Goal: Feedback & Contribution: Submit feedback/report problem

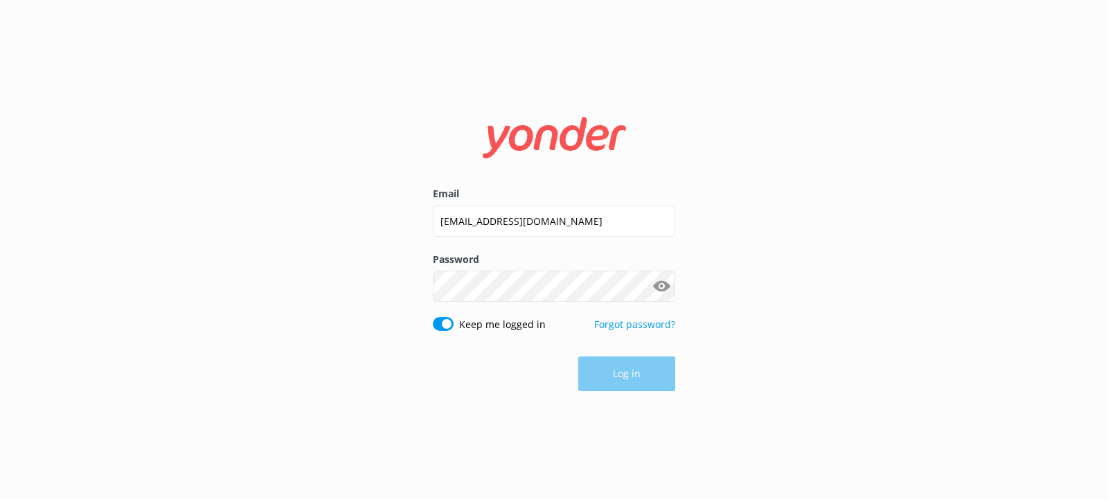
type input "[EMAIL_ADDRESS][DOMAIN_NAME]"
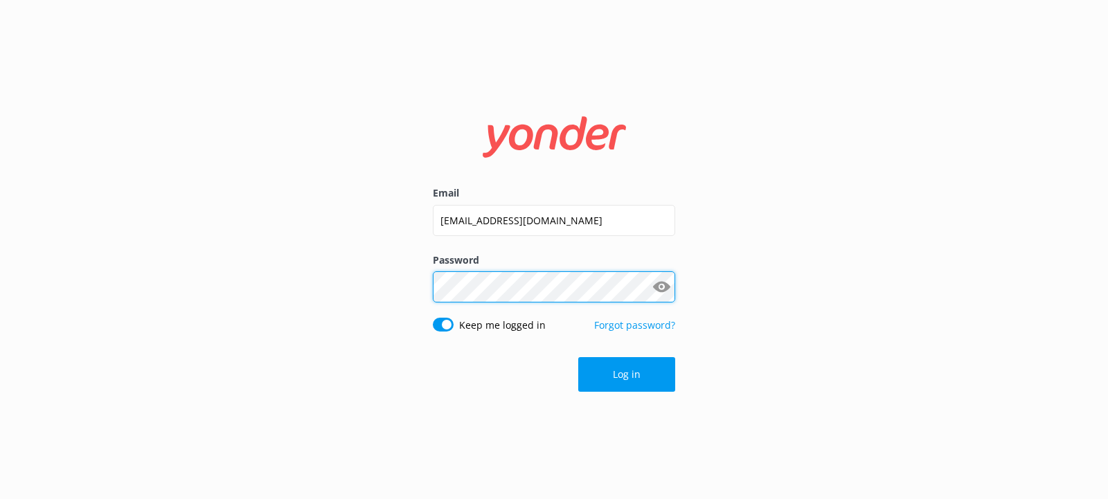
click button "Log in" at bounding box center [626, 374] width 97 height 35
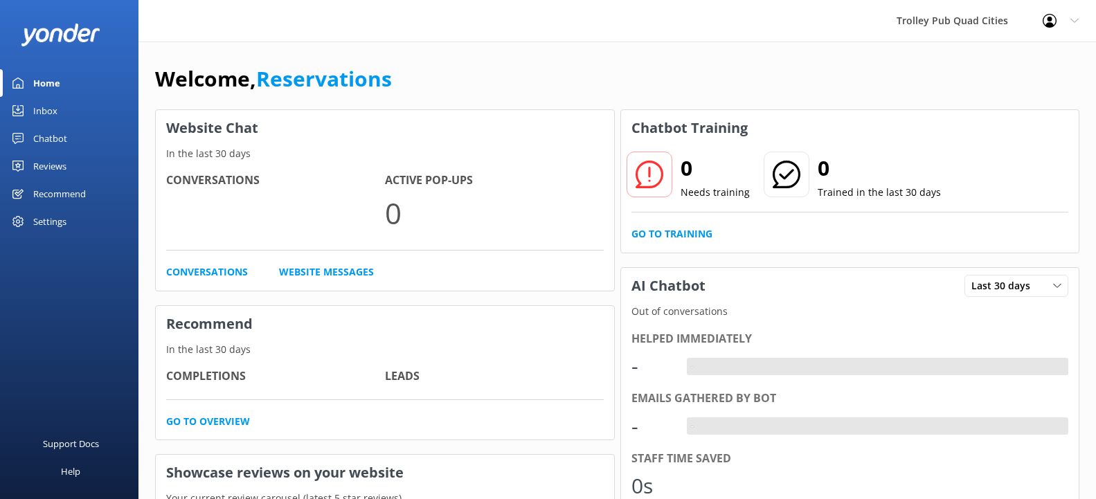
click at [743, 82] on div "Welcome, Reservations" at bounding box center [617, 85] width 924 height 47
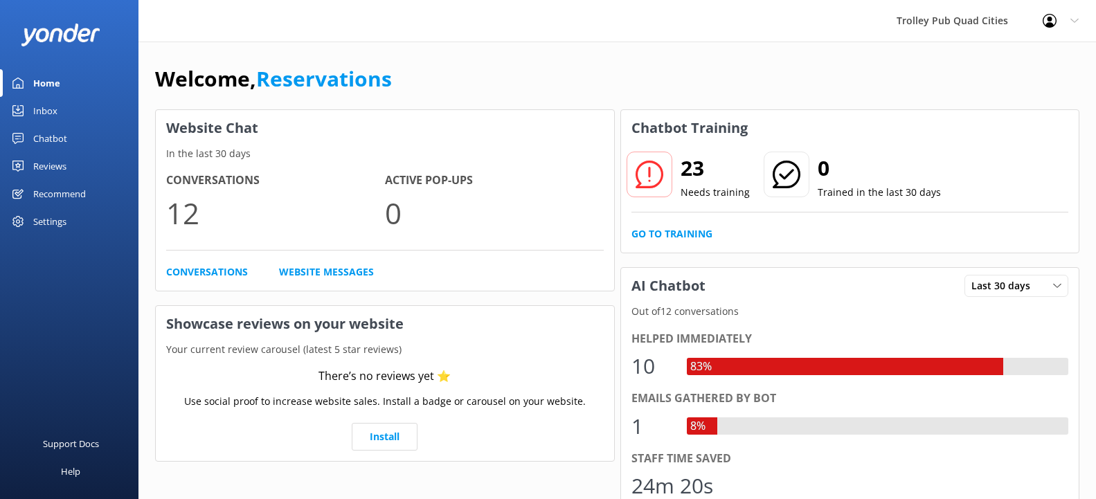
click at [66, 168] on div "Reviews" at bounding box center [49, 166] width 33 height 28
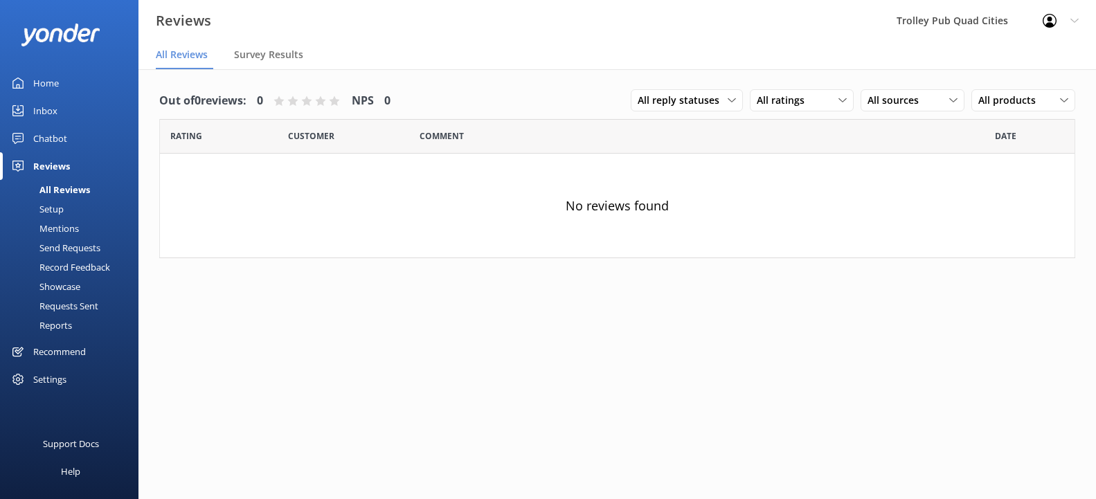
click at [563, 109] on div "Out of 0 reviews: 0 NPS 0 All reply statuses All reply statuses Needs a reply D…" at bounding box center [617, 101] width 916 height 36
click at [60, 202] on div "Setup" at bounding box center [35, 208] width 55 height 19
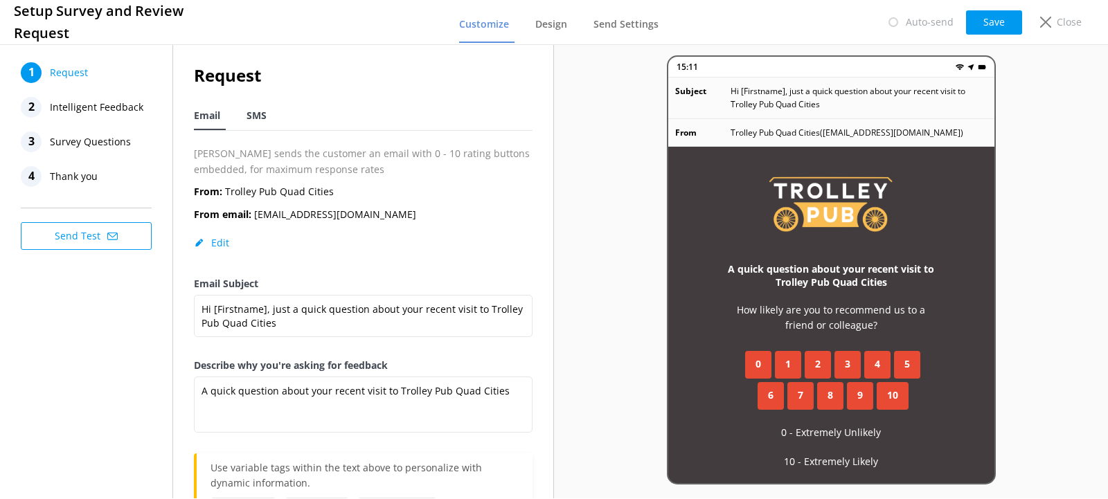
click at [253, 114] on span "SMS" at bounding box center [256, 116] width 20 height 14
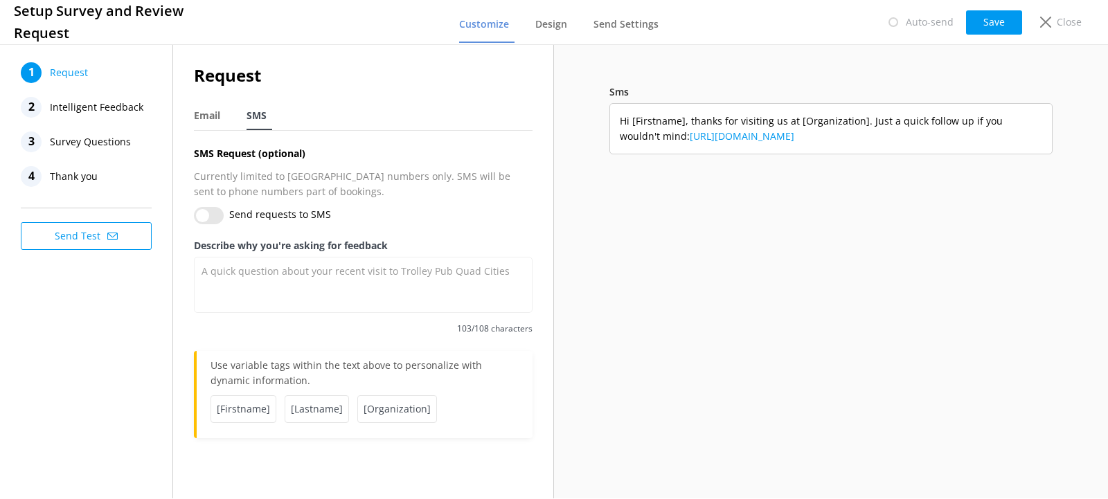
type textarea "Hi [Firstname], thanks for visiting us at [Organization]. Just a quick follow u…"
click at [204, 213] on input "Send requests to SMS" at bounding box center [209, 215] width 30 height 17
checkbox input "true"
click at [653, 69] on div "Sms Hi [Firstname], thanks for visiting us at [Organization]. Just a quick foll…" at bounding box center [831, 269] width 554 height 429
click at [554, 26] on span "Design" at bounding box center [551, 24] width 32 height 14
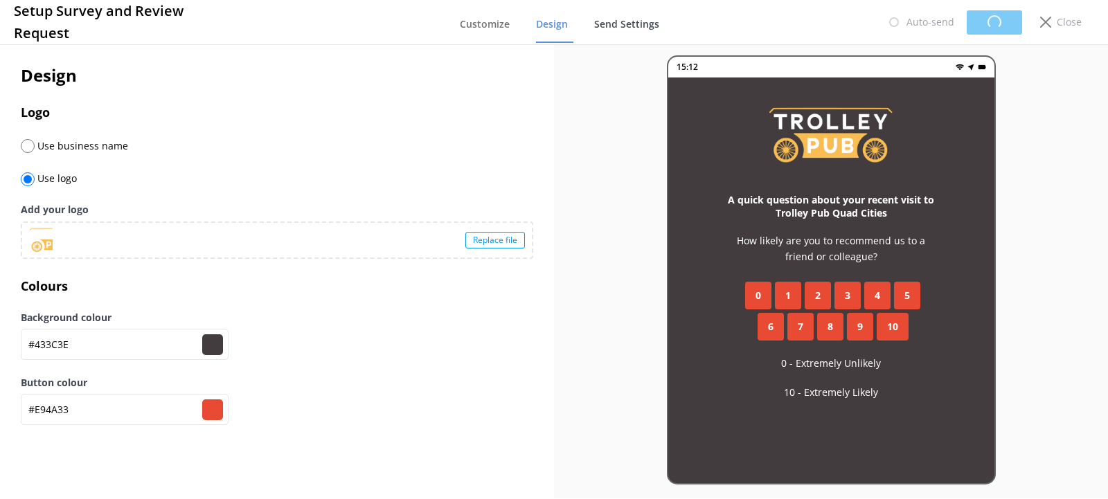
type input "#433c3e"
type input "#e94a33"
click at [29, 143] on input "radio" at bounding box center [28, 146] width 14 height 14
radio input "true"
radio input "false"
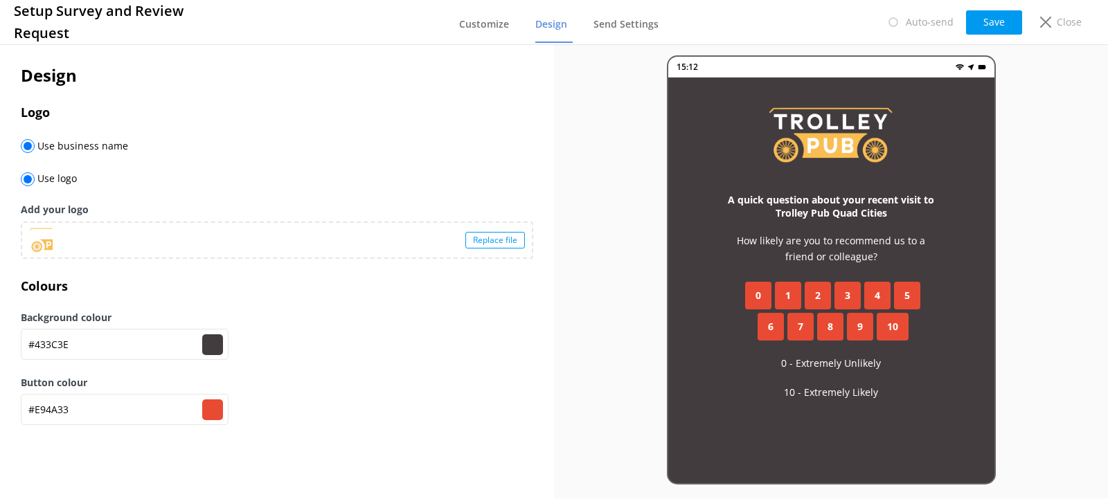
type input "#433c3e"
type input "#e94a33"
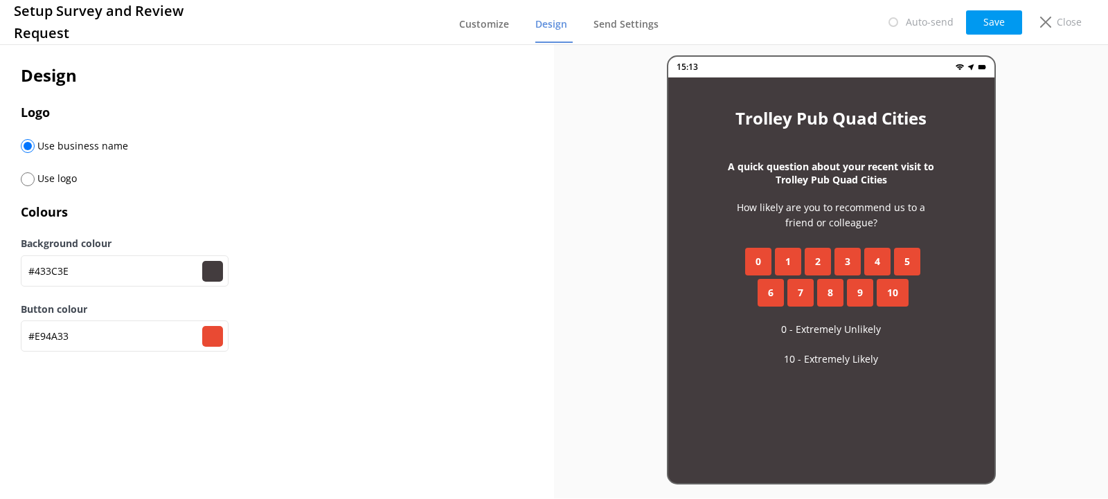
click at [26, 179] on input "radio" at bounding box center [28, 179] width 14 height 14
radio input "true"
radio input "false"
type input "#433c3e"
type input "#e94a33"
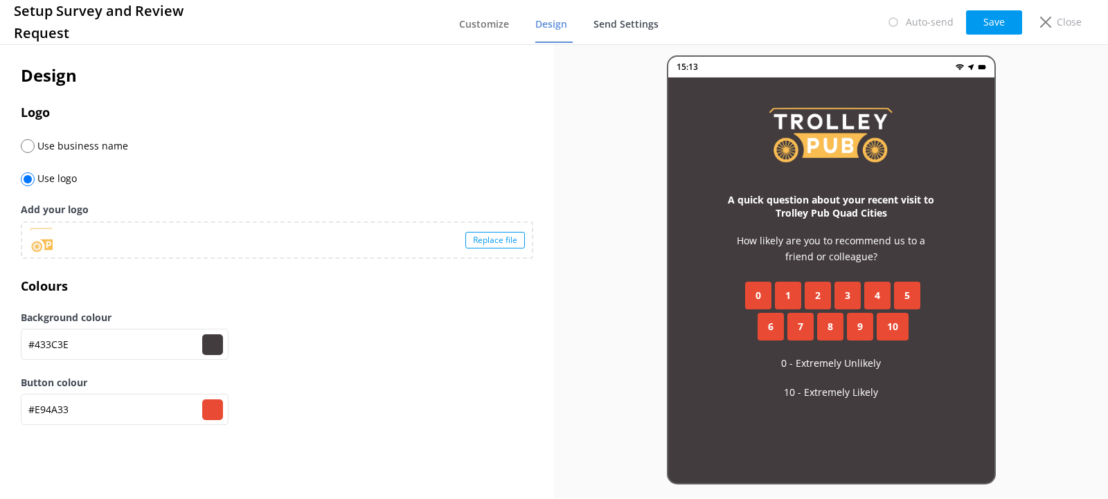
click at [629, 17] on span "Send Settings" at bounding box center [625, 24] width 65 height 14
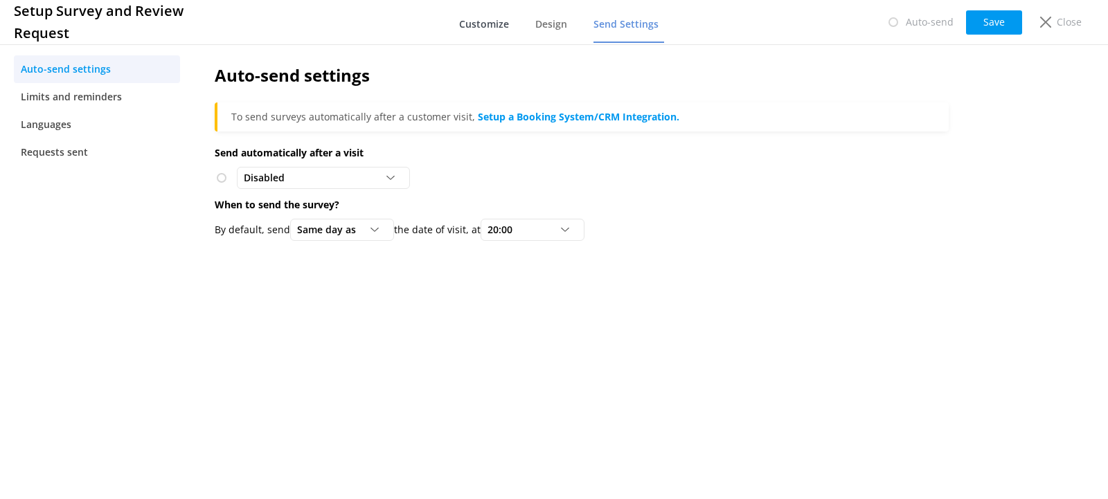
click at [505, 20] on span "Customize" at bounding box center [484, 24] width 50 height 14
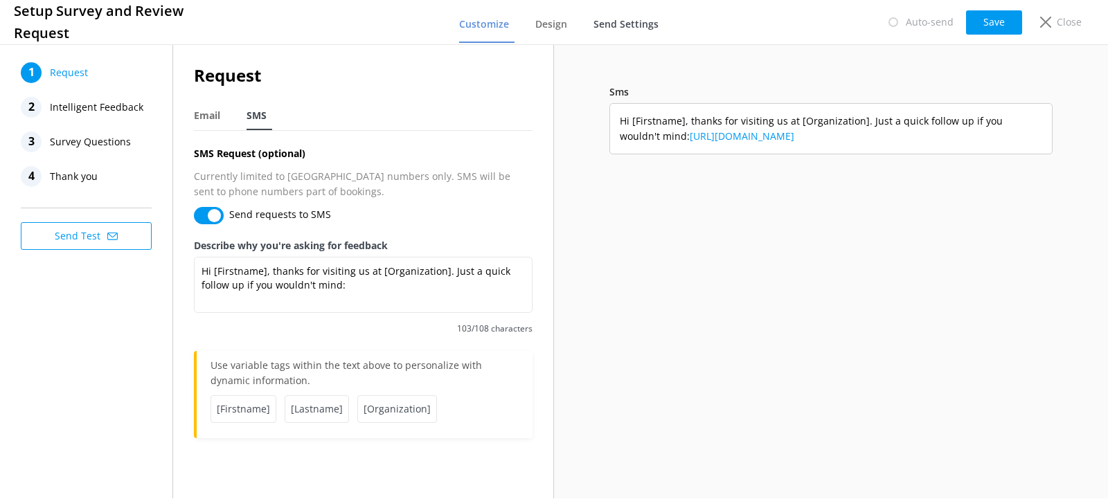
click at [635, 27] on span "Send Settings" at bounding box center [625, 24] width 65 height 14
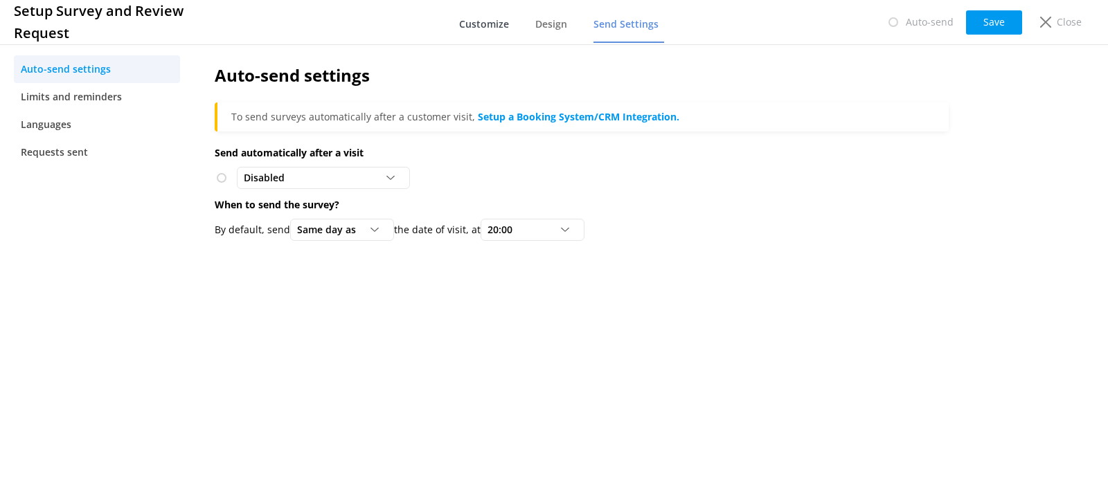
click at [503, 17] on span "Customize" at bounding box center [484, 24] width 50 height 14
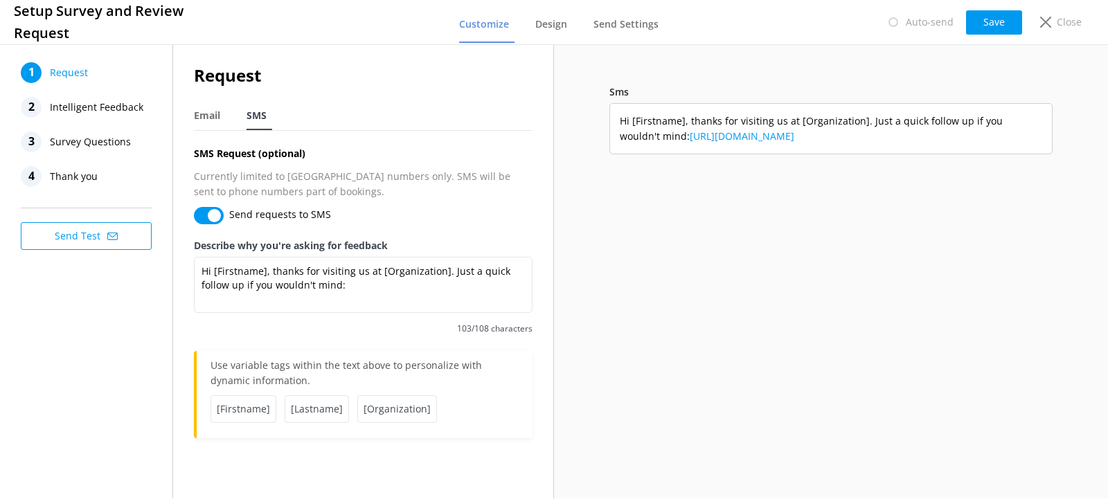
click at [107, 241] on icon at bounding box center [112, 236] width 10 height 10
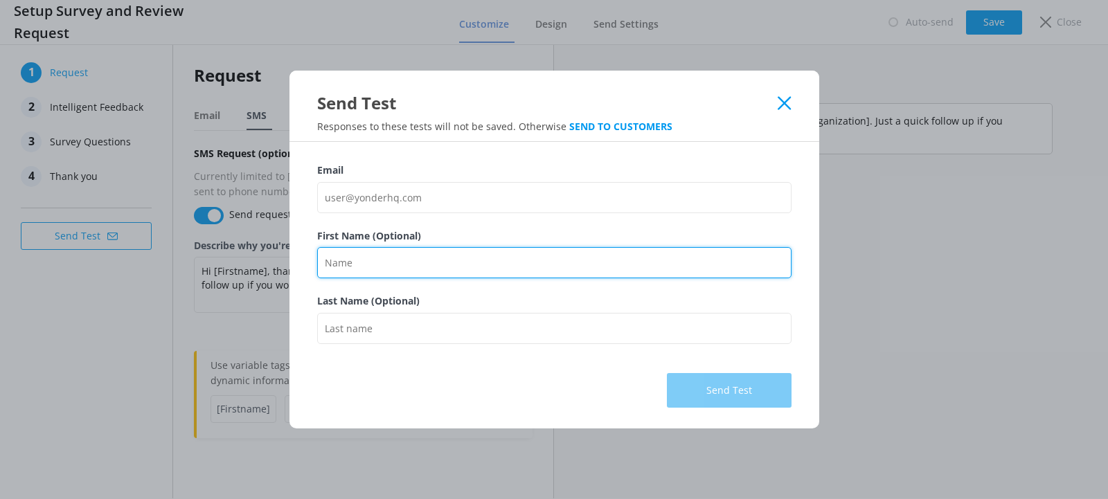
click at [368, 271] on input "First Name (Optional)" at bounding box center [554, 262] width 474 height 31
type input "[PERSON_NAME]"
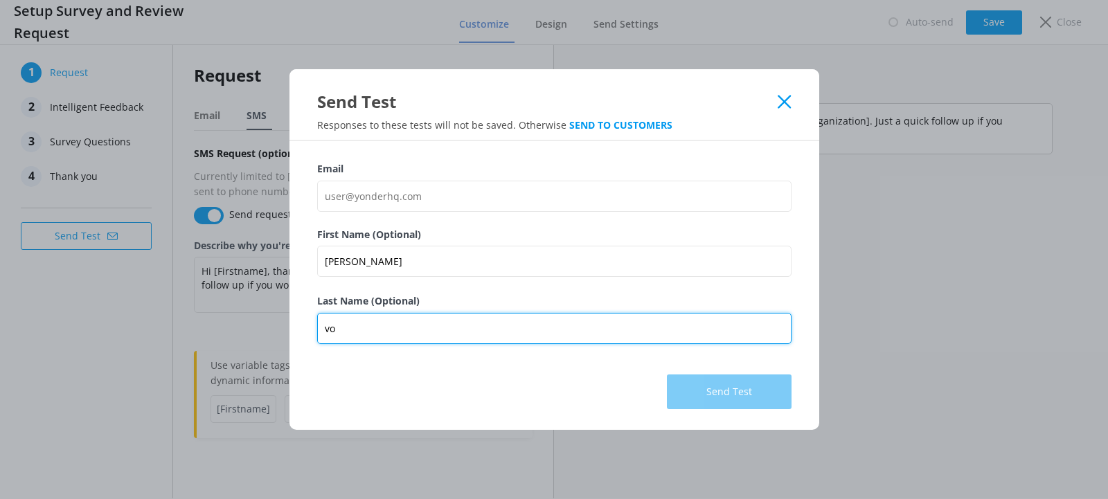
type input "v"
type input "[PERSON_NAME]"
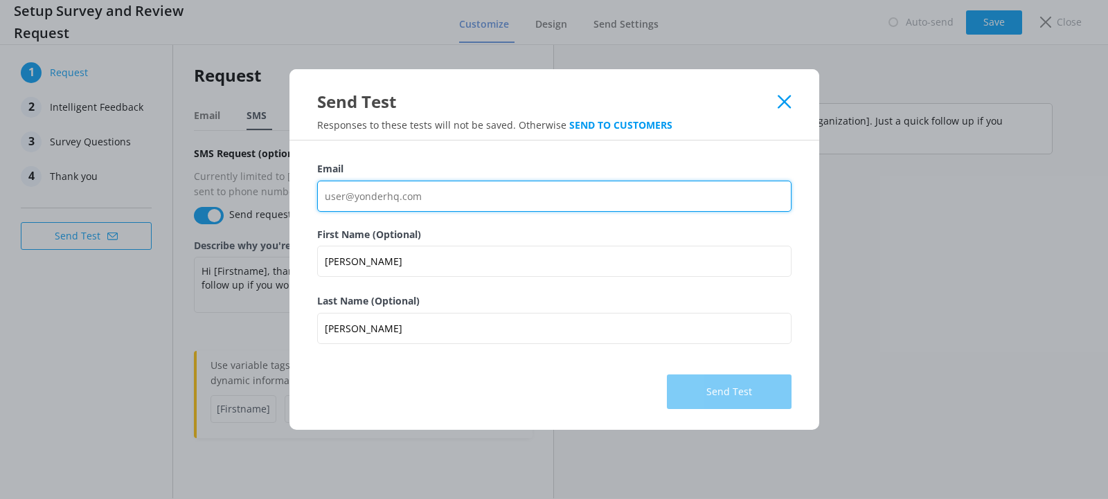
click at [433, 203] on input "Email" at bounding box center [554, 196] width 474 height 31
drag, startPoint x: 426, startPoint y: 195, endPoint x: 359, endPoint y: 197, distance: 67.2
click at [359, 197] on input "Email" at bounding box center [554, 196] width 474 height 31
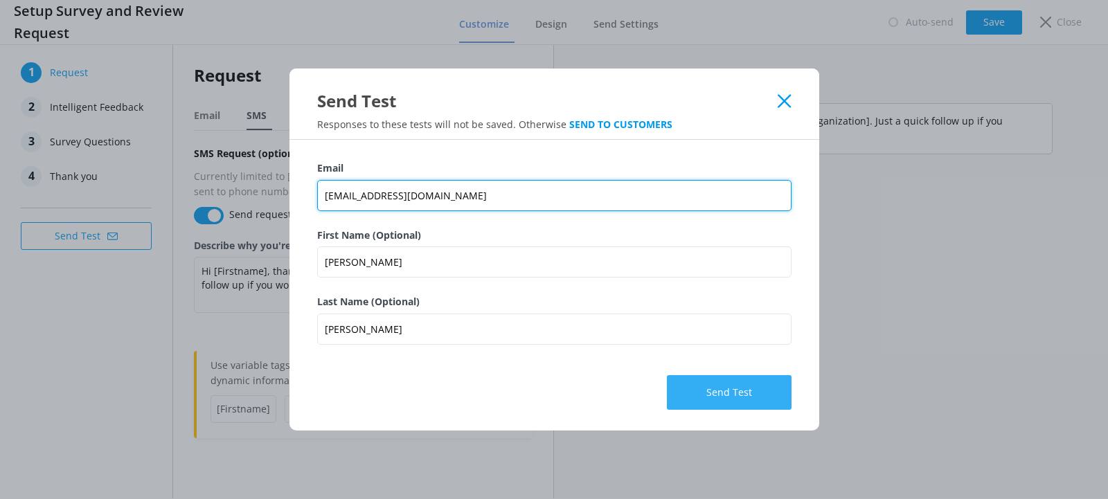
type input "[EMAIL_ADDRESS][DOMAIN_NAME]"
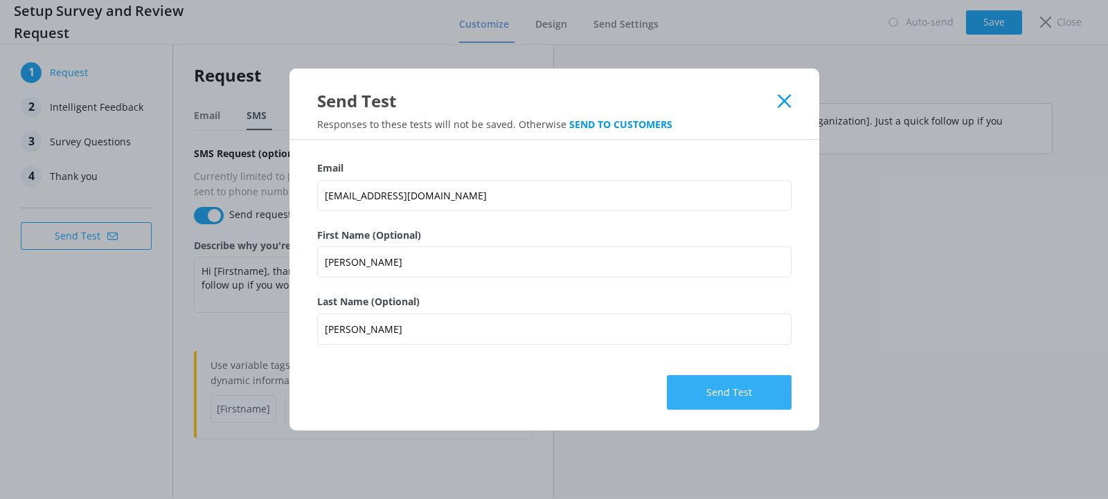
click at [719, 384] on button "Send Test" at bounding box center [729, 392] width 125 height 35
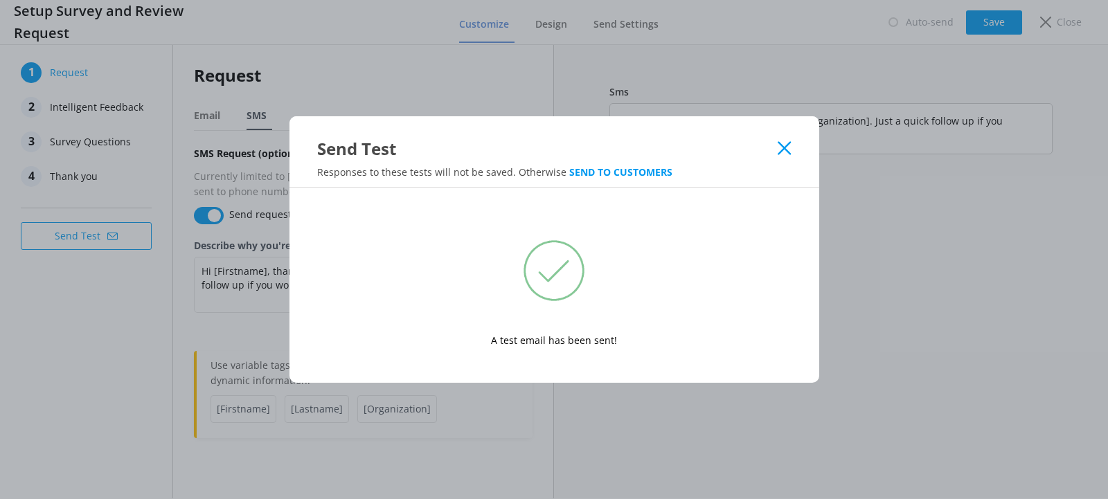
click at [786, 144] on icon at bounding box center [783, 148] width 13 height 14
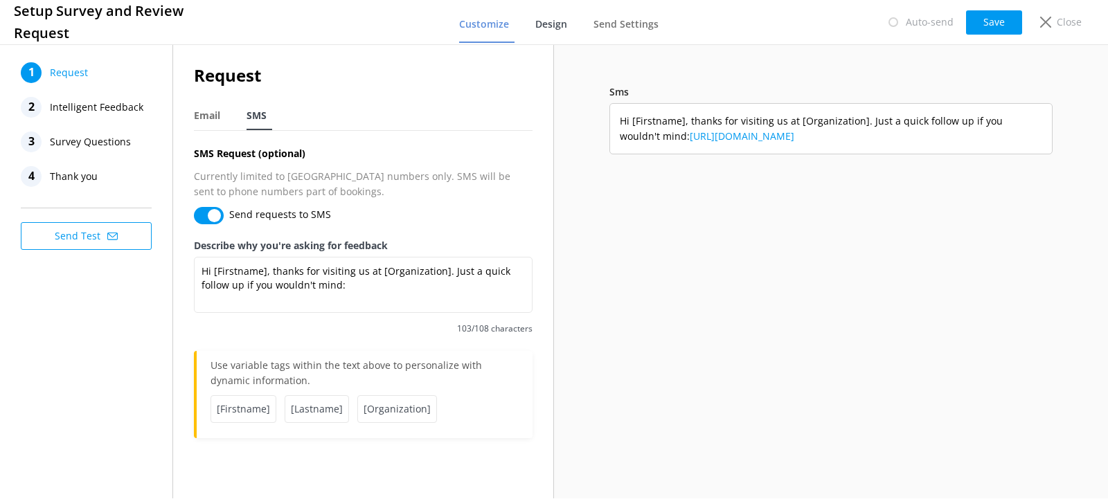
click at [561, 22] on span "Design" at bounding box center [551, 24] width 32 height 14
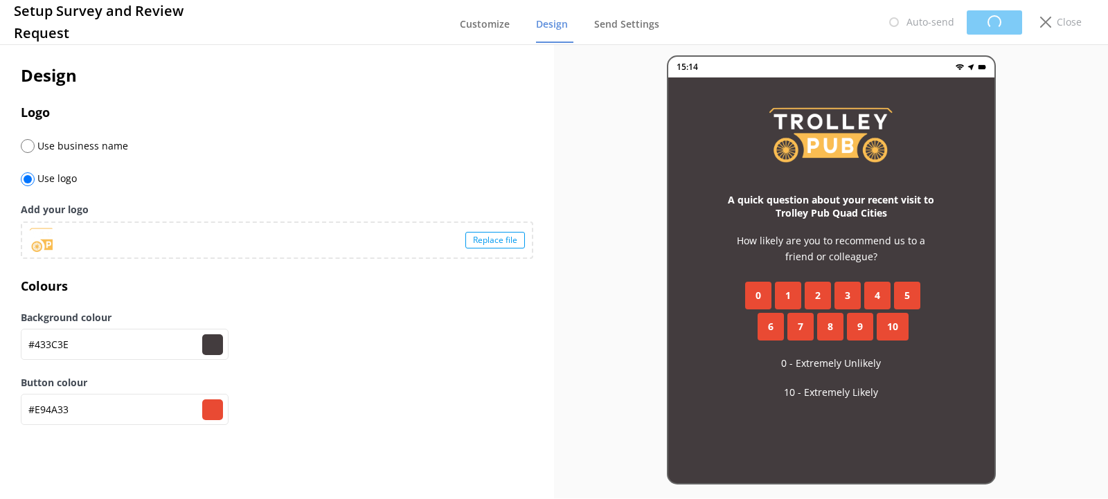
type input "#433c3e"
type input "#e94a33"
click at [639, 21] on span "Send Settings" at bounding box center [625, 24] width 65 height 14
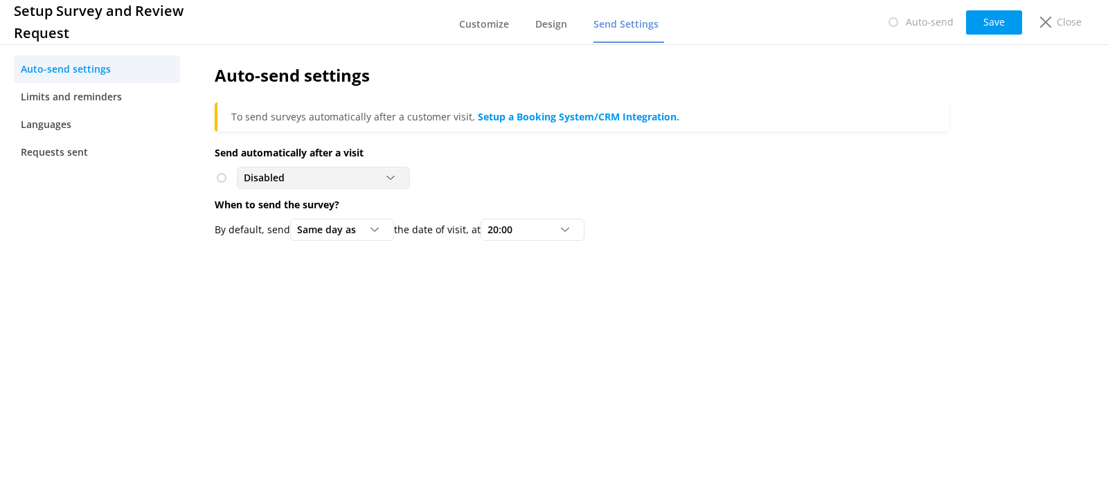
click at [368, 186] on div "Disabled Disabled" at bounding box center [323, 178] width 173 height 22
click at [458, 186] on div "Disabled Disabled" at bounding box center [582, 178] width 734 height 22
click at [349, 184] on div "Disabled" at bounding box center [323, 177] width 166 height 15
click at [363, 184] on div "Disabled" at bounding box center [323, 177] width 166 height 15
click at [332, 260] on div "Auto-send settings To send surveys automatically after a customer visit, Setup …" at bounding box center [581, 156] width 775 height 228
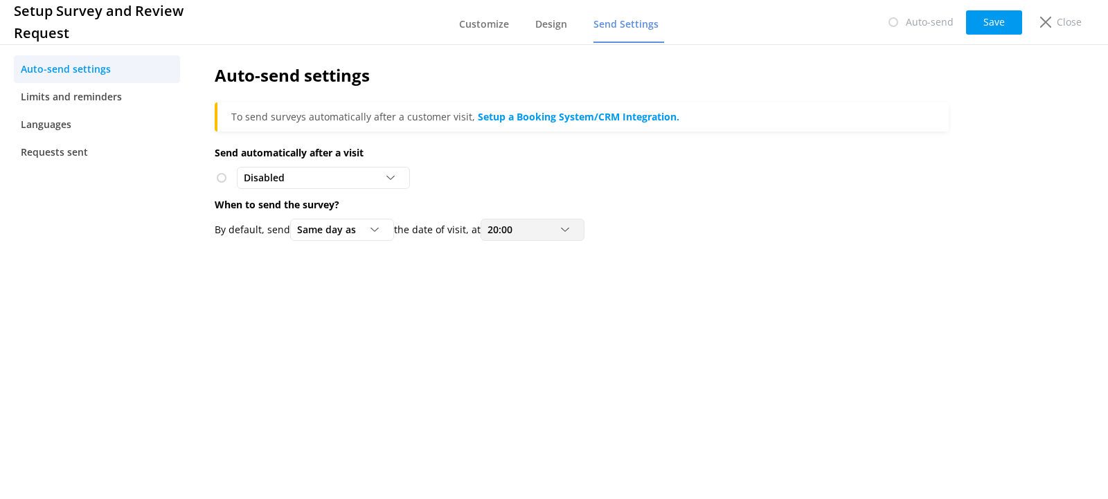
click at [577, 227] on div at bounding box center [569, 230] width 17 height 8
click at [726, 209] on p "When to send the survey?" at bounding box center [582, 204] width 734 height 15
click at [572, 147] on p "Send automatically after a visit" at bounding box center [582, 152] width 734 height 15
click at [95, 129] on link "Languages" at bounding box center [97, 125] width 166 height 28
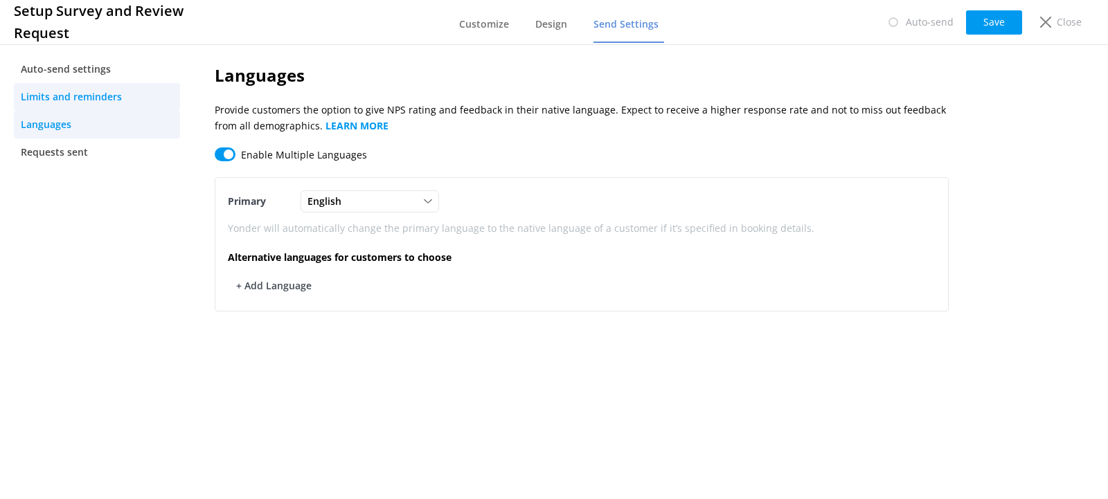
click at [98, 91] on span "Limits and reminders" at bounding box center [71, 96] width 101 height 15
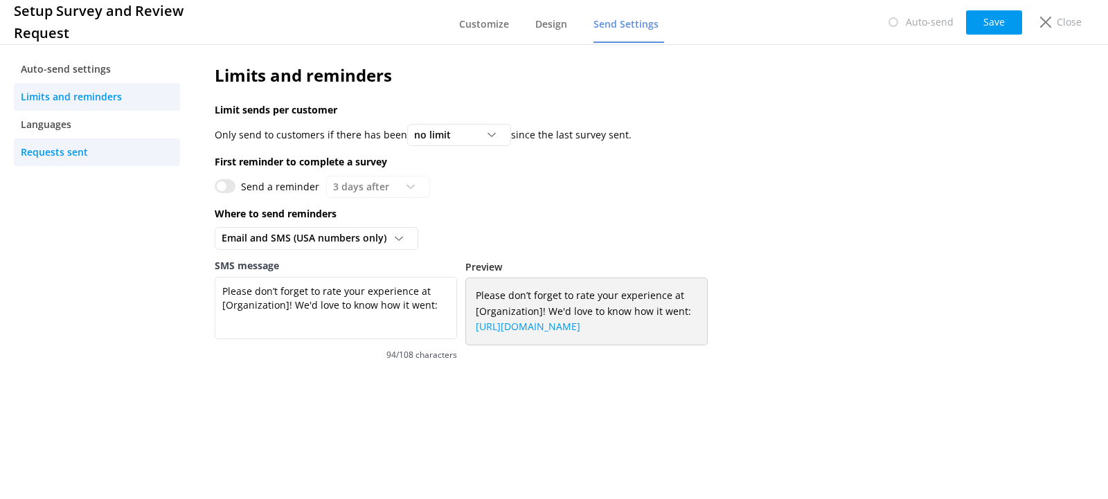
click at [63, 146] on span "Requests sent" at bounding box center [54, 152] width 67 height 15
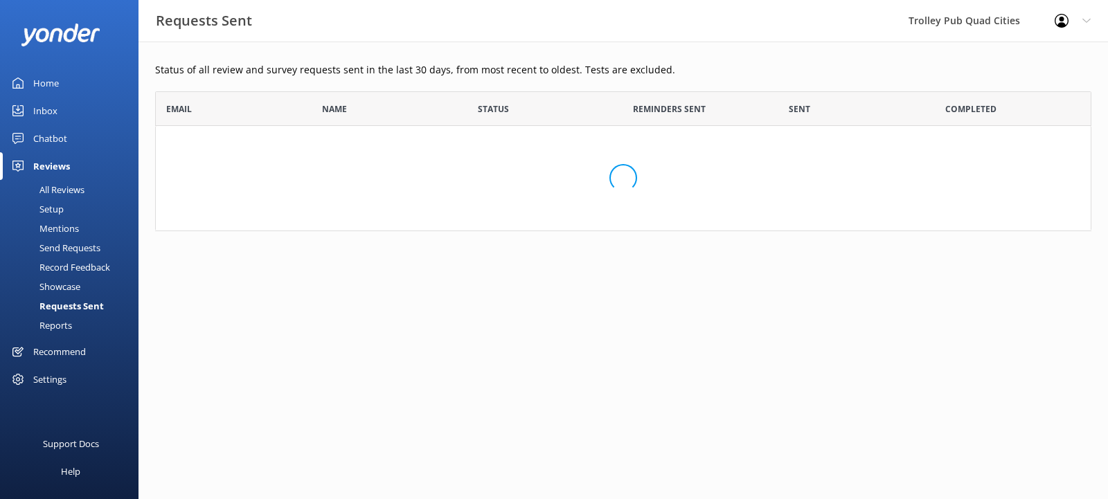
scroll to position [128, 924]
click at [59, 244] on div "Send Requests" at bounding box center [54, 247] width 92 height 19
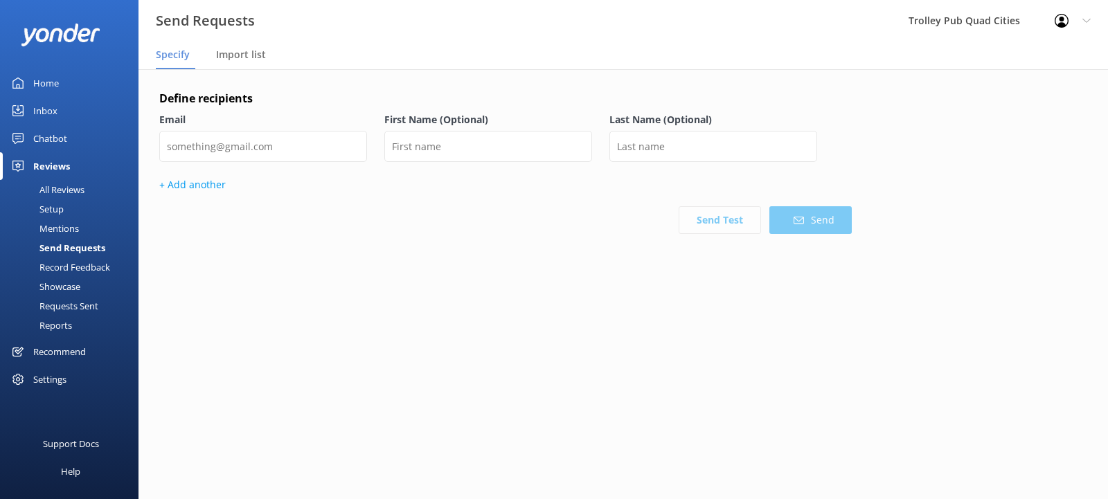
click at [62, 212] on div "Setup" at bounding box center [35, 208] width 55 height 19
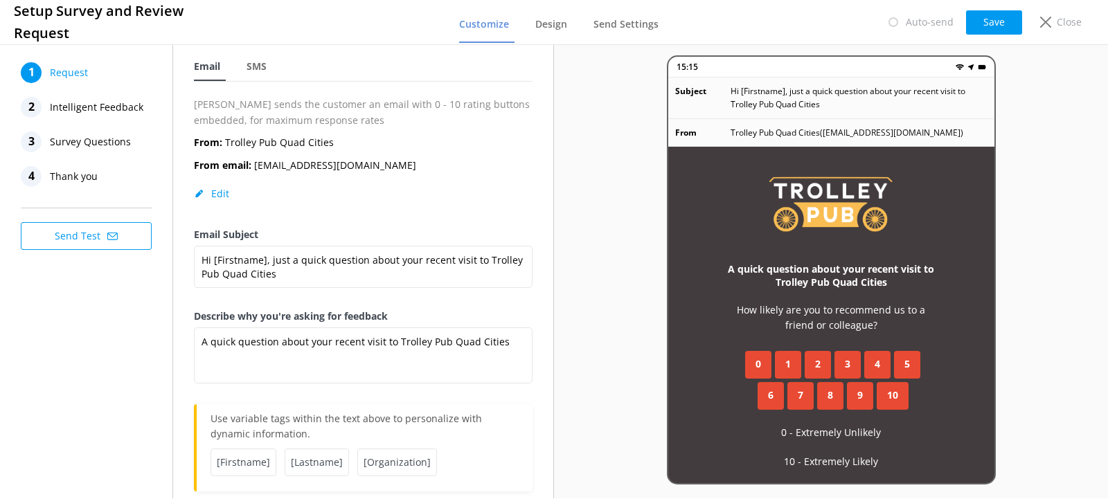
scroll to position [69, 0]
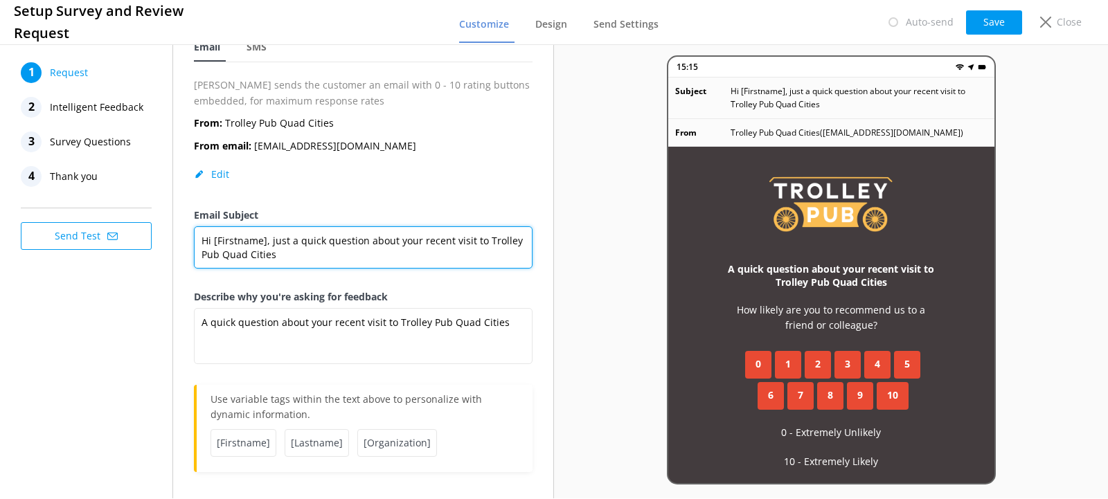
click at [320, 262] on textarea "Hi [Firstname], just a quick question about your recent visit to Trolley Pub Qu…" at bounding box center [363, 247] width 339 height 42
click at [291, 256] on textarea "Hi [Firstname], just a quick question about your recent visit to Trolley Pub Qu…" at bounding box center [363, 247] width 339 height 42
click at [289, 249] on textarea "Hi [Firstname], just a quick question about your recent visit to Trolley Pub Qu…" at bounding box center [363, 247] width 339 height 42
click at [303, 257] on textarea "Hi [Firstname], just a quick question about your recent visit to Trolley Pub Qu…" at bounding box center [363, 247] width 339 height 42
paste textarea "[URL][DOMAIN_NAME]"
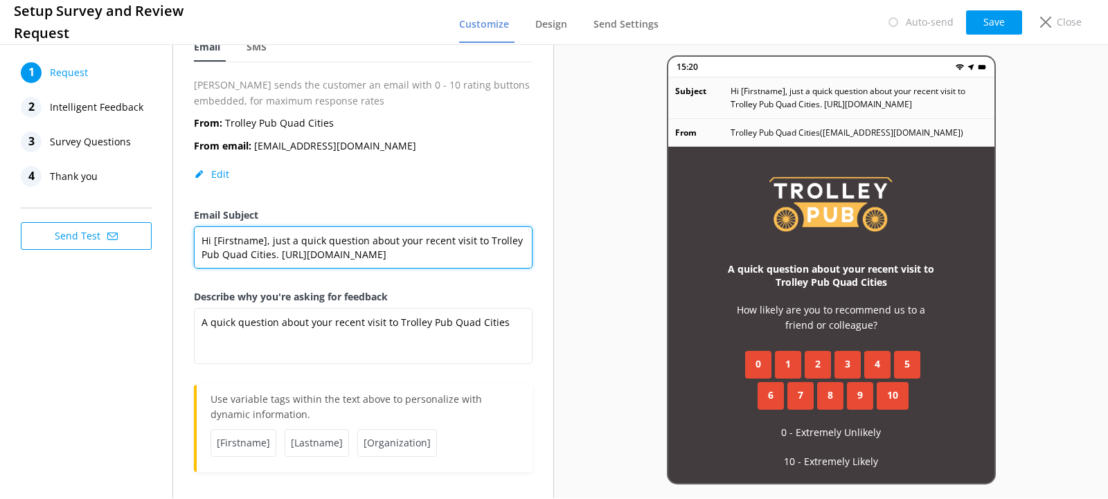
click at [280, 253] on textarea "Hi [Firstname], just a quick question about your recent visit to Trolley Pub Qu…" at bounding box center [363, 247] width 339 height 42
click at [497, 254] on textarea "Hi [Firstname], just a quick question about your recent visit to Trolley Pub Qu…" at bounding box center [363, 247] width 339 height 42
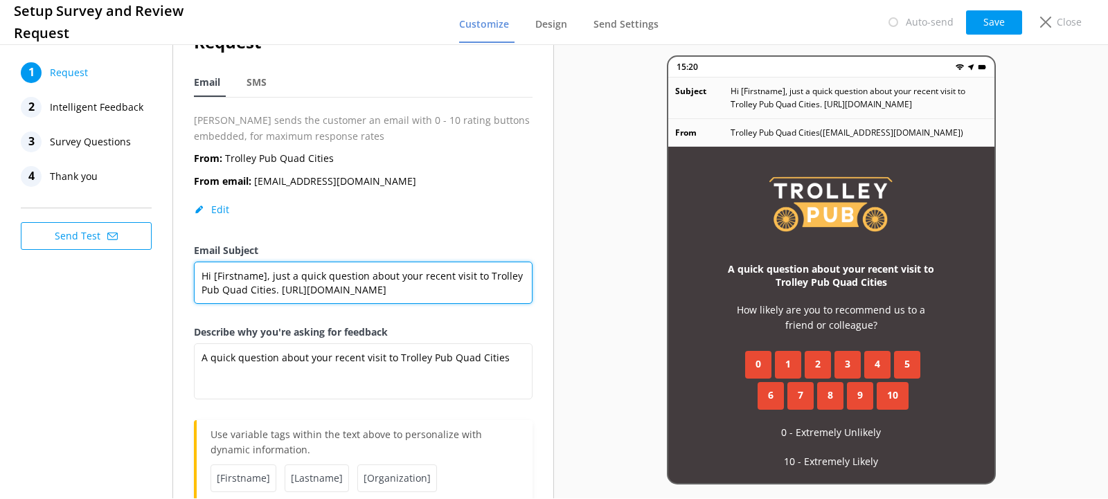
scroll to position [54, 0]
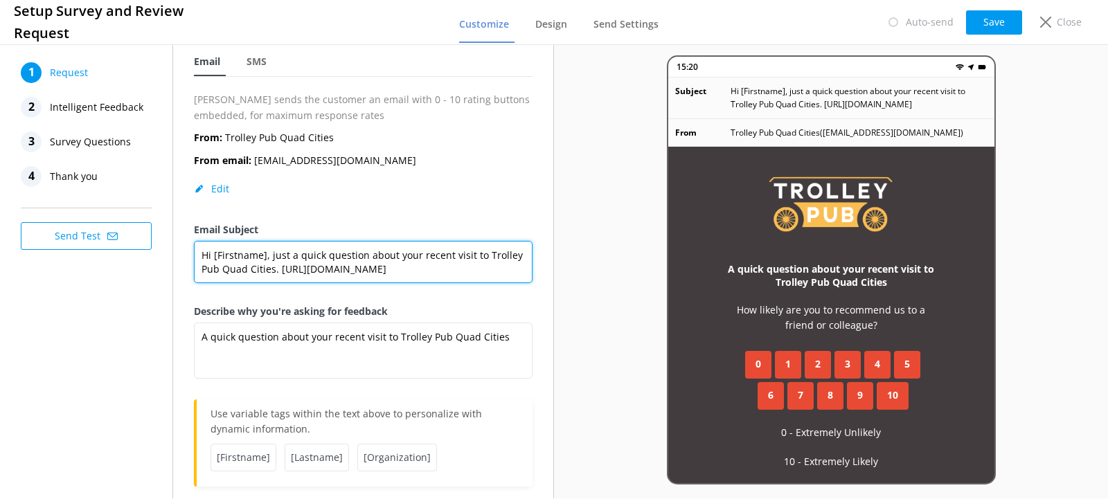
type textarea "Hi [Firstname], just a quick question about your recent visit to Trolley Pub Qu…"
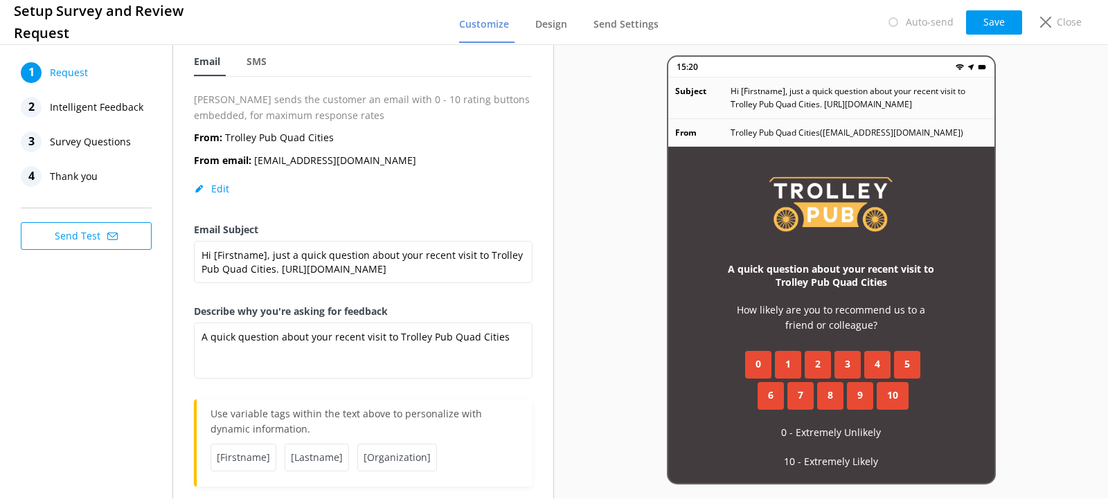
click at [121, 111] on span "Intelligent Feedback" at bounding box center [96, 107] width 93 height 21
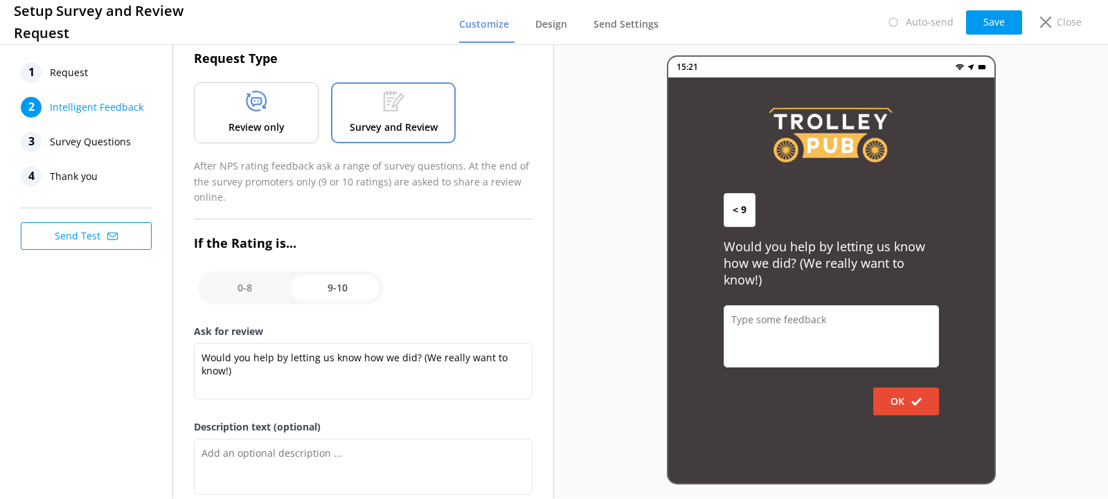
click at [291, 123] on div "Review only" at bounding box center [256, 112] width 125 height 61
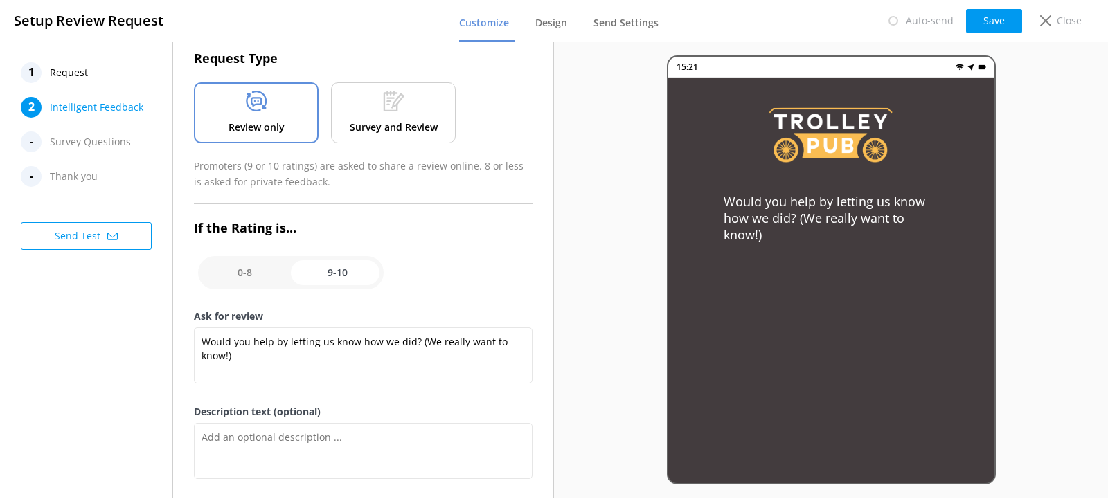
click at [372, 112] on div "Survey and Review" at bounding box center [393, 112] width 125 height 61
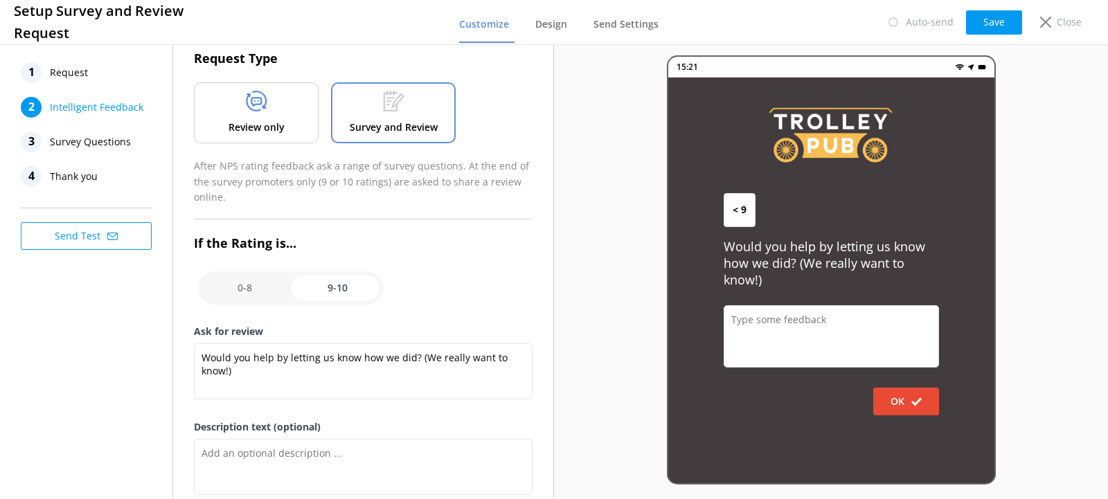
click at [104, 80] on div "1 Request" at bounding box center [90, 72] width 138 height 21
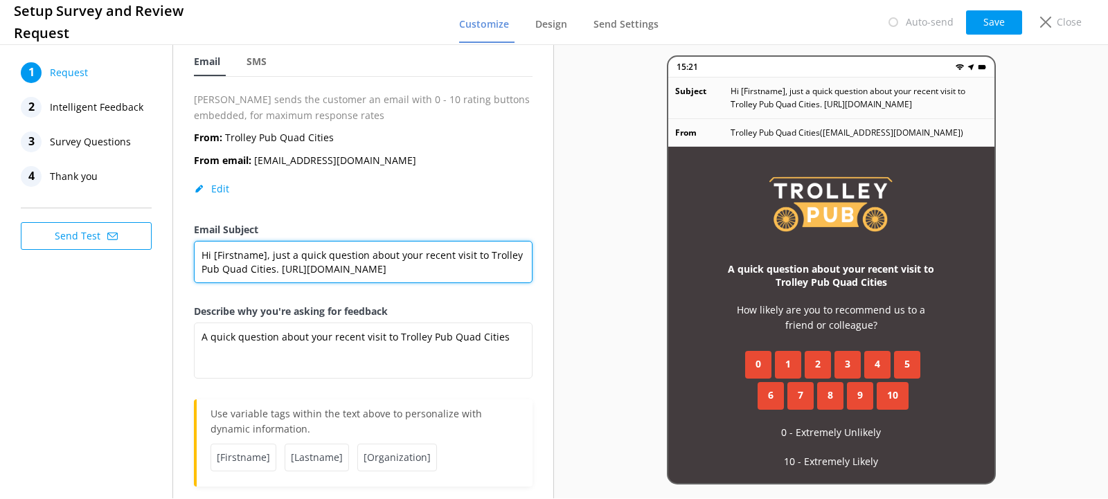
click at [481, 278] on textarea "Hi [Firstname], just a quick question about your recent visit to Trolley Pub Qu…" at bounding box center [363, 262] width 339 height 42
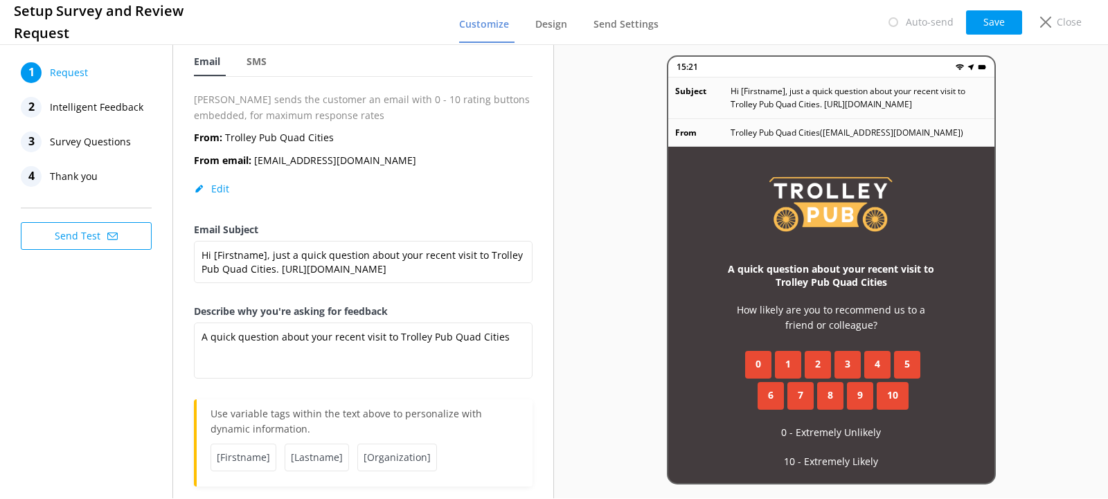
click at [222, 185] on button "Edit" at bounding box center [211, 189] width 35 height 14
select select "[GEOGRAPHIC_DATA]/[GEOGRAPHIC_DATA]"
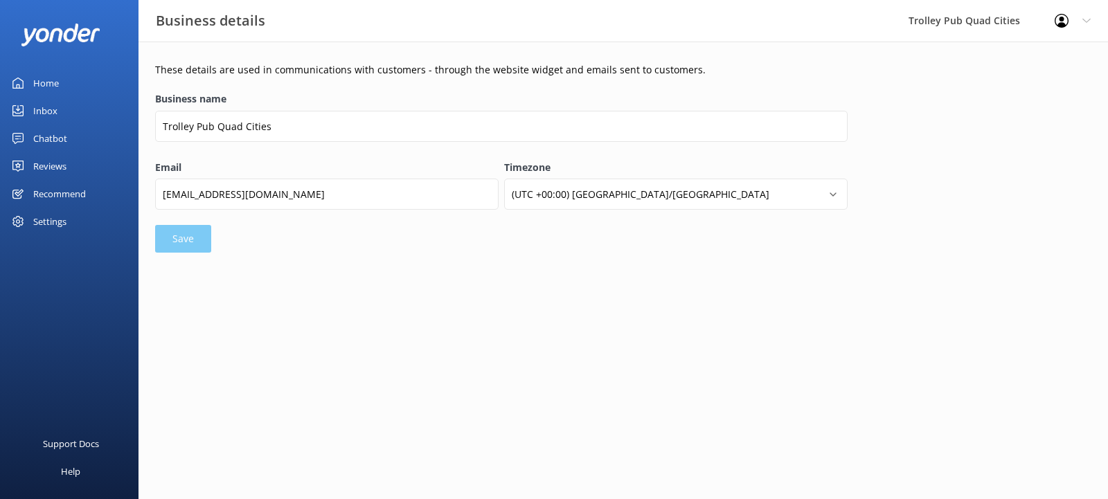
click at [192, 220] on div "Email [EMAIL_ADDRESS][DOMAIN_NAME]" at bounding box center [326, 192] width 343 height 65
click at [65, 163] on div "Reviews" at bounding box center [49, 166] width 33 height 28
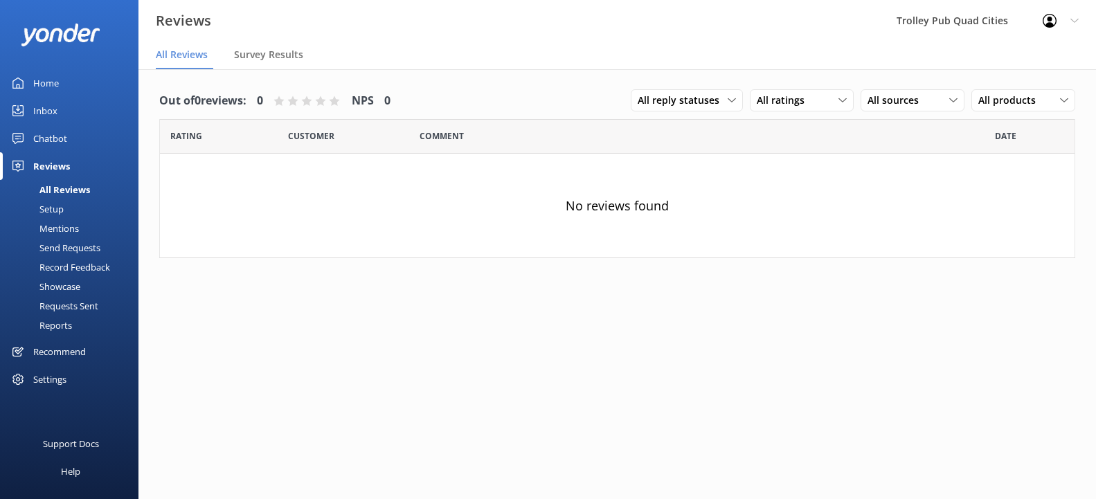
click at [56, 207] on div "Setup" at bounding box center [35, 208] width 55 height 19
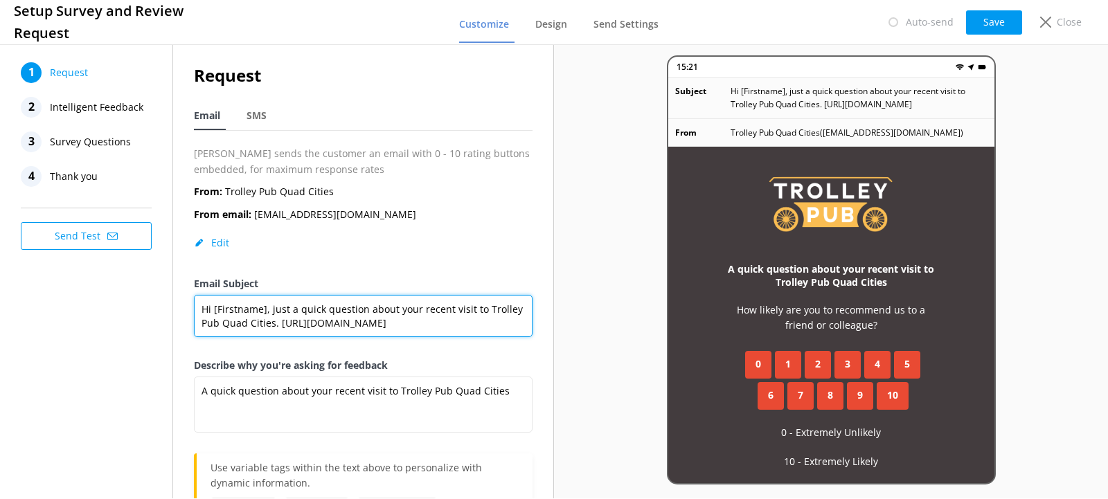
click at [335, 319] on textarea "Hi [Firstname], just a quick question about your recent visit to Trolley Pub Qu…" at bounding box center [363, 316] width 339 height 42
click at [276, 324] on textarea "Hi [Firstname], just a quick question about your recent visit to Trolley Pub Qu…" at bounding box center [363, 316] width 339 height 42
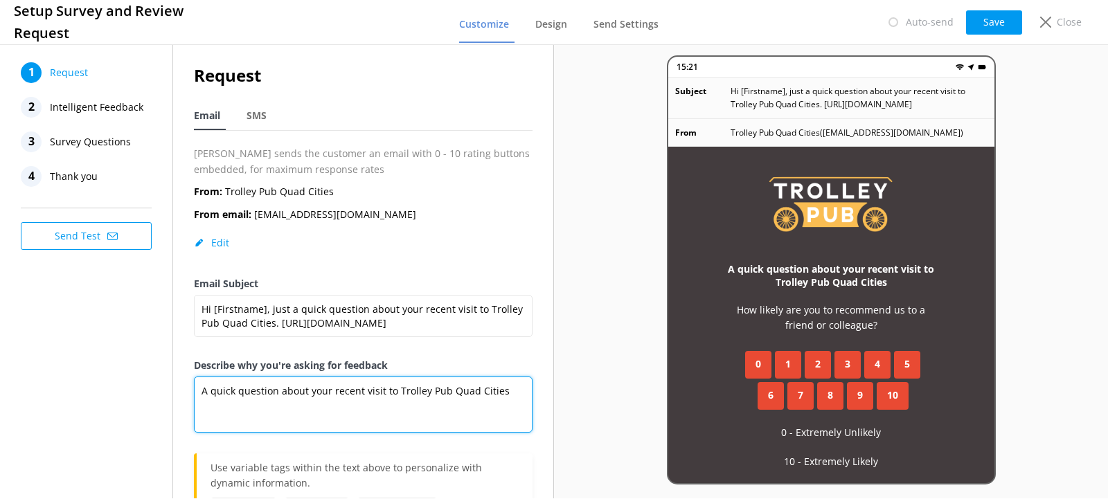
click at [298, 378] on textarea "A quick question about your recent visit to Trolley Pub Quad Cities" at bounding box center [363, 405] width 339 height 56
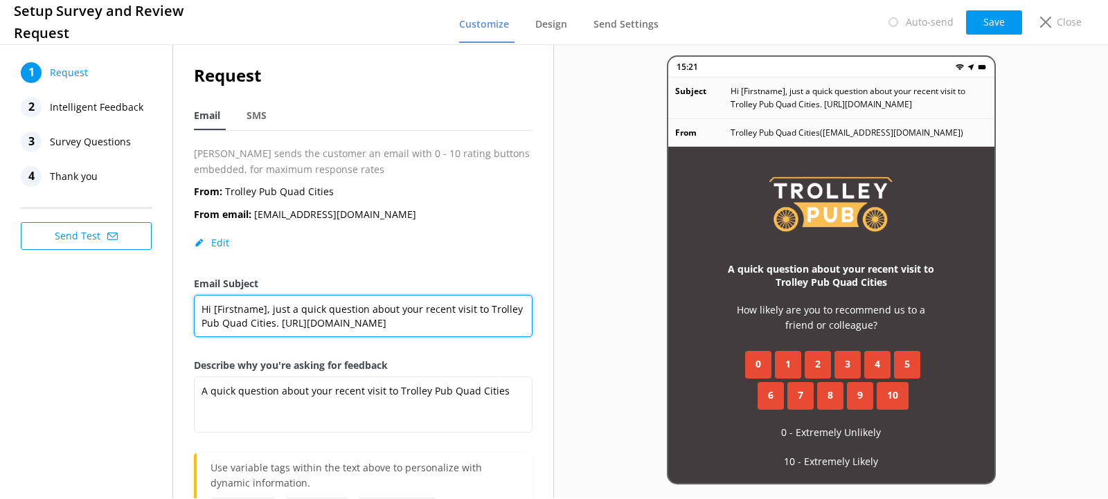
click at [274, 311] on textarea "Hi [Firstname], just a quick question about your recent visit to Trolley Pub Qu…" at bounding box center [363, 316] width 339 height 42
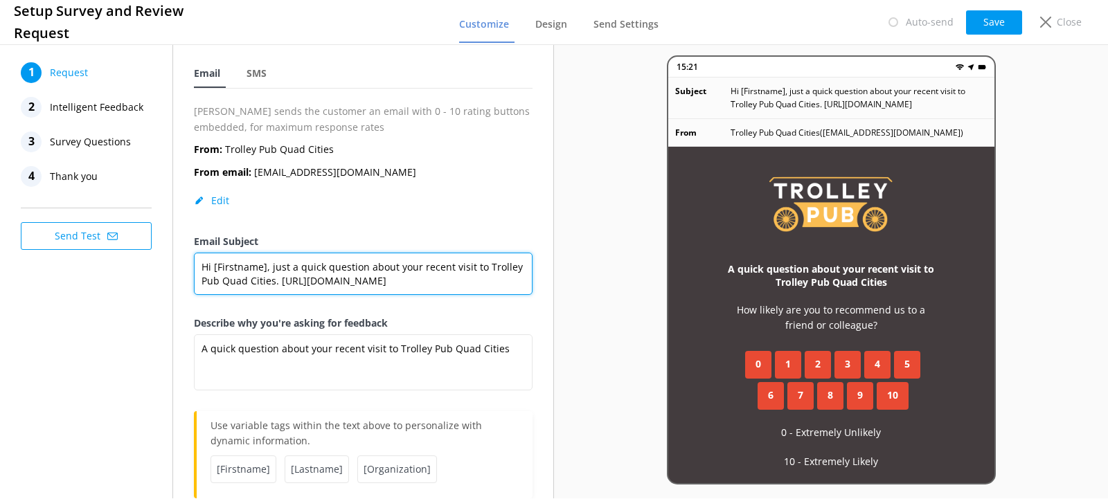
scroll to position [69, 0]
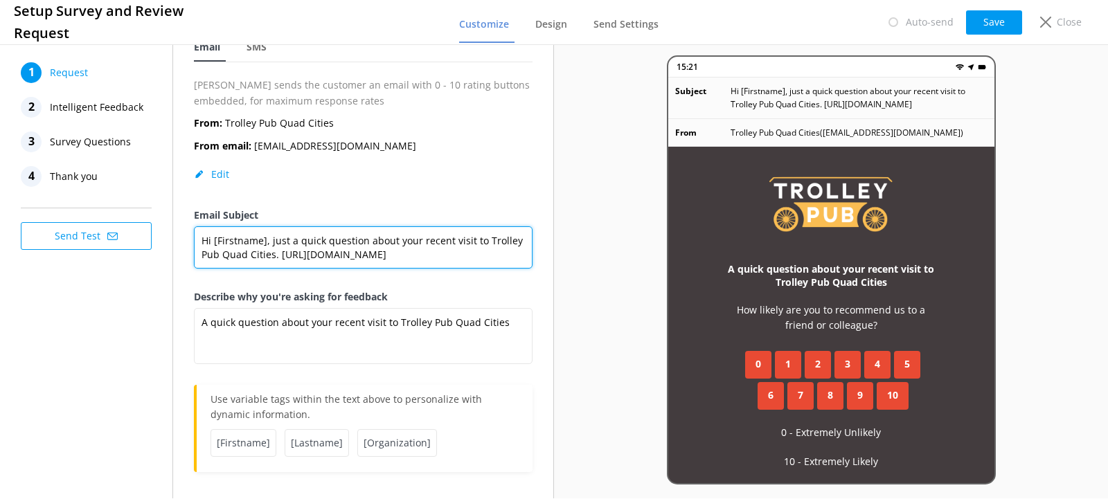
click at [374, 249] on textarea "Hi [Firstname], just a quick question about your recent visit to Trolley Pub Qu…" at bounding box center [363, 247] width 339 height 42
click at [271, 253] on textarea "Hi [Firstname], just a quick question about your recent visit to Trolley Pub Qu…" at bounding box center [363, 247] width 339 height 42
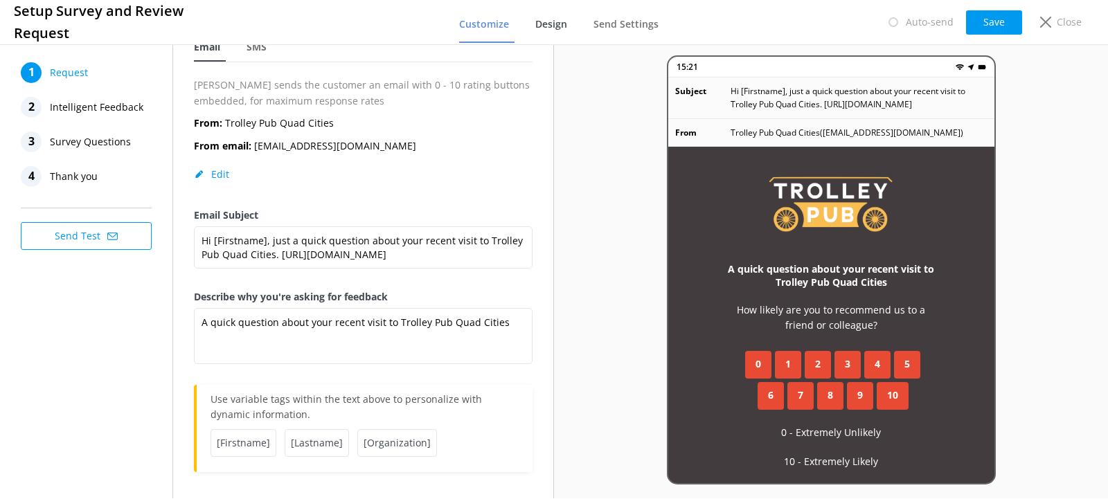
click at [552, 28] on span "Design" at bounding box center [551, 24] width 32 height 14
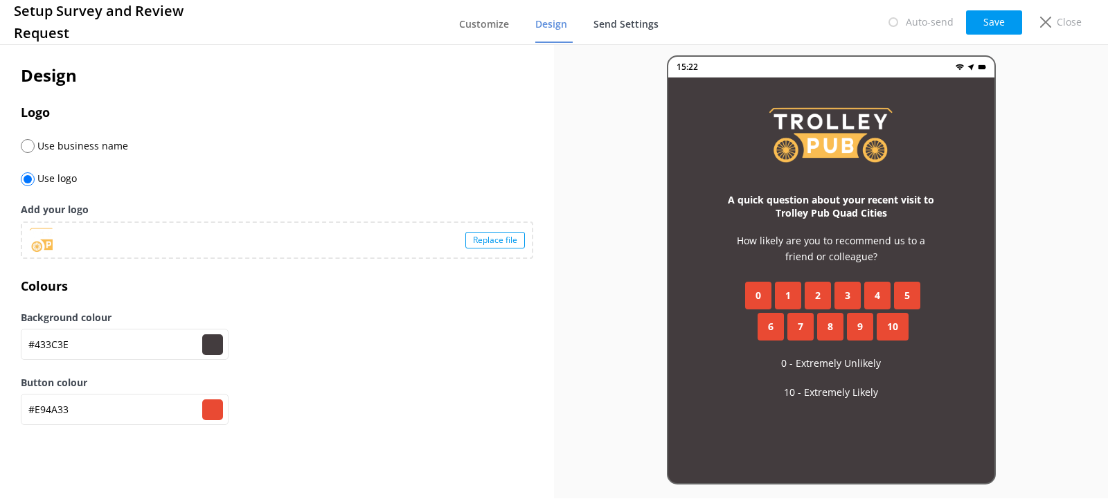
click at [639, 15] on link "Send Settings" at bounding box center [628, 25] width 71 height 36
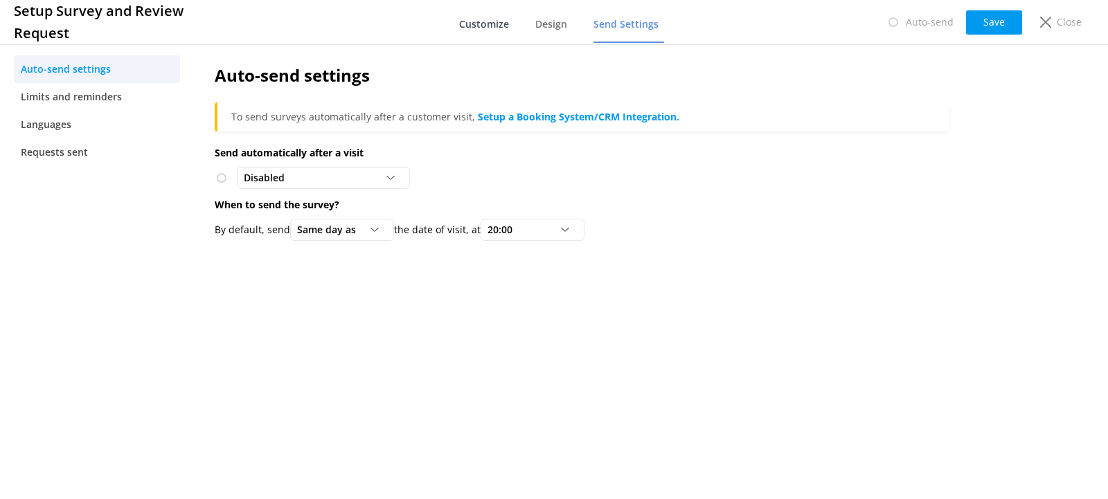
click at [474, 21] on span "Customize" at bounding box center [484, 24] width 50 height 14
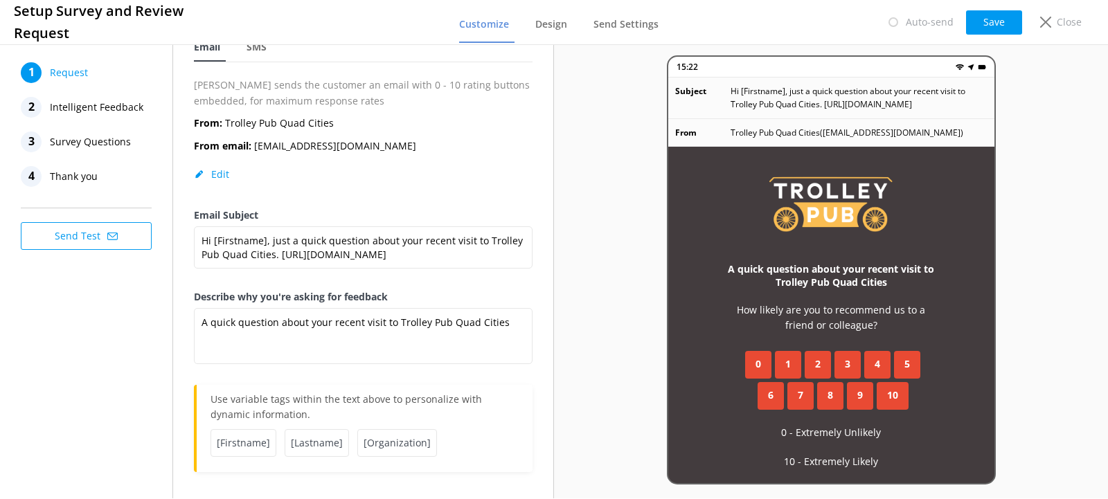
scroll to position [1, 0]
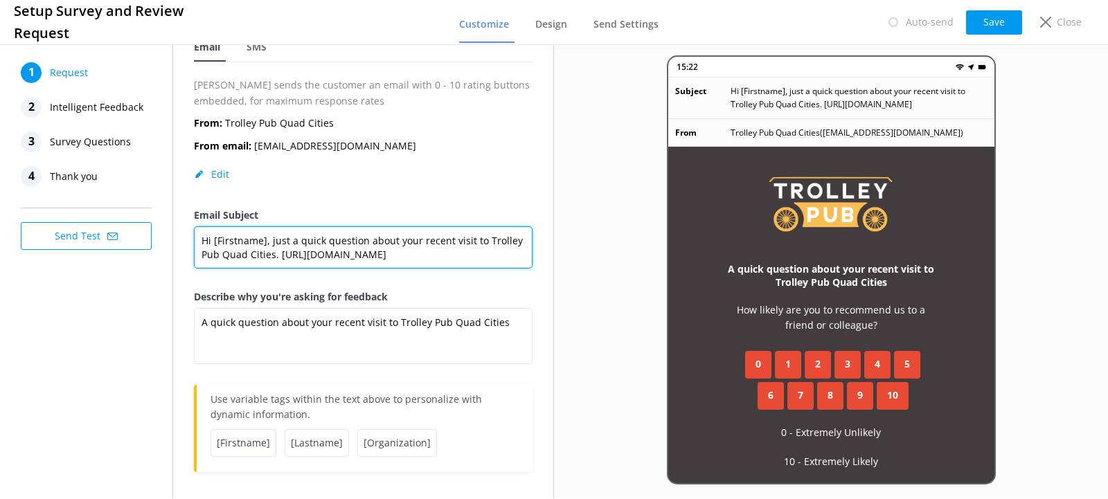
click at [316, 248] on textarea "Hi [Firstname], just a quick question about your recent visit to Trolley Pub Qu…" at bounding box center [363, 247] width 339 height 42
click at [485, 257] on textarea "Hi [Firstname], just a quick question about your recent visit to Trolley Pub Qu…" at bounding box center [363, 247] width 339 height 42
drag, startPoint x: 485, startPoint y: 257, endPoint x: 294, endPoint y: 269, distance: 192.1
click at [294, 269] on textarea "Hi [Firstname], just a quick question about your recent visit to Trolley Pub Qu…" at bounding box center [363, 247] width 339 height 42
type textarea "Hi [Firstname], just a quick question about your recent visit to Trolley Pub Qu…"
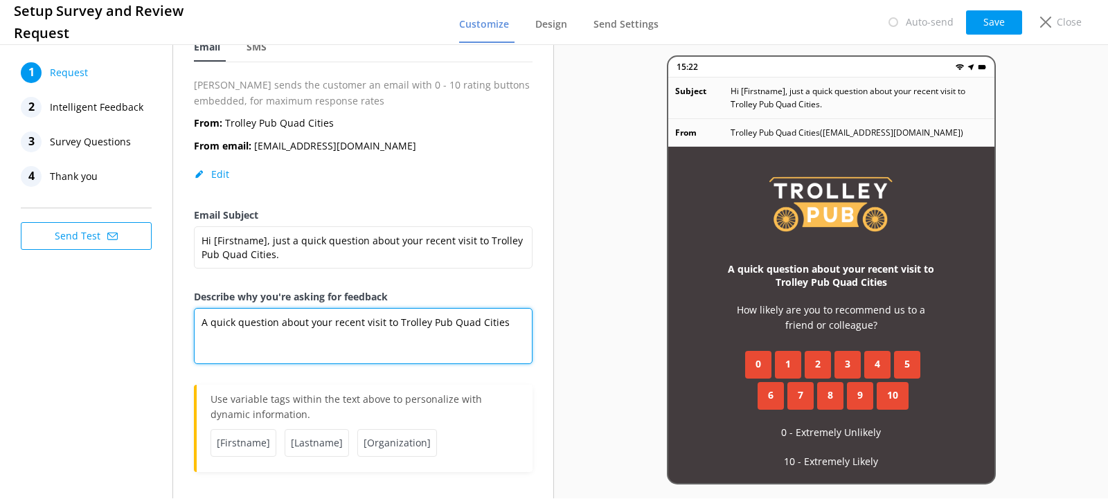
click at [389, 327] on textarea "A quick question about your recent visit to Trolley Pub Quad Cities" at bounding box center [363, 336] width 339 height 56
click at [480, 322] on textarea "A quick question about your recent visit to Trolley Pub Quad Cities" at bounding box center [363, 336] width 339 height 56
click at [511, 320] on textarea "A quick question about your recent visit to Trolley Pub Quad Cities" at bounding box center [363, 336] width 339 height 56
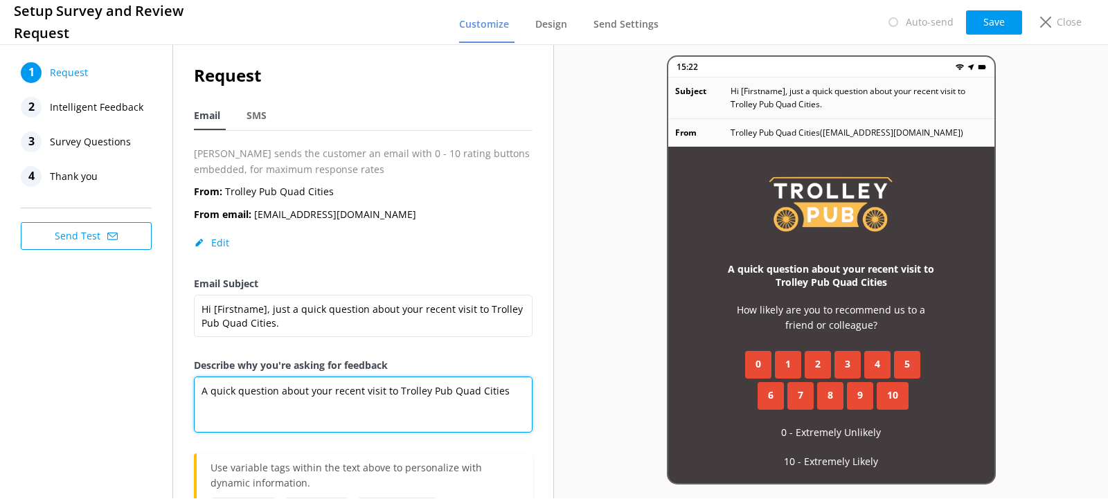
scroll to position [69, 0]
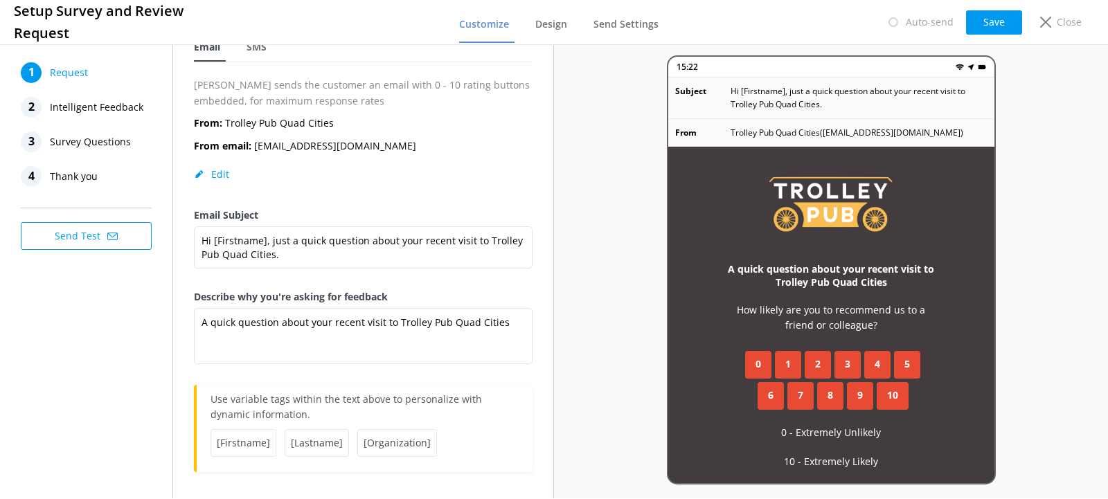
click at [788, 312] on p "How likely are you to recommend us to a friend or colleague?" at bounding box center [830, 318] width 215 height 31
click at [813, 316] on p "How likely are you to recommend us to a friend or colleague?" at bounding box center [830, 318] width 215 height 31
drag, startPoint x: 871, startPoint y: 328, endPoint x: 874, endPoint y: 321, distance: 7.5
click at [874, 321] on p "How likely are you to recommend us to a friend or colleague?" at bounding box center [830, 318] width 215 height 31
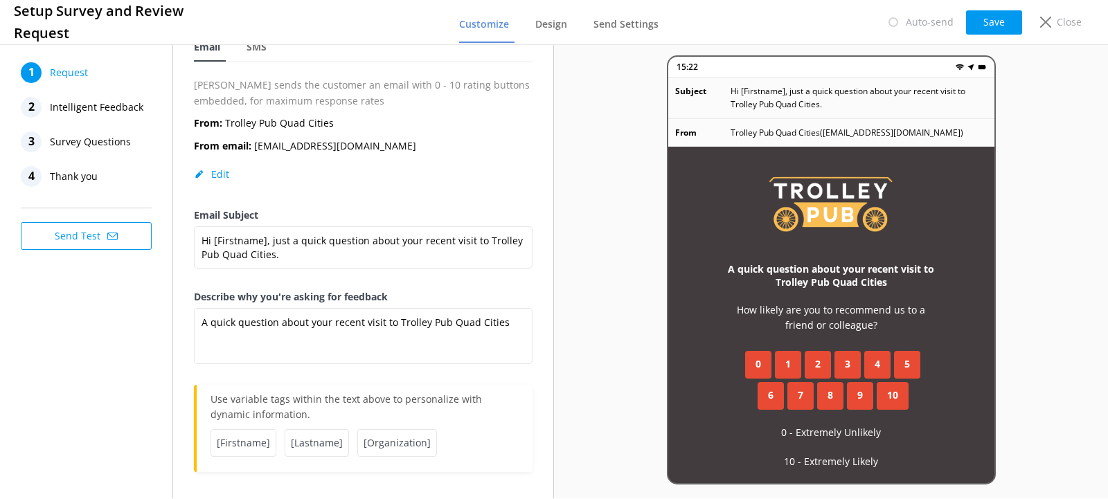
drag, startPoint x: 856, startPoint y: 325, endPoint x: 832, endPoint y: 353, distance: 36.8
click at [851, 328] on p "How likely are you to recommend us to a friend or colleague?" at bounding box center [830, 318] width 215 height 31
click at [800, 411] on div "A quick question about your recent visit to Trolley Pub Quad Cities How likely …" at bounding box center [831, 360] width 326 height 426
click at [218, 170] on div "From: Trolley Pub Quad Cities From email: [EMAIL_ADDRESS][DOMAIN_NAME] Edit" at bounding box center [363, 162] width 339 height 92
click at [218, 171] on button "Edit" at bounding box center [211, 175] width 35 height 14
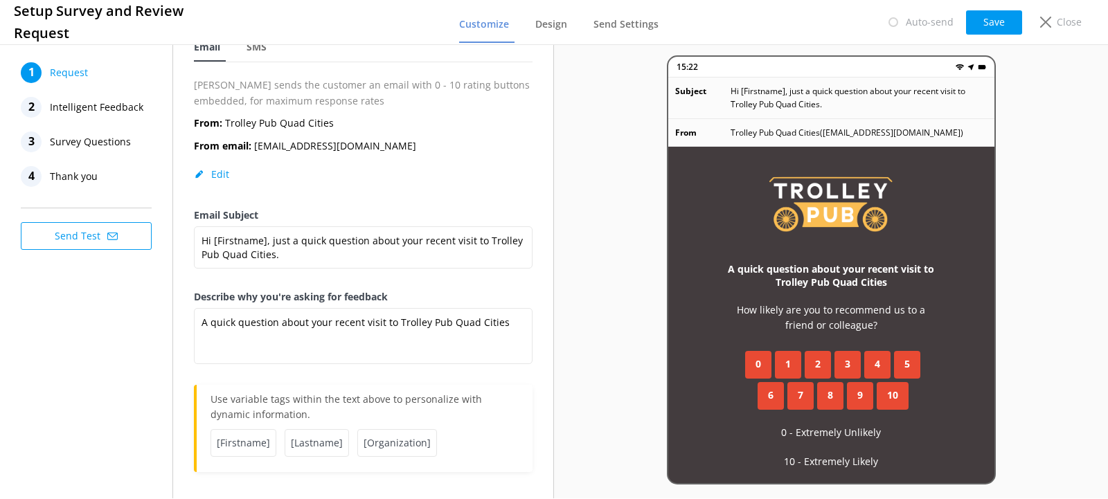
select select "[GEOGRAPHIC_DATA]/[GEOGRAPHIC_DATA]"
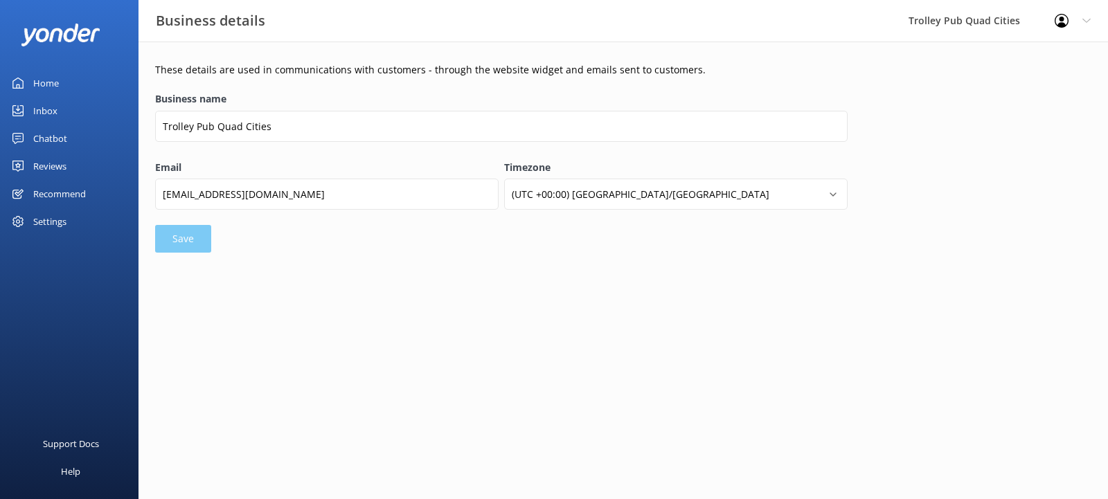
click at [190, 218] on div "Email [EMAIL_ADDRESS][DOMAIN_NAME]" at bounding box center [326, 192] width 343 height 65
click at [64, 158] on div "Reviews" at bounding box center [49, 166] width 33 height 28
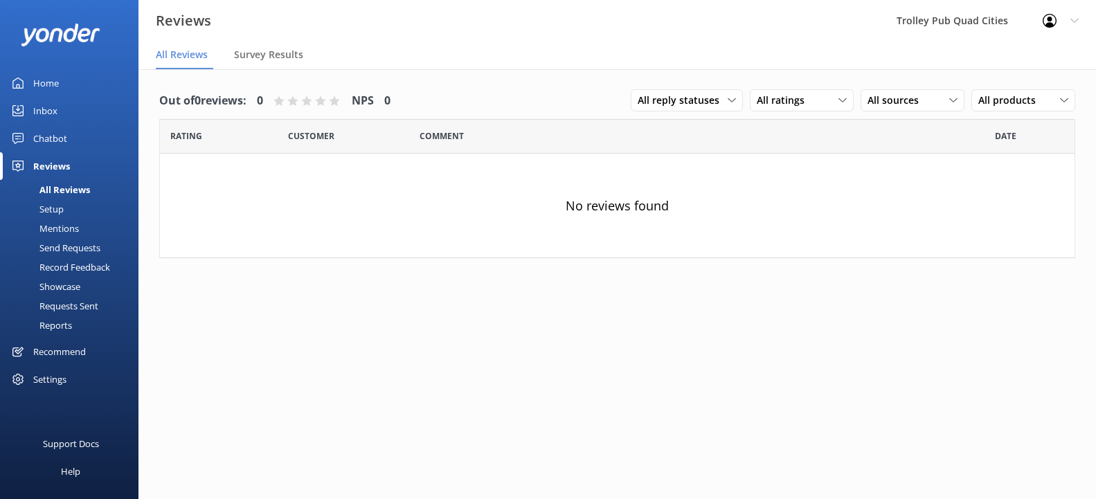
click at [39, 202] on div "Setup" at bounding box center [35, 208] width 55 height 19
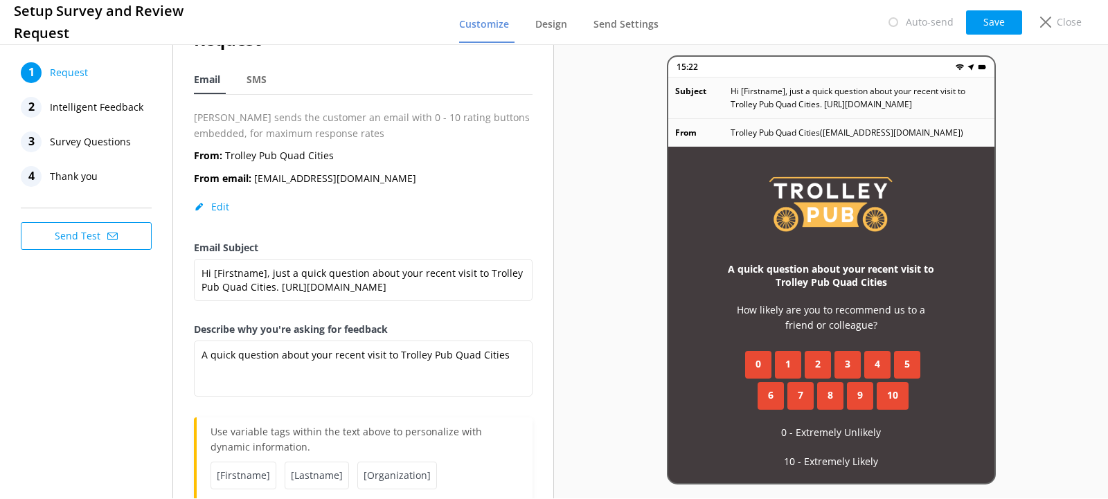
scroll to position [55, 0]
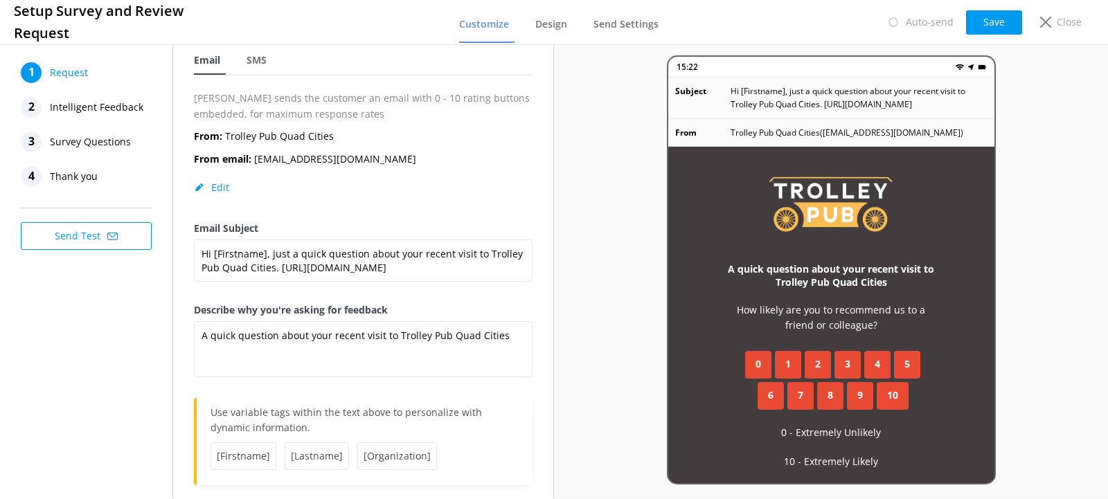
click at [102, 105] on span "Intelligent Feedback" at bounding box center [96, 107] width 93 height 21
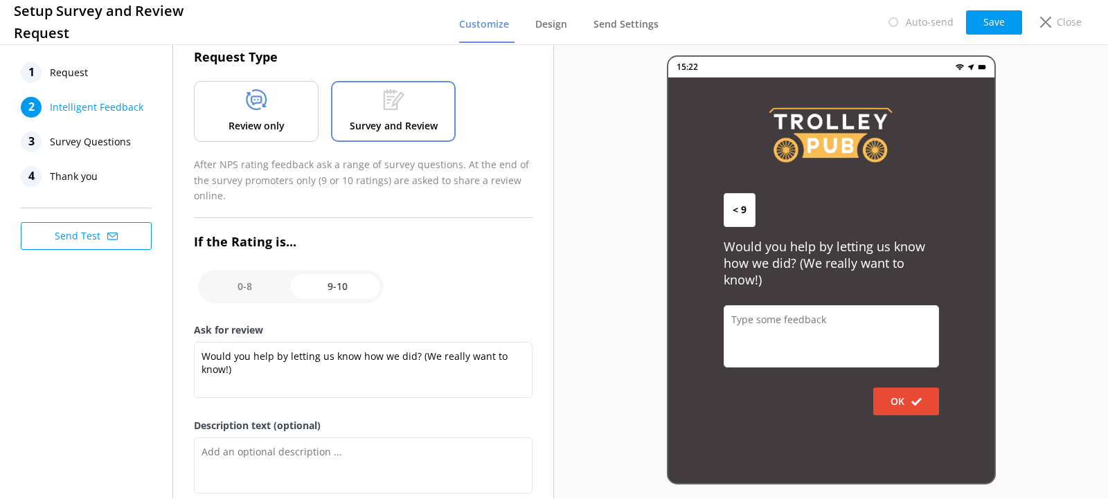
click at [298, 128] on div "Review only" at bounding box center [256, 111] width 125 height 61
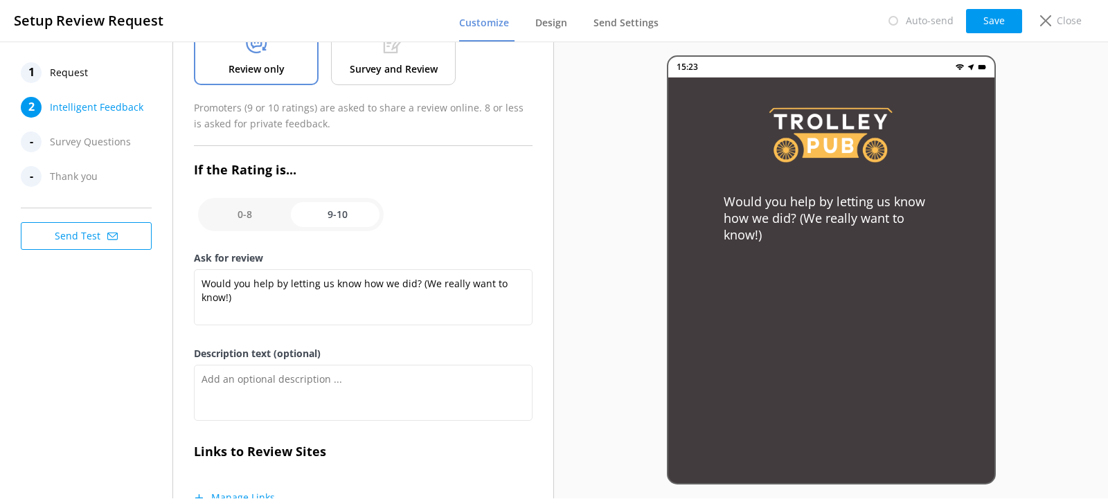
scroll to position [158, 0]
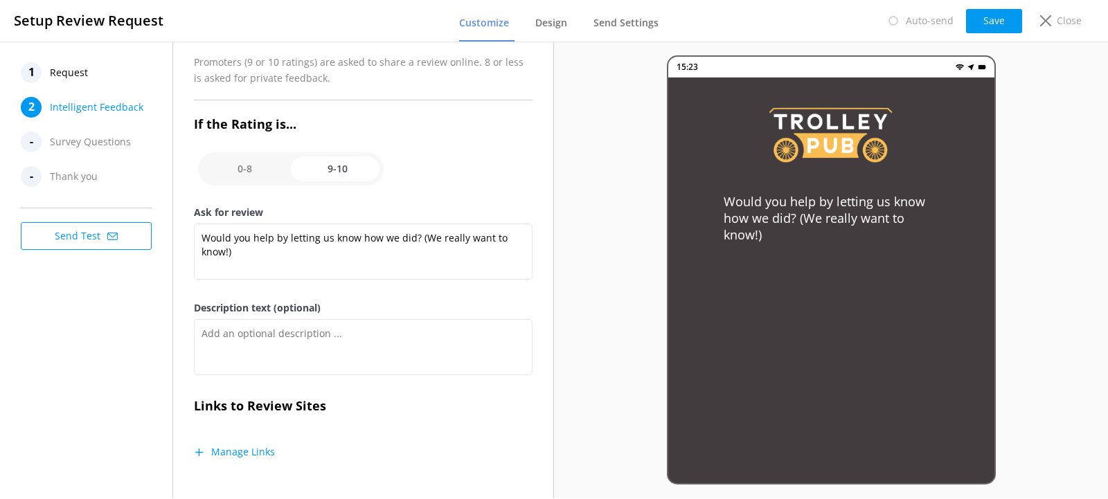
click at [277, 174] on input "checkbox" at bounding box center [291, 168] width 186 height 33
checkbox input "false"
type textarea "Please tell us why"
type textarea "Your feedback is important to help us improve"
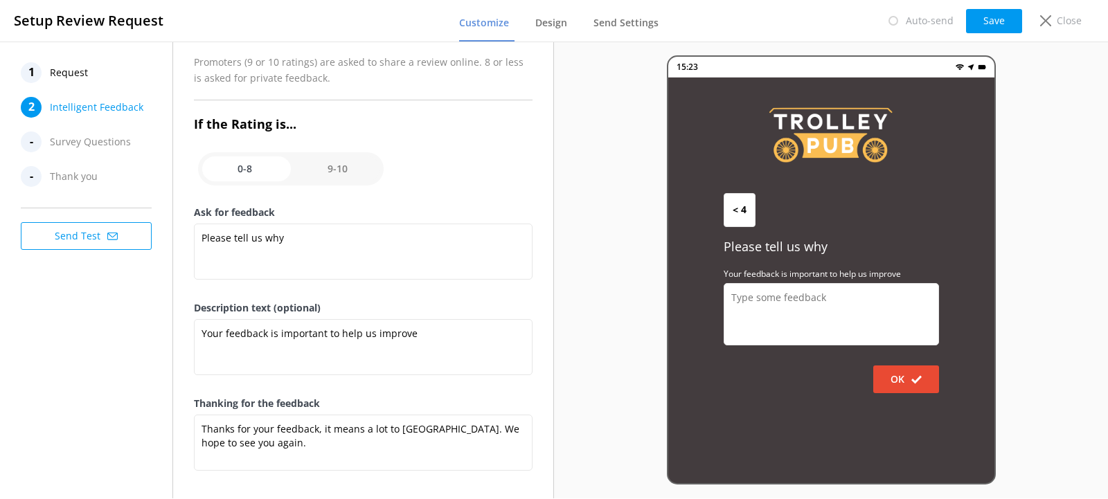
click at [333, 166] on input "checkbox" at bounding box center [291, 168] width 186 height 33
checkbox input "true"
type textarea "Would you help by letting us know how we did? (We really want to know!)"
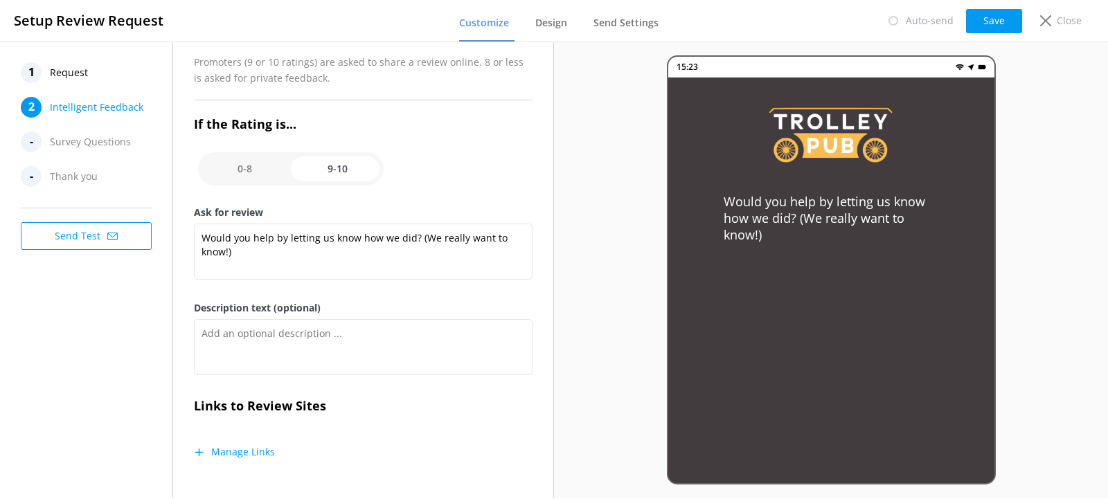
click at [253, 446] on button "Manage Links" at bounding box center [234, 452] width 81 height 14
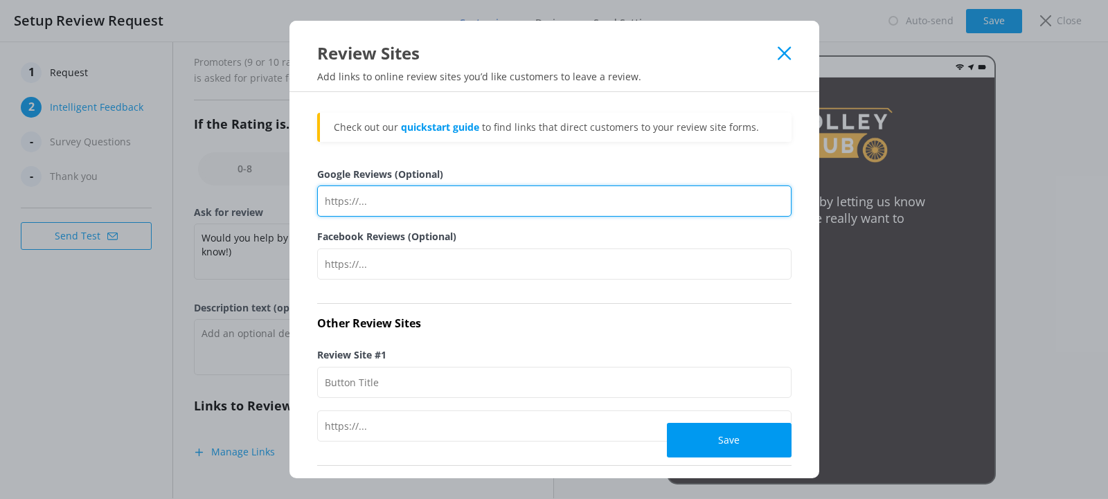
click at [393, 207] on input "Google Reviews (Optional)" at bounding box center [554, 201] width 474 height 31
paste input "[URL][DOMAIN_NAME]"
type input "[URL][DOMAIN_NAME]"
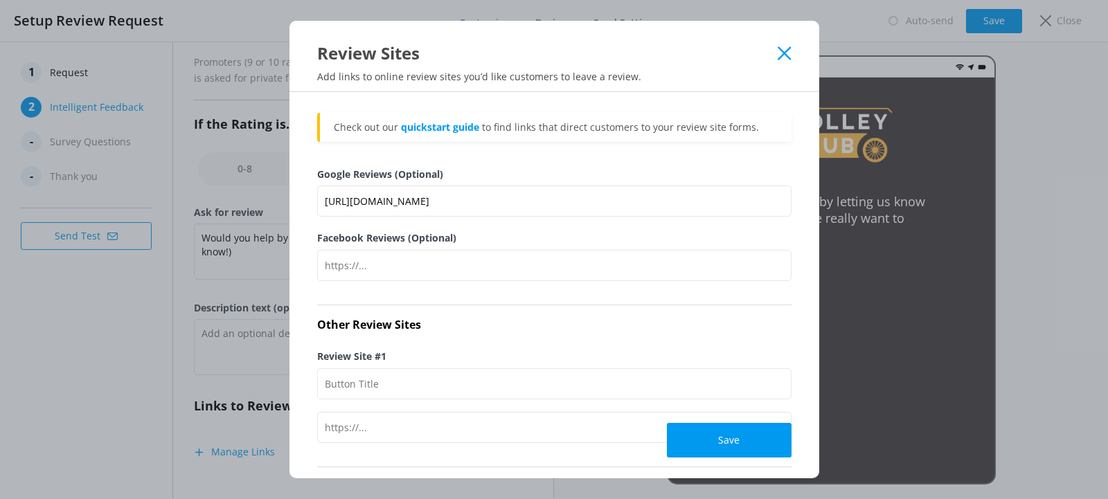
click at [449, 291] on div "Facebook Reviews (Optional)" at bounding box center [554, 262] width 474 height 62
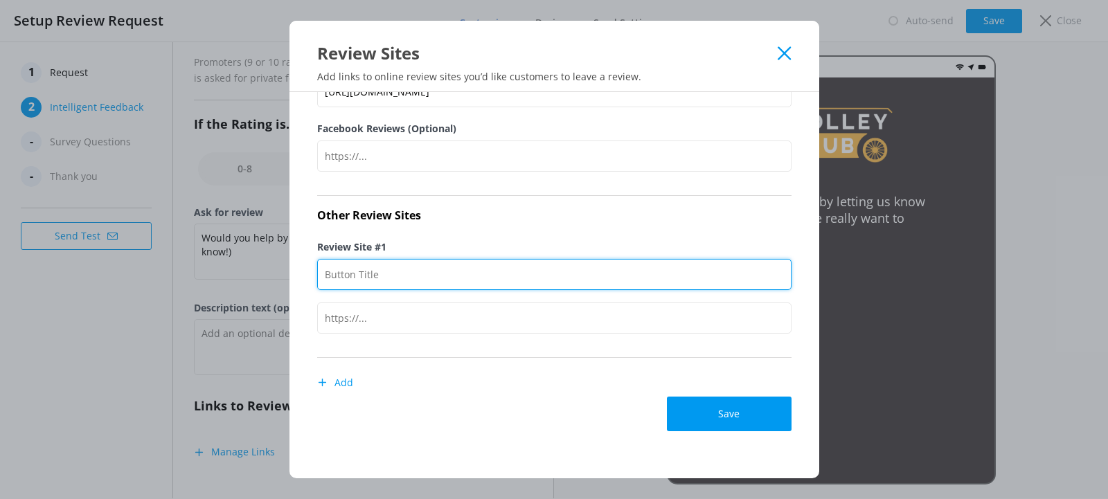
click at [400, 274] on input "Review Site #1" at bounding box center [554, 274] width 474 height 31
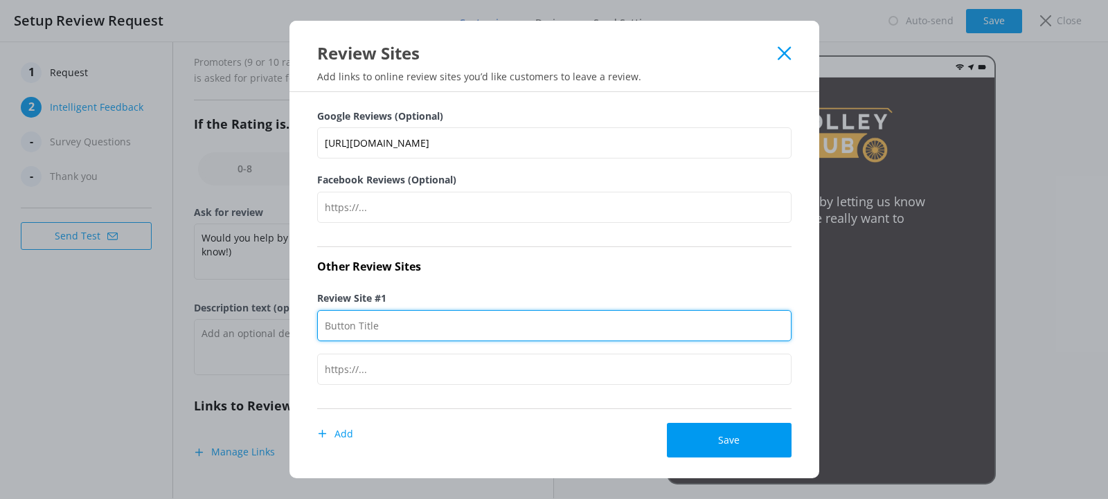
scroll to position [0, 0]
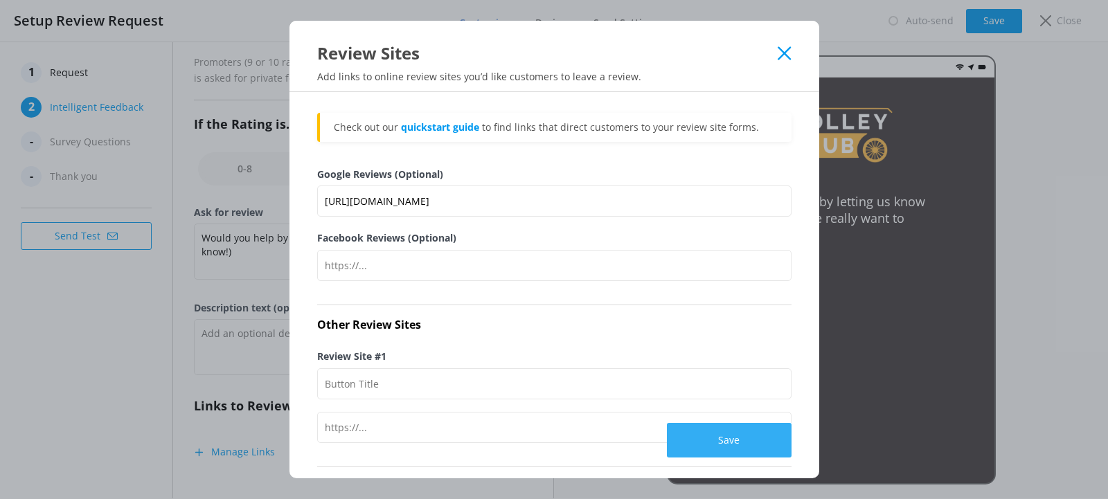
click at [683, 445] on button "Save" at bounding box center [729, 440] width 125 height 35
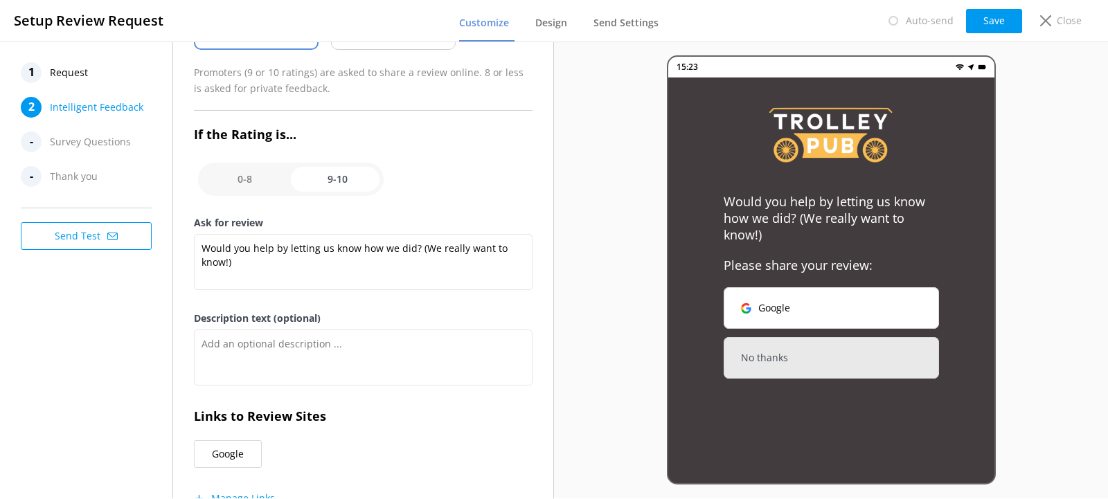
scroll to position [102, 0]
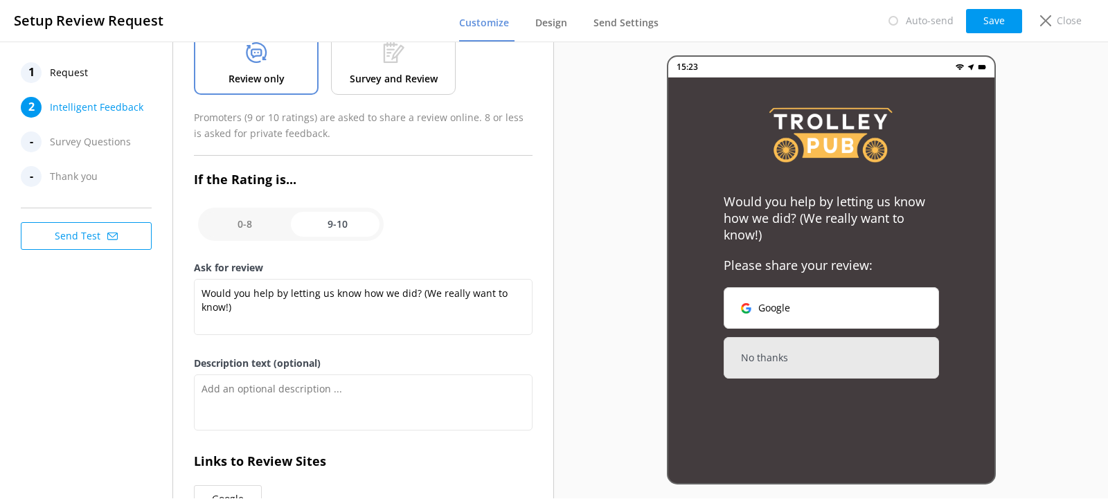
click at [268, 224] on input "checkbox" at bounding box center [291, 224] width 186 height 33
checkbox input "false"
type textarea "Please tell us why"
type textarea "Your feedback is important to help us improve"
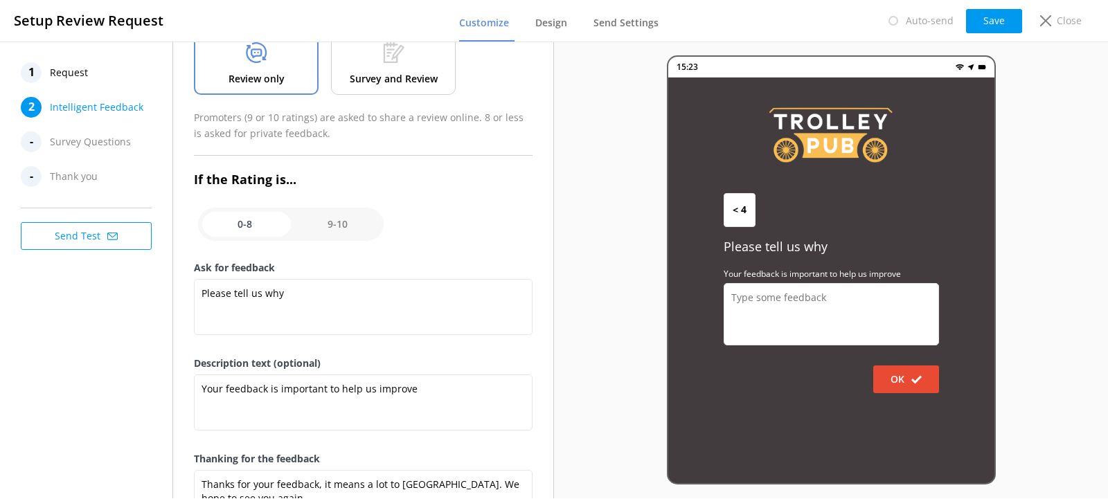
click at [316, 219] on input "checkbox" at bounding box center [291, 224] width 186 height 33
checkbox input "true"
type textarea "Would you help by letting us know how we did? (We really want to know!)"
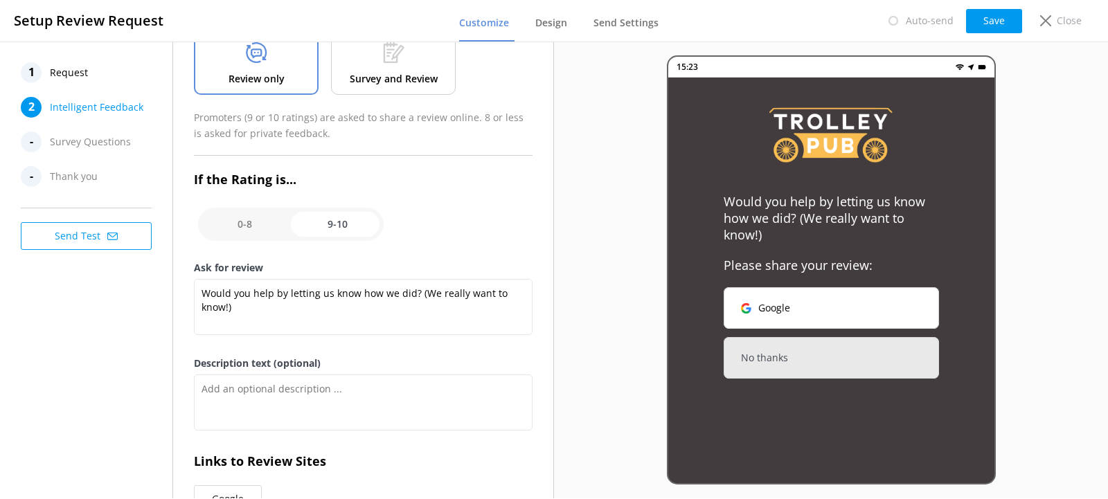
click at [222, 226] on input "checkbox" at bounding box center [291, 224] width 186 height 33
checkbox input "false"
type textarea "Please tell us why"
type textarea "Your feedback is important to help us improve"
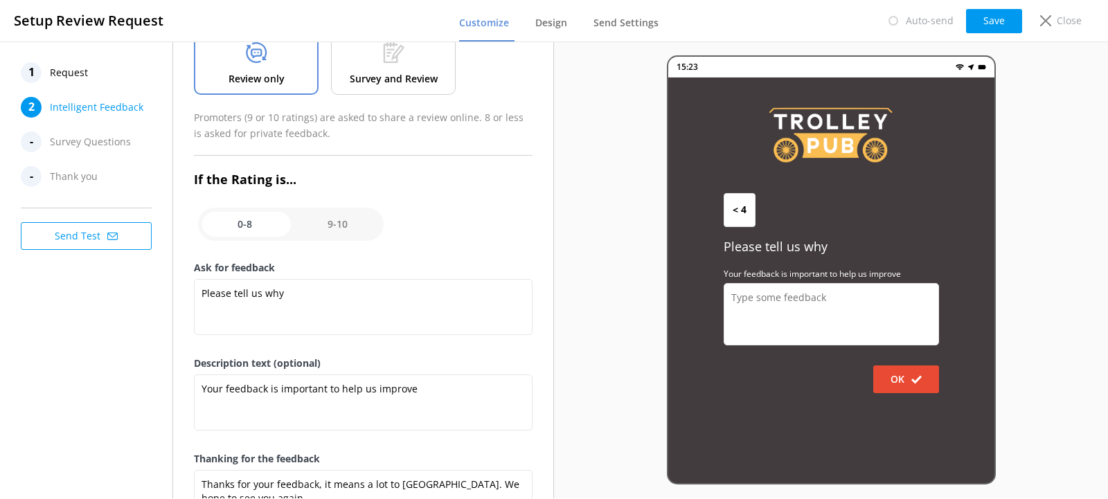
scroll to position [159, 0]
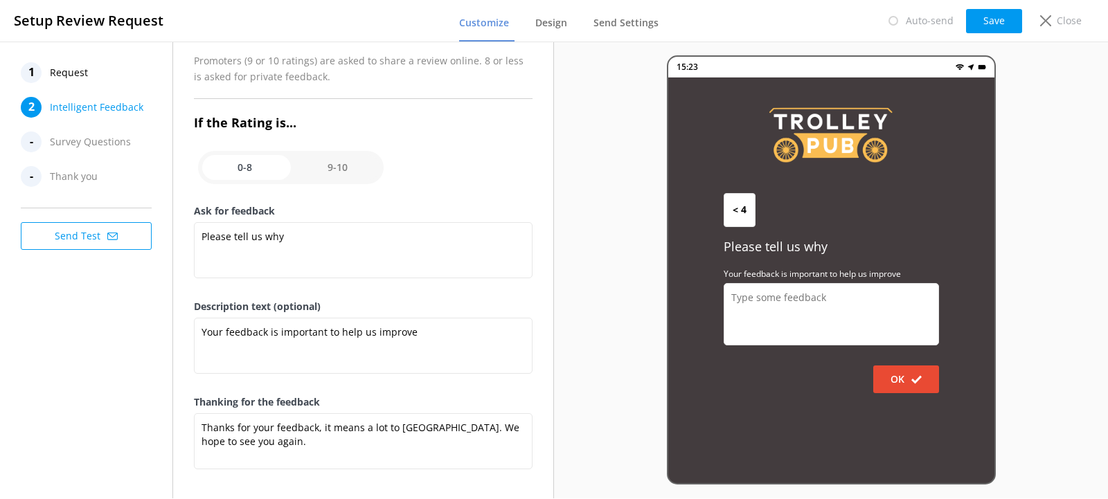
click at [333, 178] on input "checkbox" at bounding box center [291, 167] width 186 height 33
checkbox input "true"
type textarea "Would you help by letting us know how we did? (We really want to know!)"
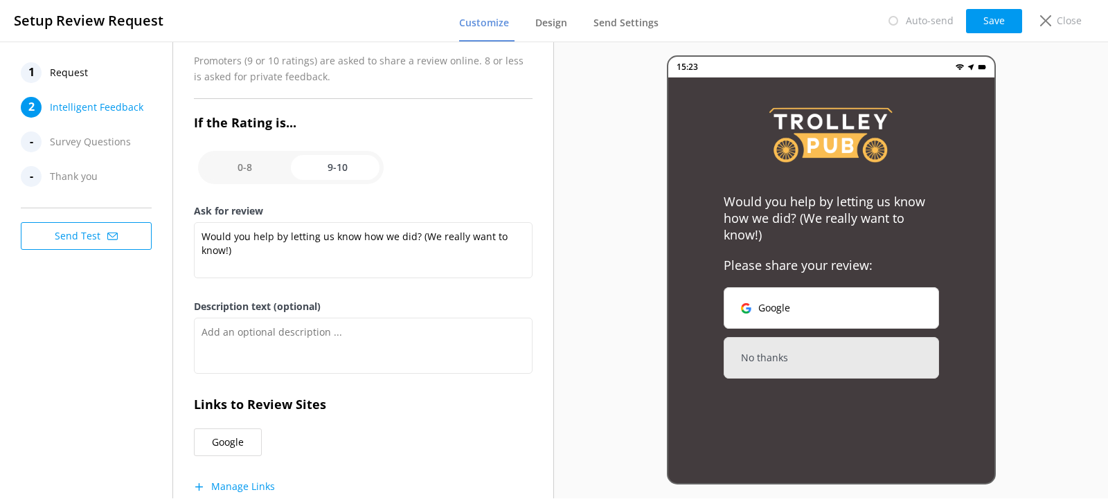
scroll to position [194, 0]
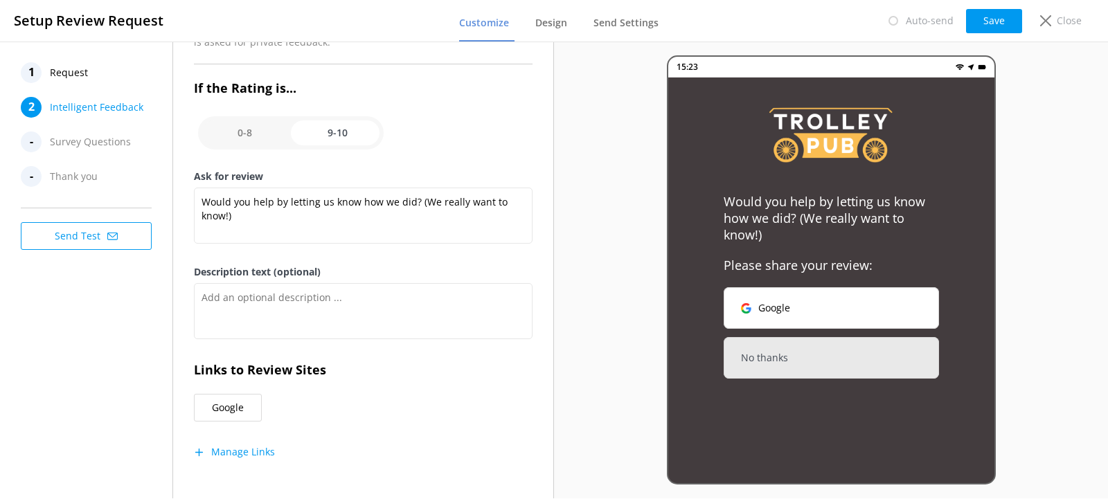
click at [258, 455] on div "Intelligent Feedback Request Type Review only Survey and Review Promoters (9 or…" at bounding box center [363, 176] width 339 height 617
click at [262, 451] on button "Manage Links" at bounding box center [234, 452] width 81 height 14
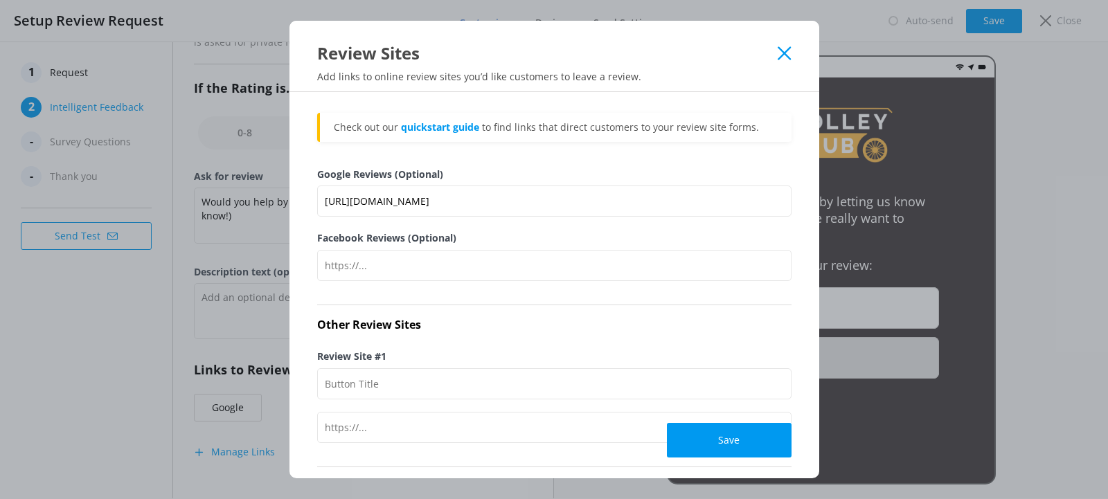
click at [775, 60] on div "Review Sites" at bounding box center [547, 53] width 461 height 23
click at [793, 49] on div "Review Sites" at bounding box center [554, 43] width 530 height 44
click at [786, 57] on icon at bounding box center [783, 53] width 13 height 14
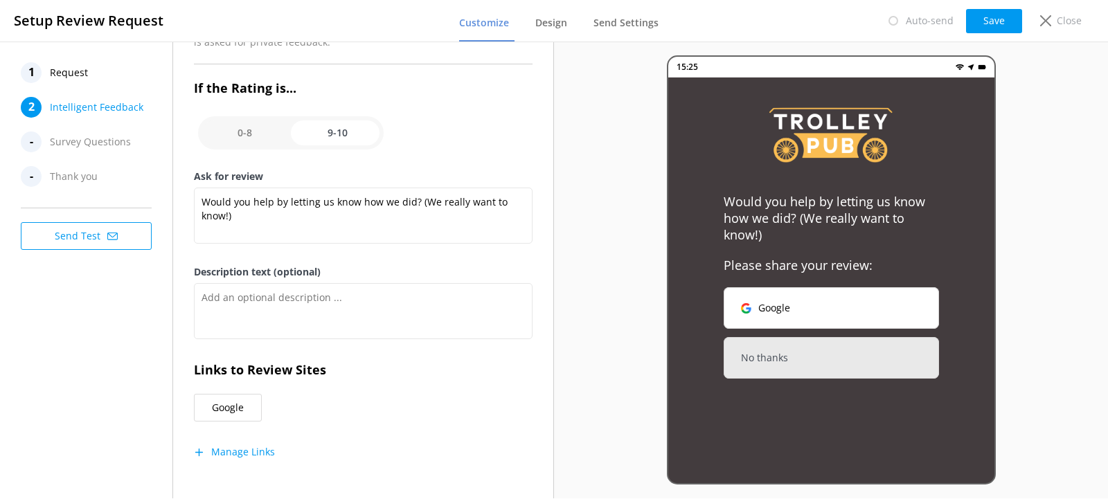
click at [244, 449] on button "Manage Links" at bounding box center [234, 452] width 81 height 14
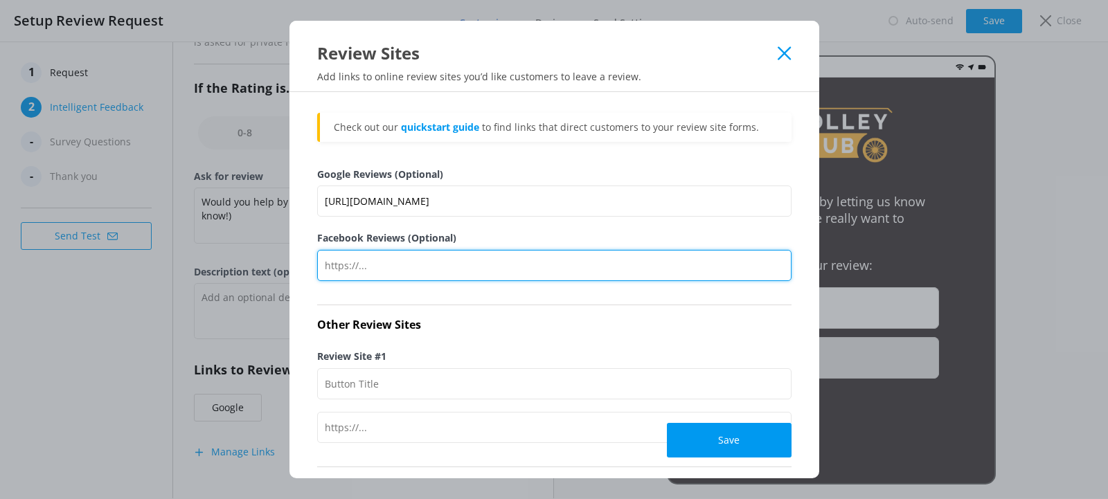
click at [370, 270] on input "Facebook Reviews (Optional)" at bounding box center [554, 265] width 474 height 31
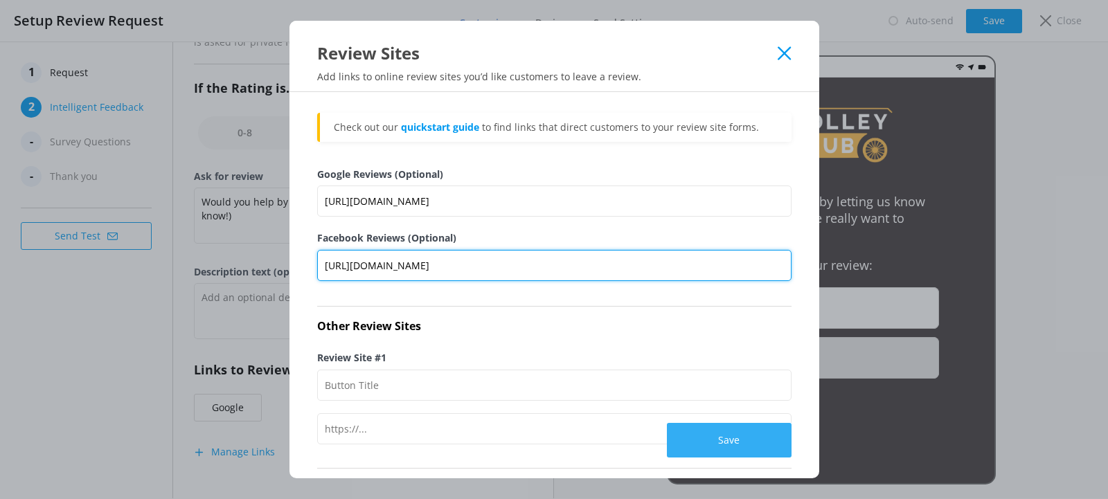
type input "[URL][DOMAIN_NAME]"
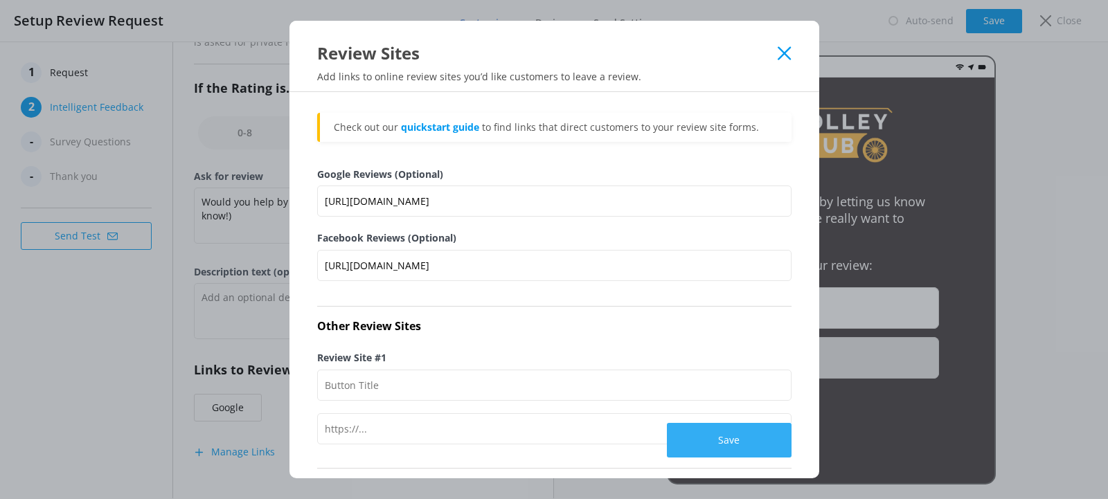
click at [707, 440] on button "Save" at bounding box center [729, 440] width 125 height 35
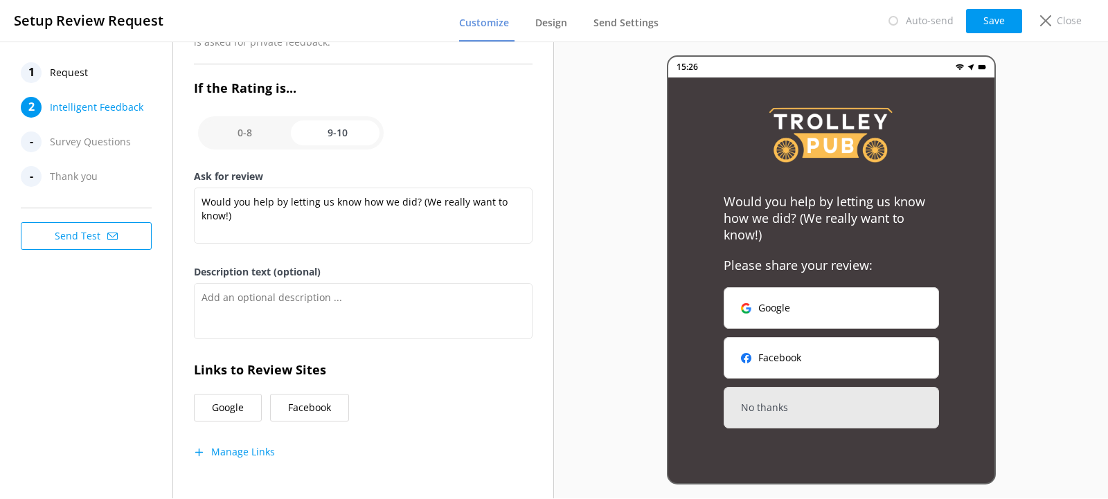
scroll to position [102, 0]
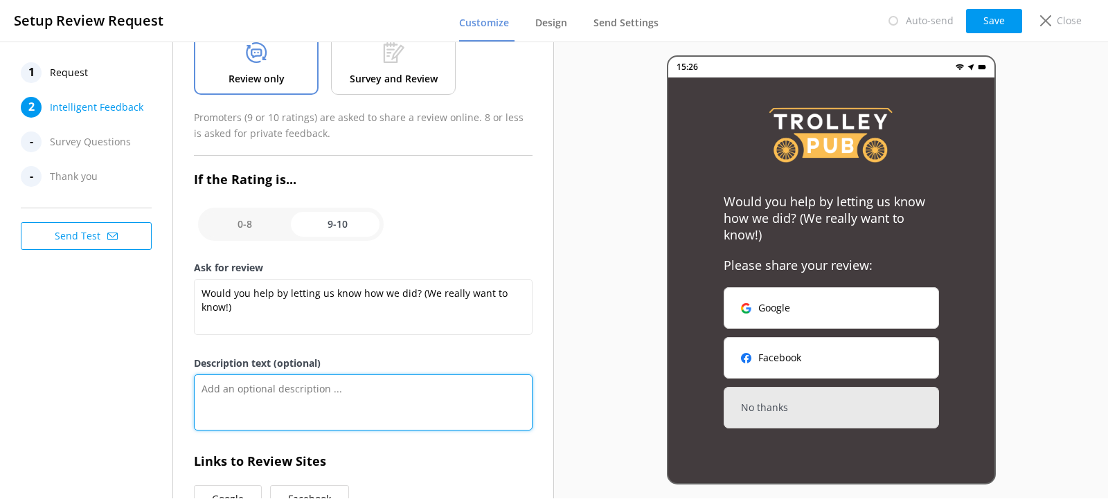
click at [307, 390] on textarea "Description text (optional)" at bounding box center [363, 403] width 339 height 56
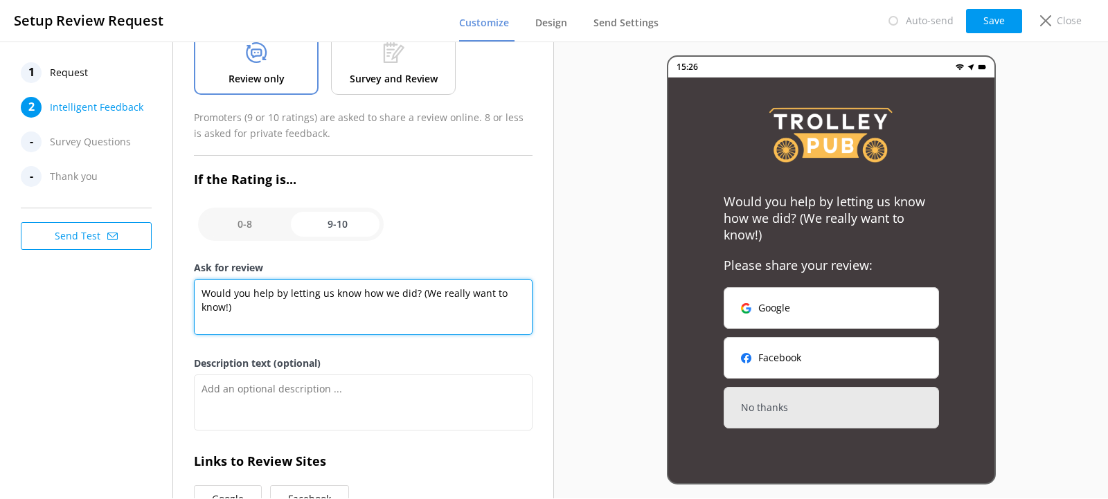
click at [244, 315] on textarea "Would you help by letting us know how we did? (We really want to know!)" at bounding box center [363, 307] width 339 height 56
click at [244, 302] on textarea "Would you help by letting us know how we did? (We really want to know!)" at bounding box center [363, 307] width 339 height 56
click at [248, 309] on textarea "Would you help by letting us know how we did? (We really want to know!)" at bounding box center [363, 307] width 339 height 56
click at [244, 309] on textarea "Would you help by letting us know how we did? (We really want to know!)" at bounding box center [363, 307] width 339 height 56
drag, startPoint x: 242, startPoint y: 307, endPoint x: 420, endPoint y: 296, distance: 177.6
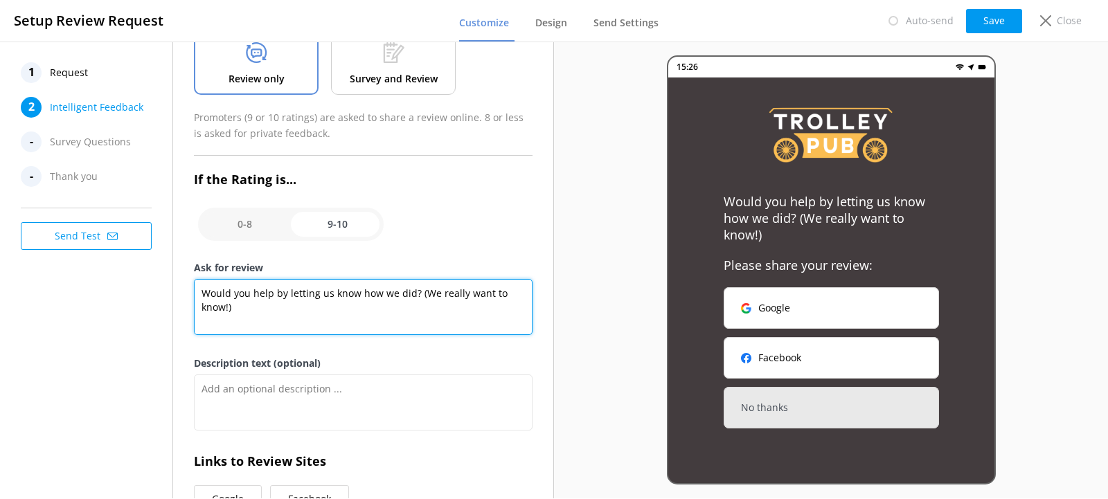
click at [420, 296] on textarea "Would you help by letting us know how we did? (We really want to know!)" at bounding box center [363, 307] width 339 height 56
click at [368, 313] on textarea "Would you help by letting us know how we did? (We really want to know!)" at bounding box center [363, 307] width 339 height 56
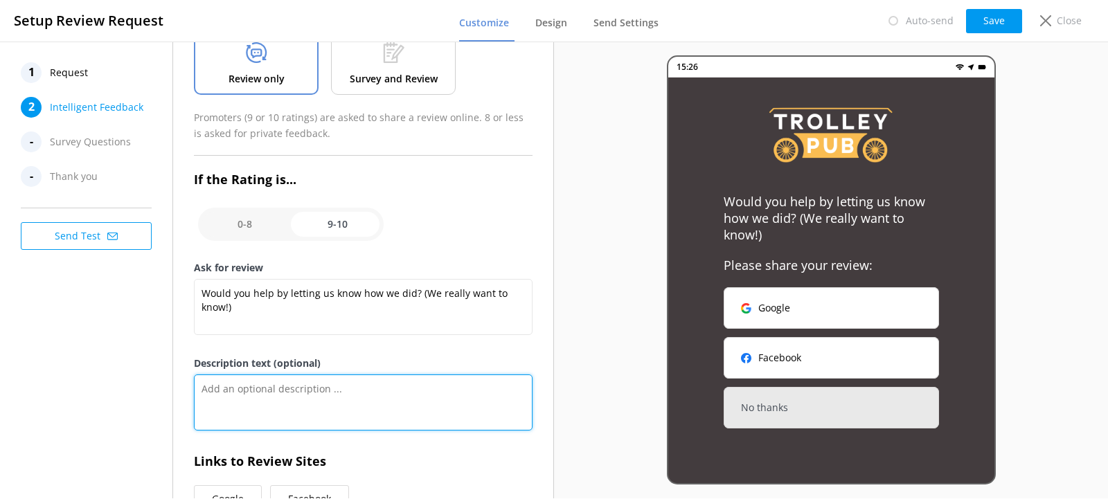
click at [306, 388] on textarea "Description text (optional)" at bounding box center [363, 403] width 339 height 56
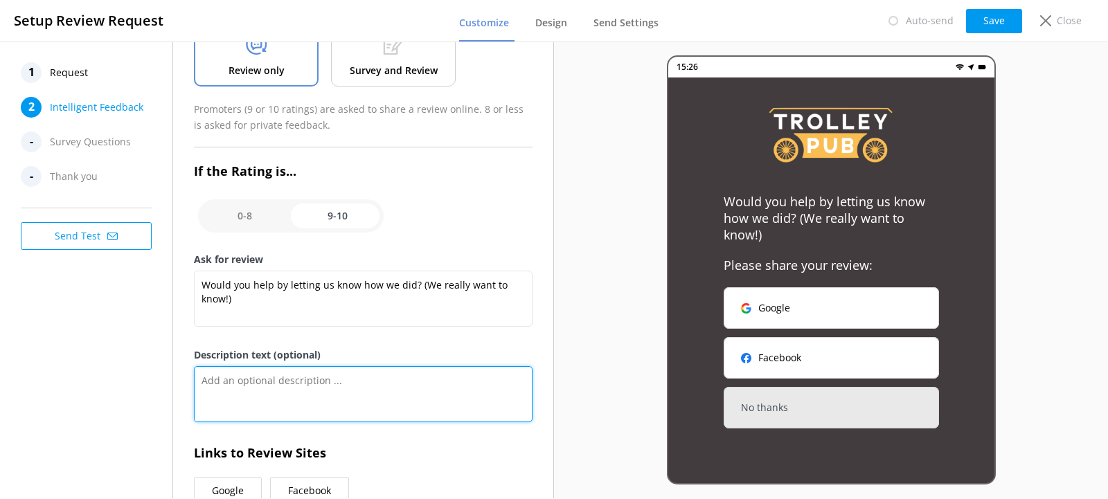
scroll to position [194, 0]
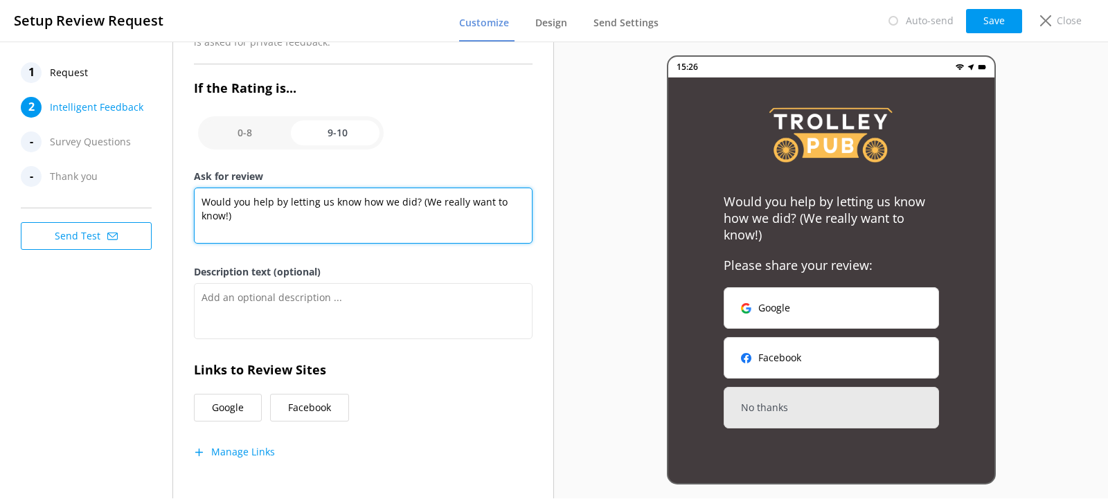
click at [276, 220] on textarea "Would you help by letting us know how we did? (We really want to know!)" at bounding box center [363, 216] width 339 height 56
drag, startPoint x: 230, startPoint y: 214, endPoint x: 197, endPoint y: 194, distance: 38.2
click at [197, 194] on textarea "Would you help by letting us know how we did? (We really want to know!)" at bounding box center [363, 216] width 339 height 56
type textarea "We hope you had a blast! Let us know how our driver did with a review :)"
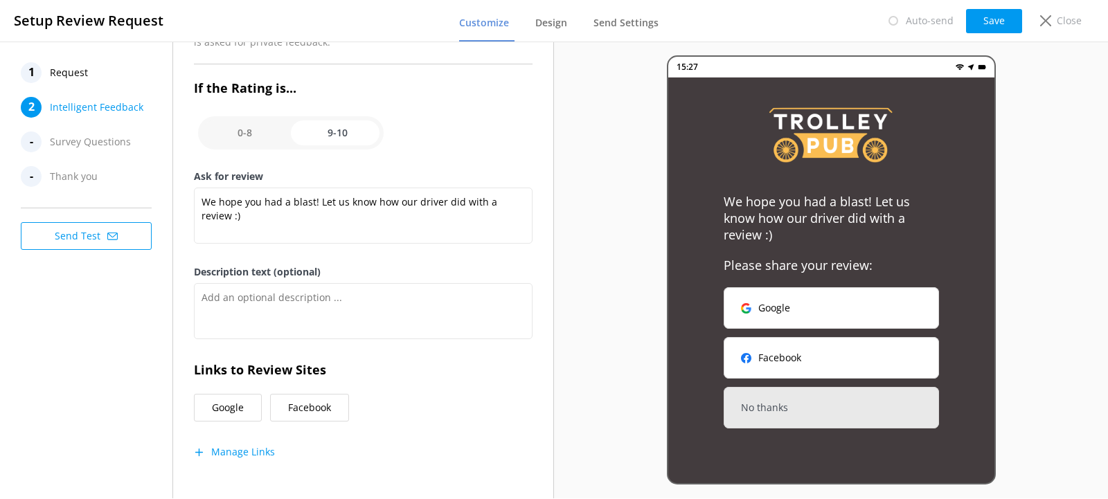
click at [429, 436] on div "Intelligent Feedback Request Type Review only Survey and Review Promoters (9 or…" at bounding box center [363, 176] width 339 height 617
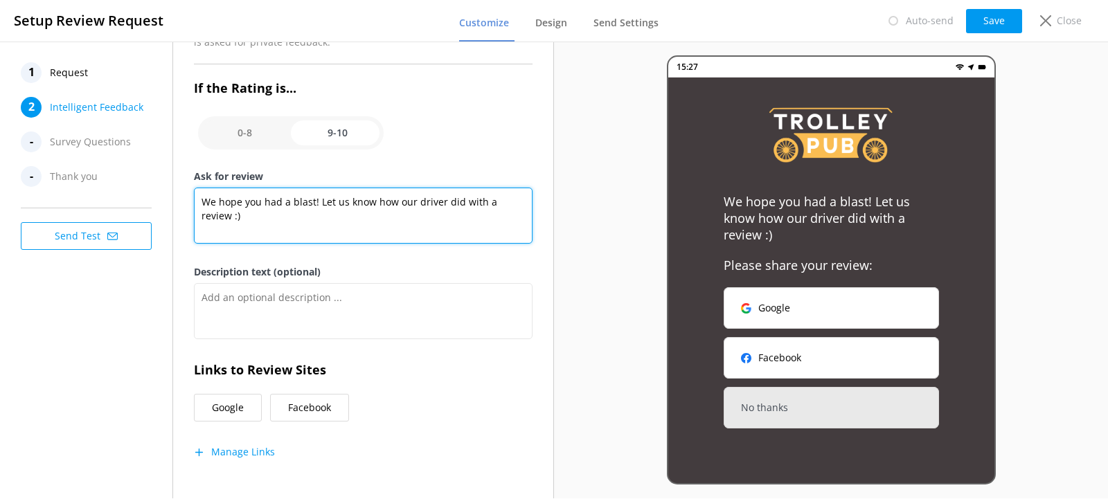
click at [432, 217] on textarea "We hope you had a blast! Let us know how our driver did with a review :)" at bounding box center [363, 216] width 339 height 56
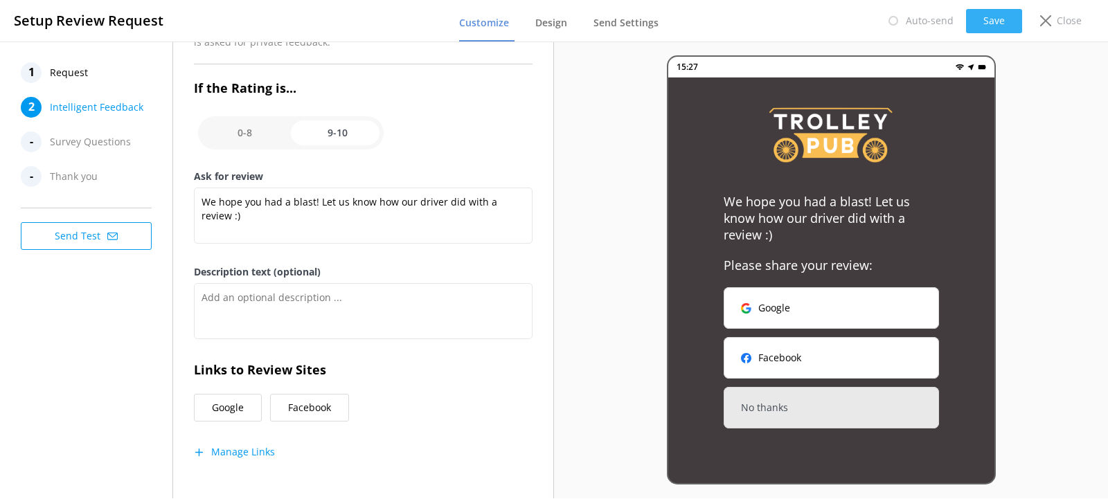
click at [1000, 24] on button "Save" at bounding box center [994, 21] width 56 height 24
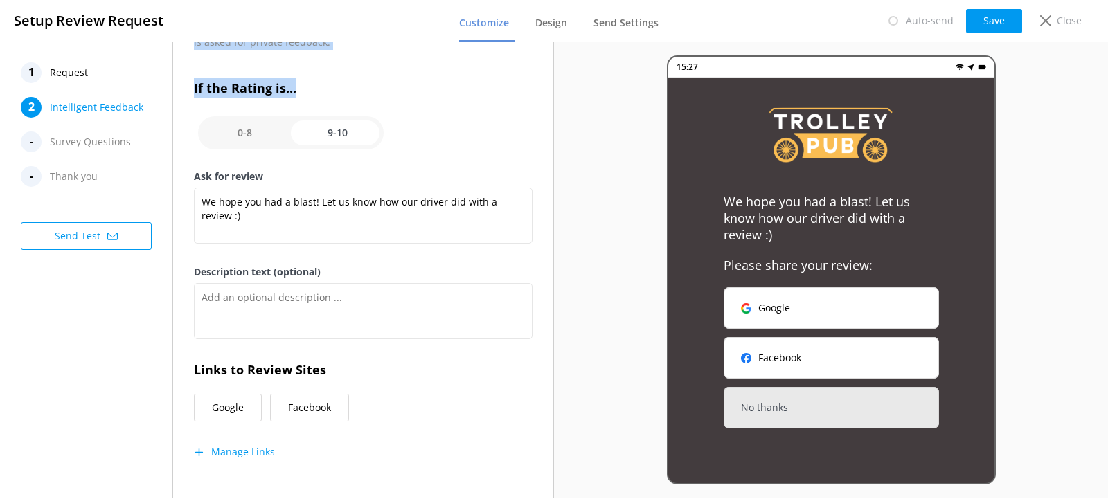
click at [173, 114] on div "1 Request 2 Intelligent Feedback - Survey Questions - Thank you Send Test" at bounding box center [86, 270] width 173 height 457
click at [404, 100] on div "Intelligent Feedback Request Type Review only Survey and Review Promoters (9 or…" at bounding box center [363, 176] width 339 height 617
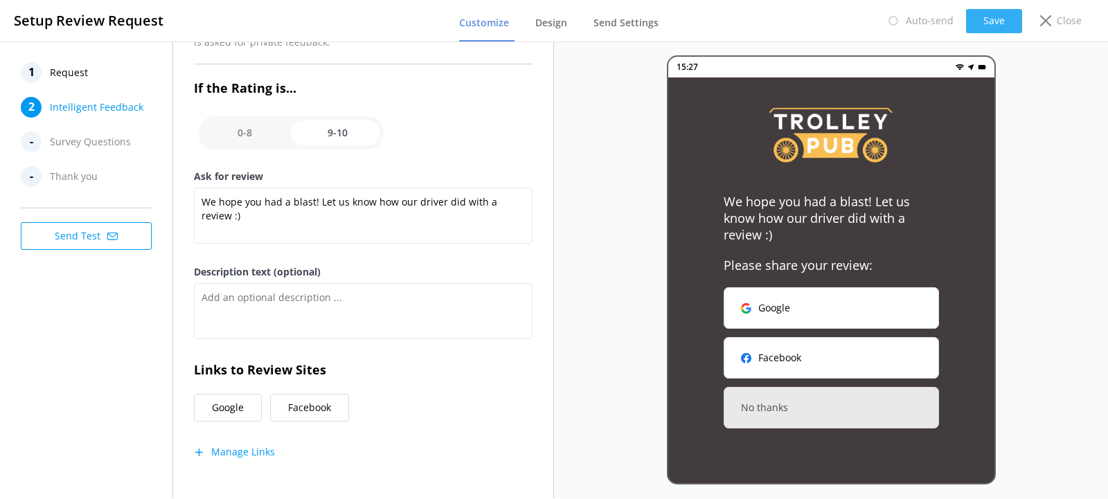
click at [978, 24] on button "Save" at bounding box center [994, 21] width 56 height 24
click at [899, 21] on div at bounding box center [893, 21] width 14 height 14
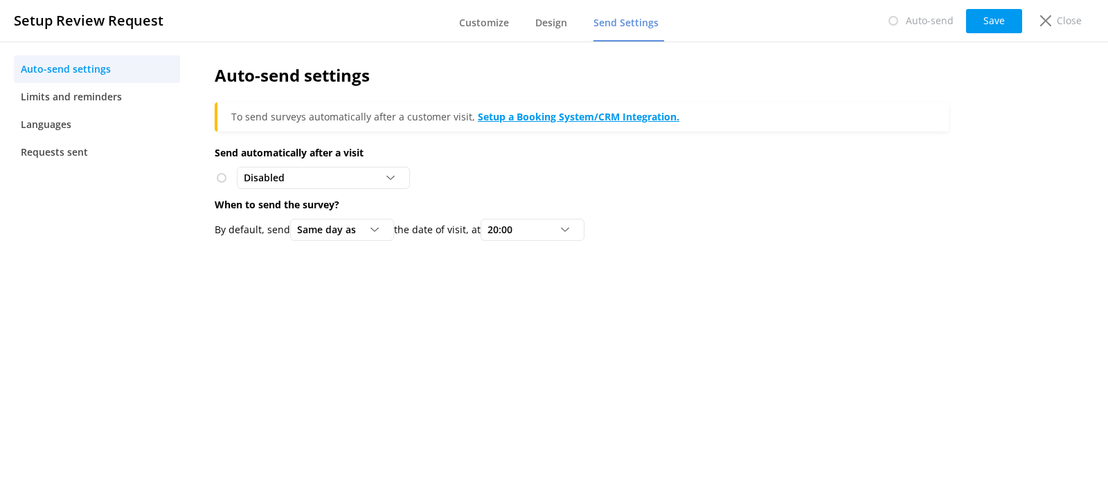
click at [526, 116] on link "Setup a Booking System/CRM Integration." at bounding box center [578, 116] width 201 height 13
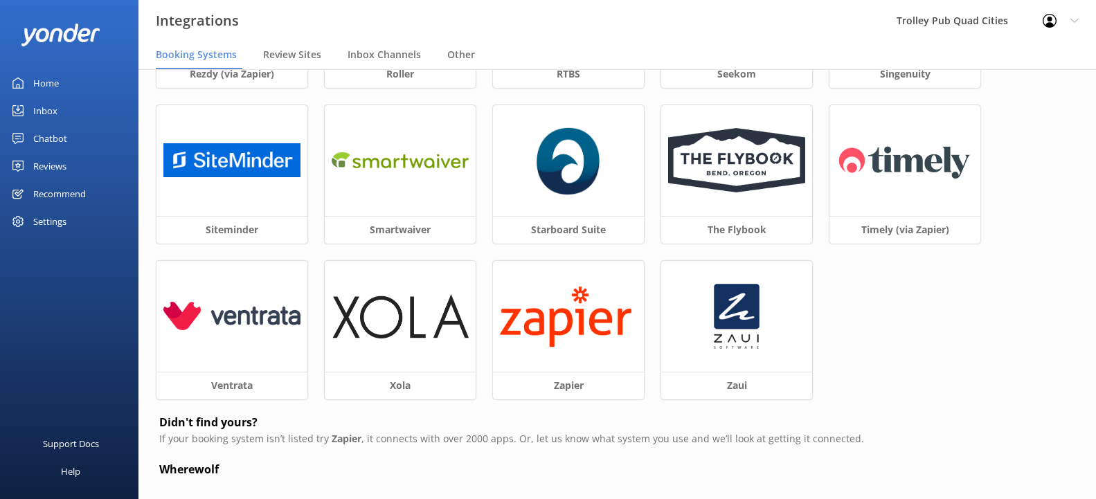
scroll to position [501, 0]
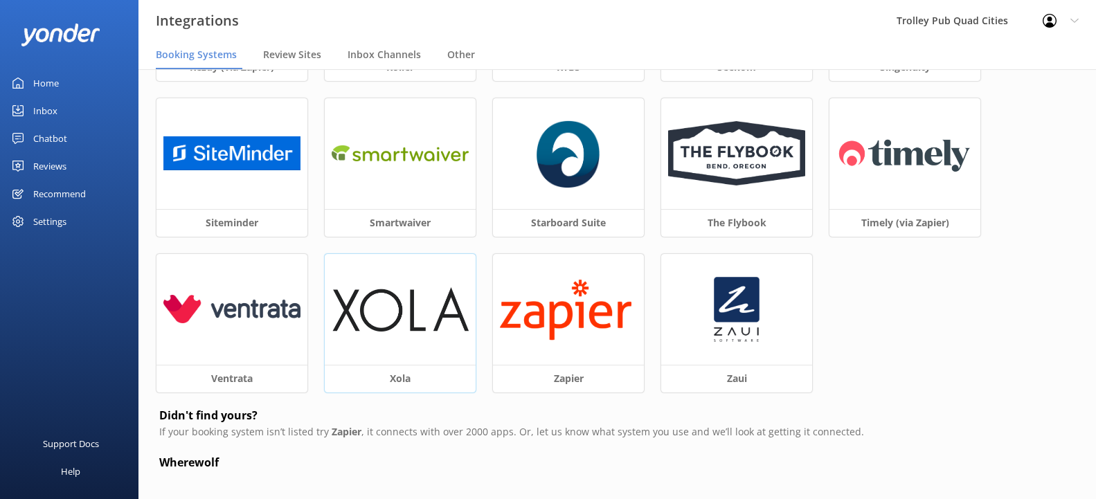
click at [431, 363] on div at bounding box center [400, 309] width 151 height 111
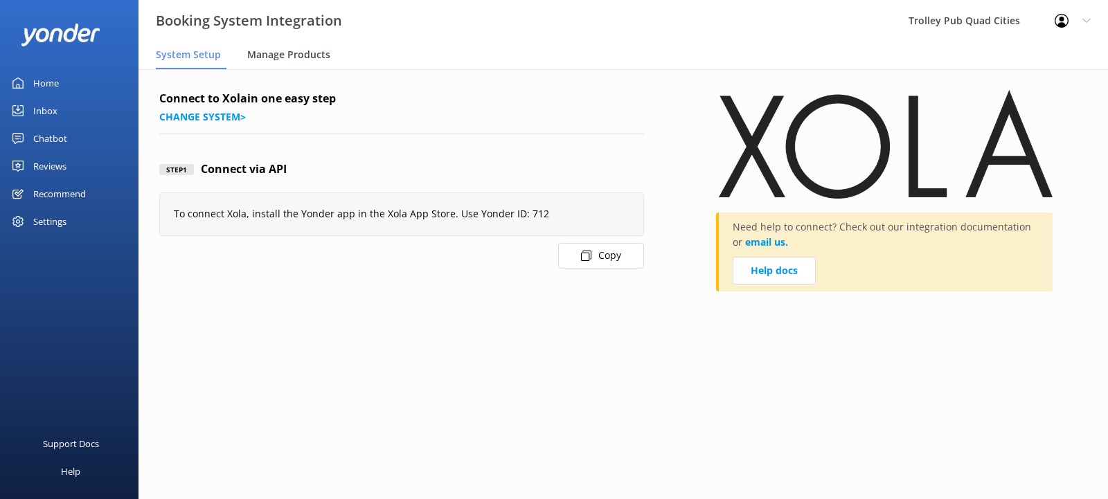
click at [294, 58] on span "Manage Products" at bounding box center [288, 55] width 83 height 14
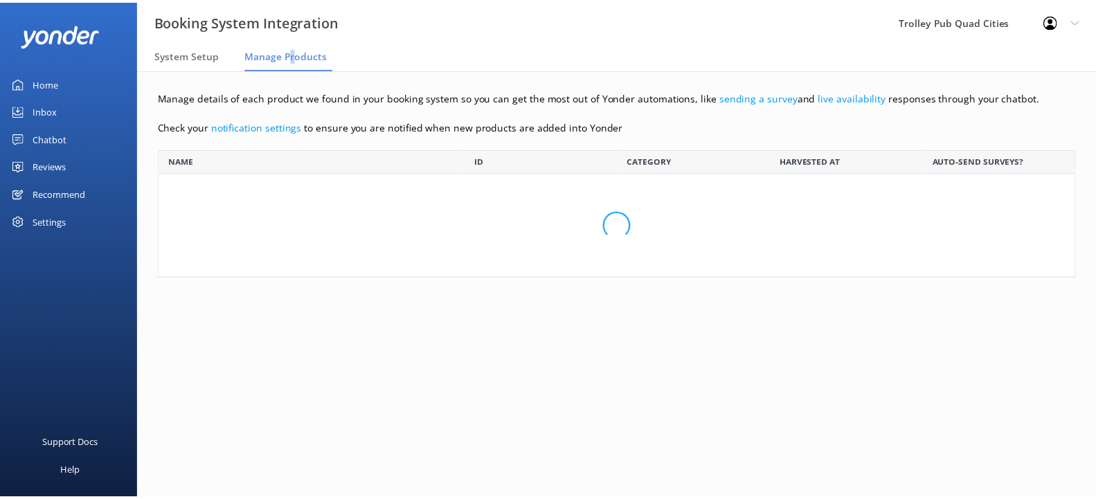
scroll to position [117, 916]
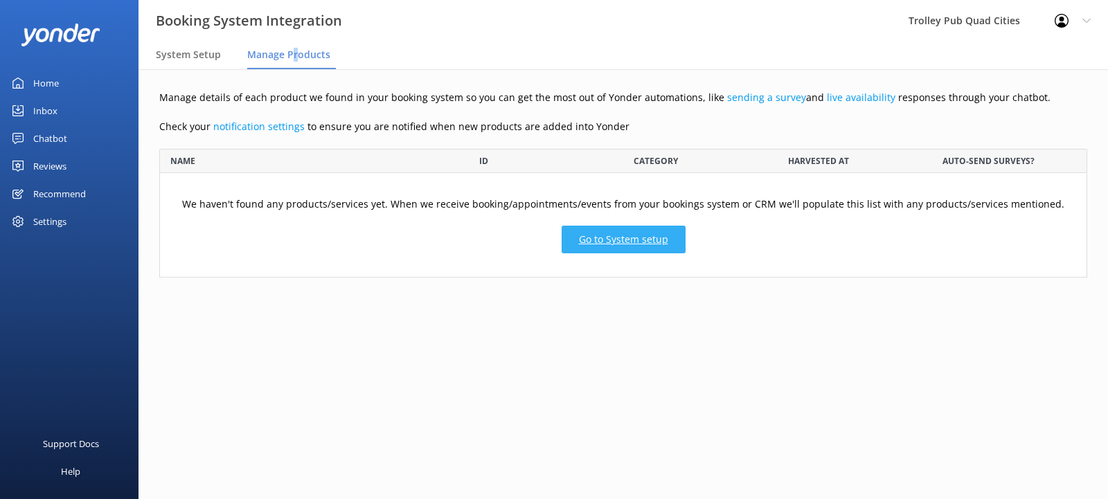
click at [601, 244] on link "Go to System setup" at bounding box center [623, 240] width 124 height 28
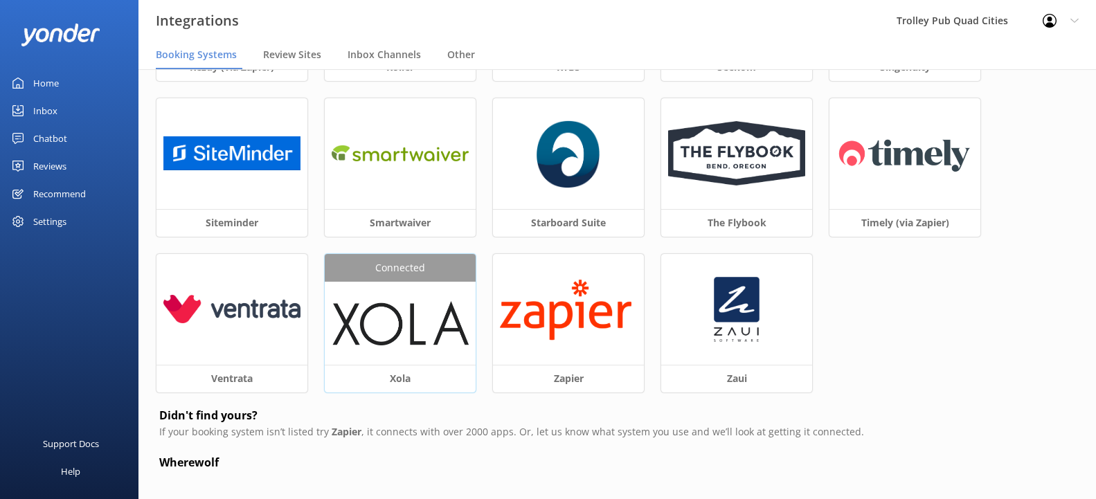
click at [423, 276] on div "Connected" at bounding box center [400, 268] width 151 height 28
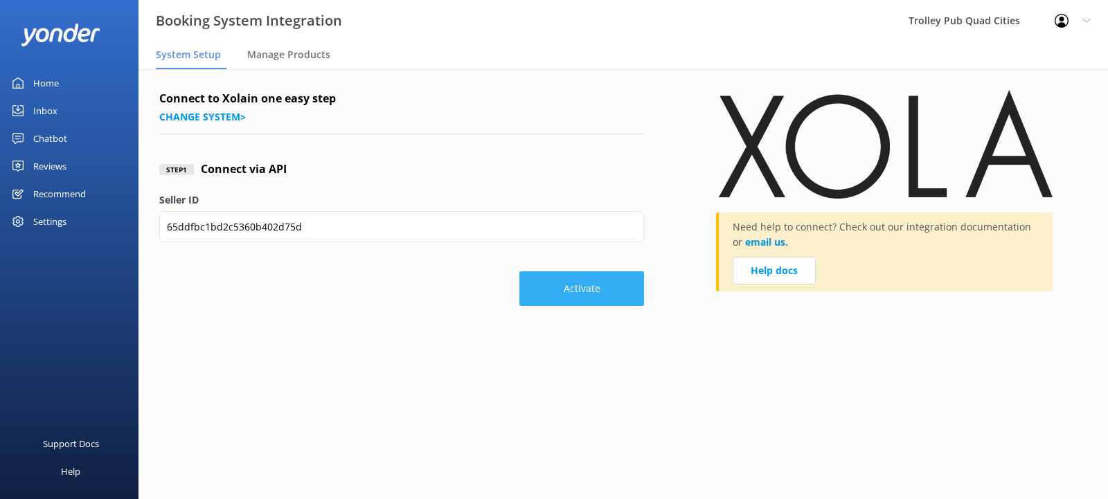
click at [556, 288] on button "Activate" at bounding box center [581, 288] width 125 height 35
click at [557, 301] on button "Activate" at bounding box center [581, 288] width 125 height 35
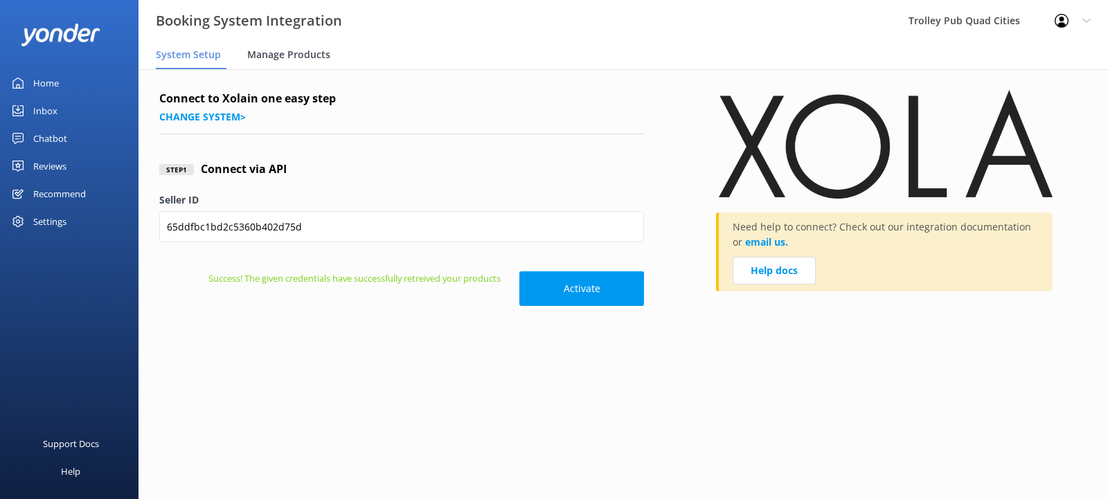
click at [311, 47] on div "Manage Products" at bounding box center [291, 56] width 89 height 28
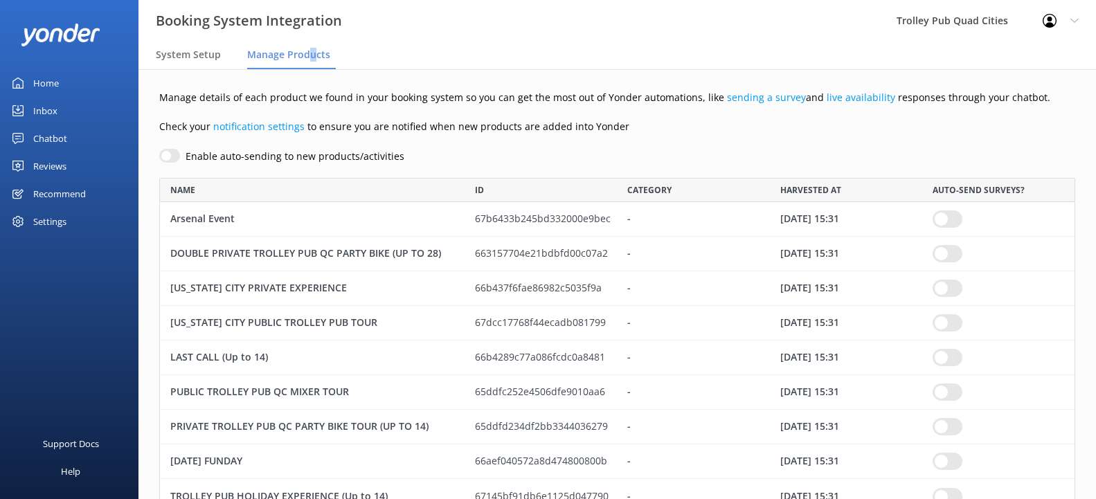
scroll to position [58, 0]
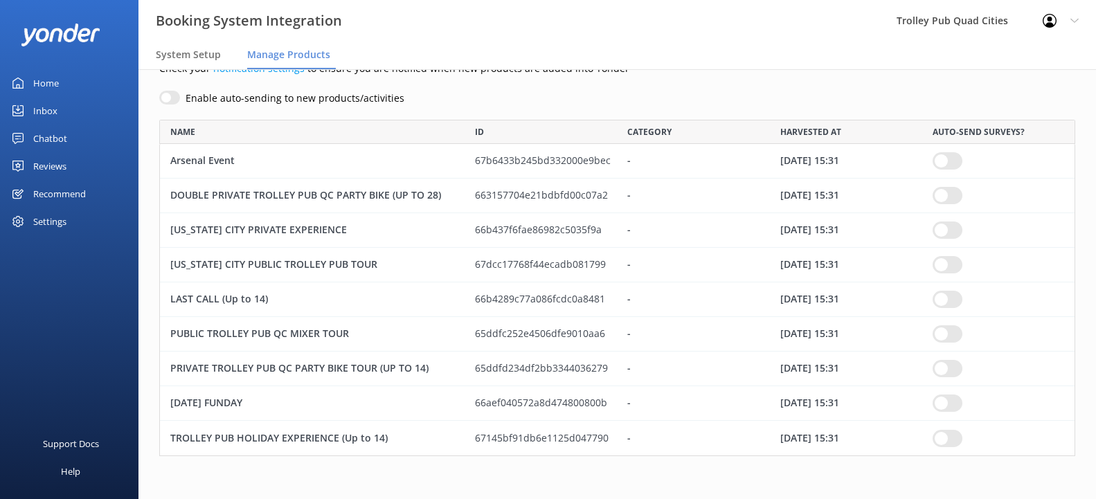
click at [961, 196] on input "row" at bounding box center [947, 195] width 30 height 17
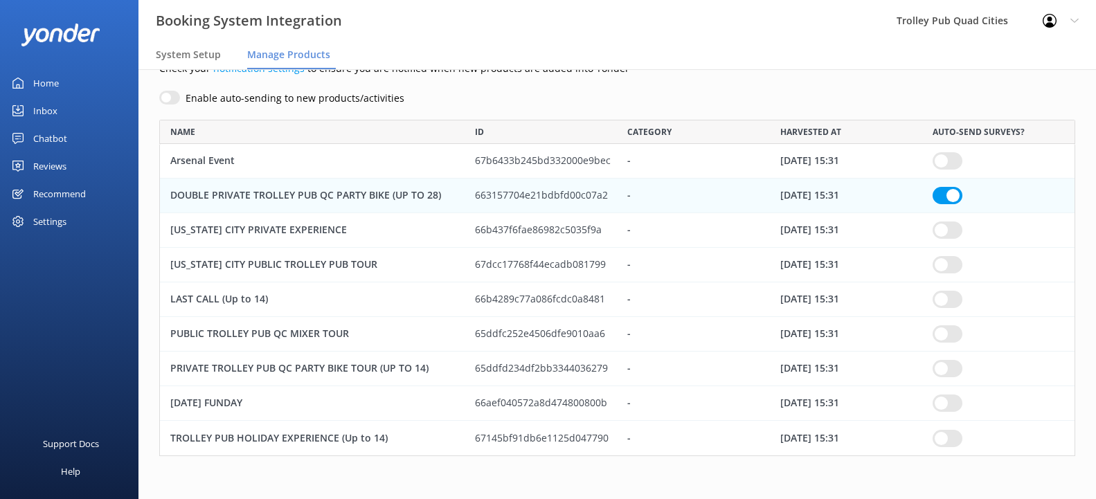
click at [951, 228] on input "row" at bounding box center [947, 230] width 30 height 17
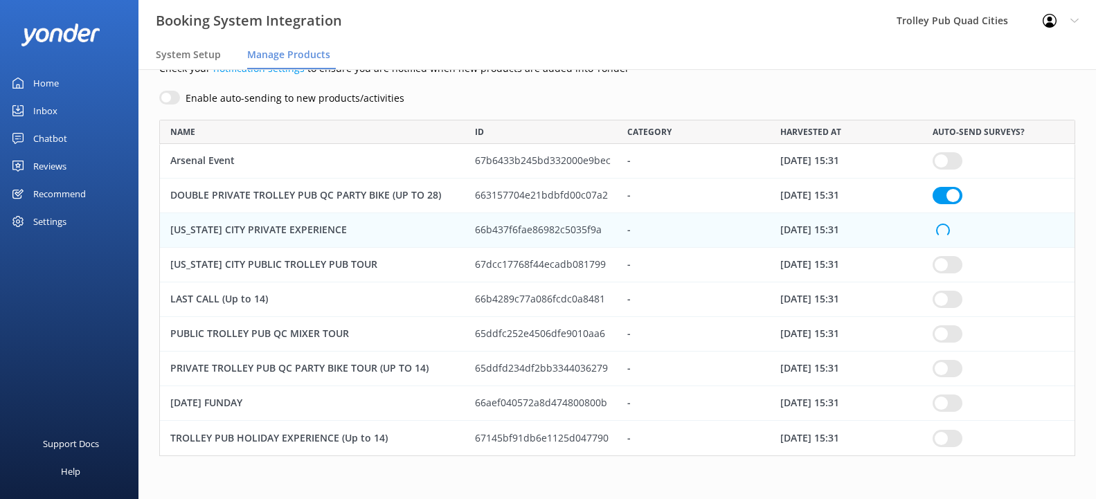
checkbox input "true"
click at [948, 196] on input "row" at bounding box center [947, 195] width 30 height 17
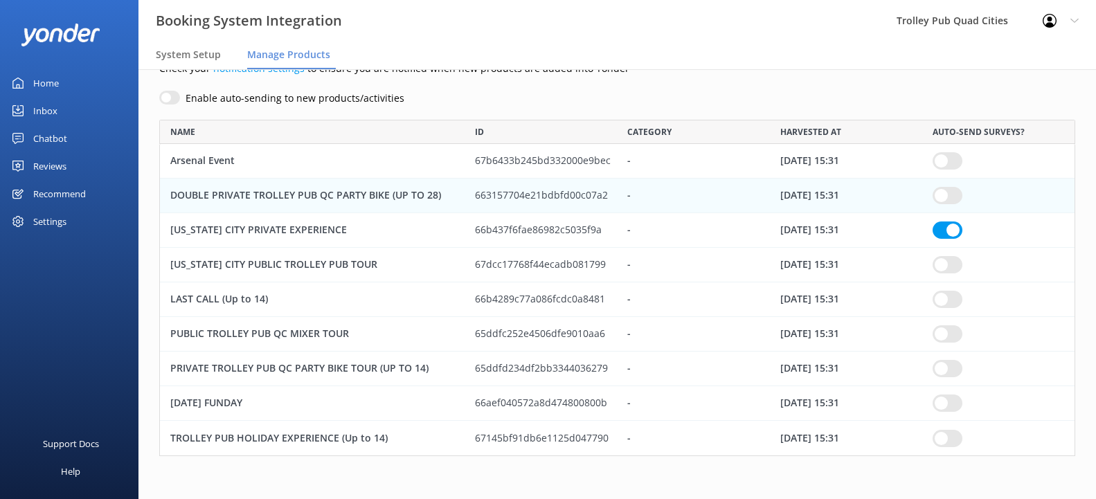
click at [953, 264] on input "row" at bounding box center [947, 264] width 30 height 17
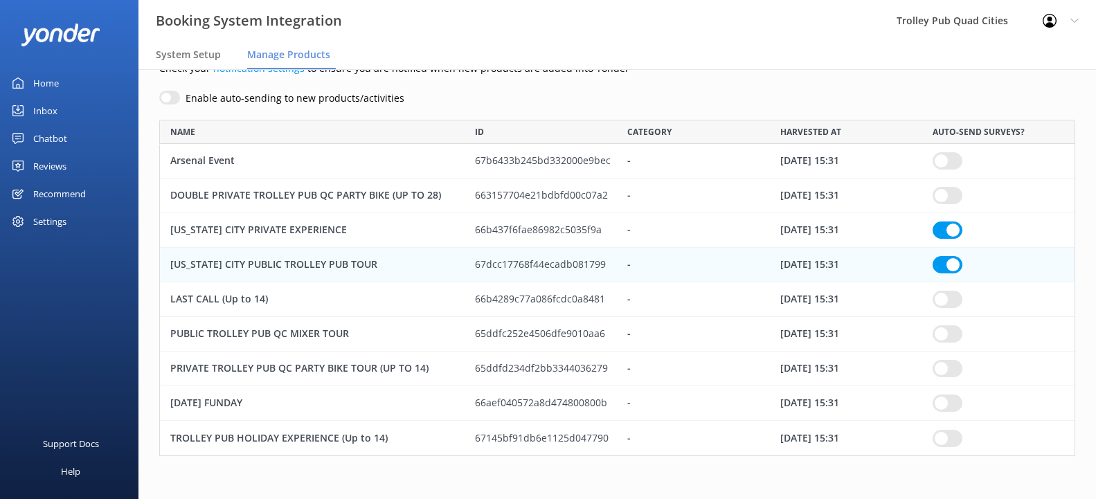
click at [941, 330] on input "row" at bounding box center [947, 333] width 30 height 17
checkbox input "true"
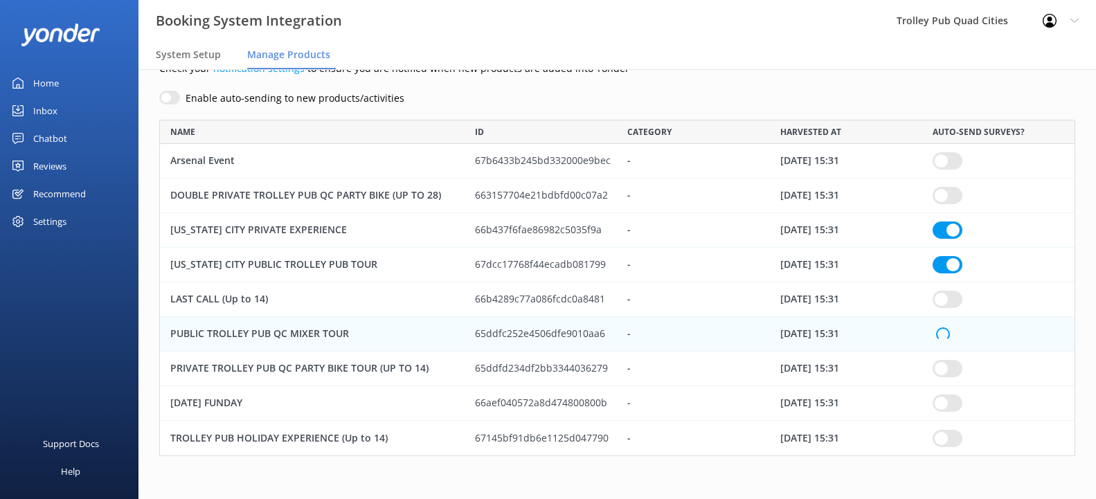
checkbox input "true"
click at [938, 375] on input "row" at bounding box center [947, 368] width 30 height 17
checkbox input "true"
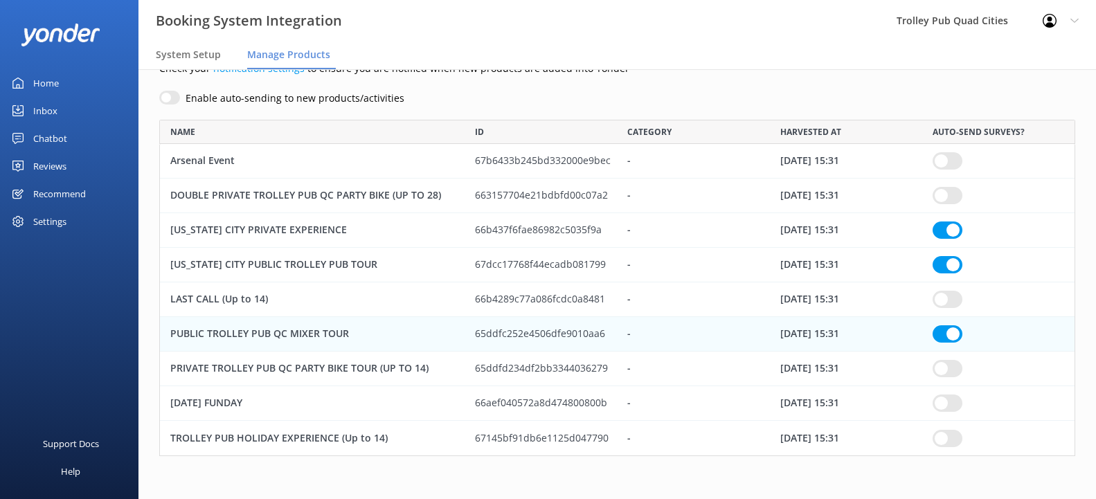
checkbox input "true"
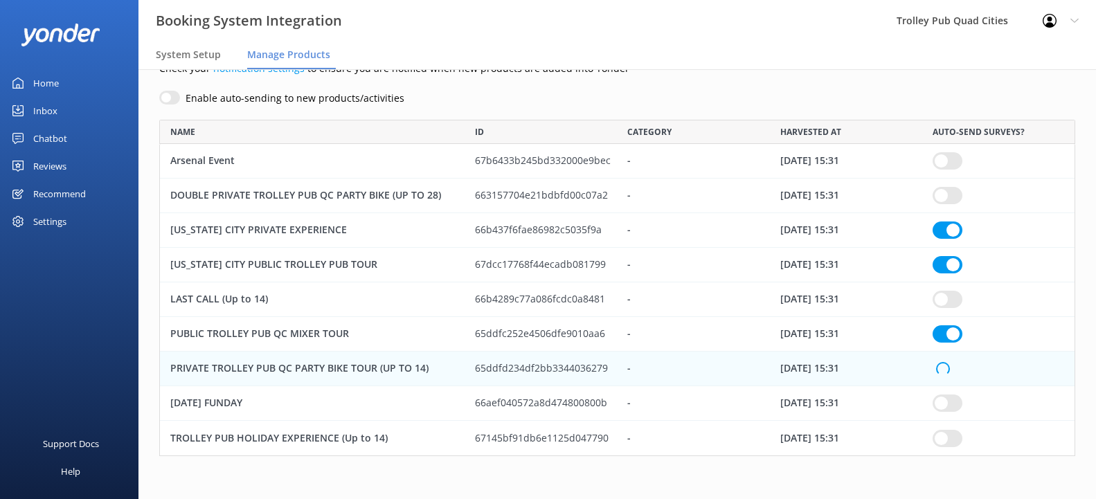
checkbox input "true"
click at [949, 433] on input "row" at bounding box center [947, 438] width 30 height 17
checkbox input "true"
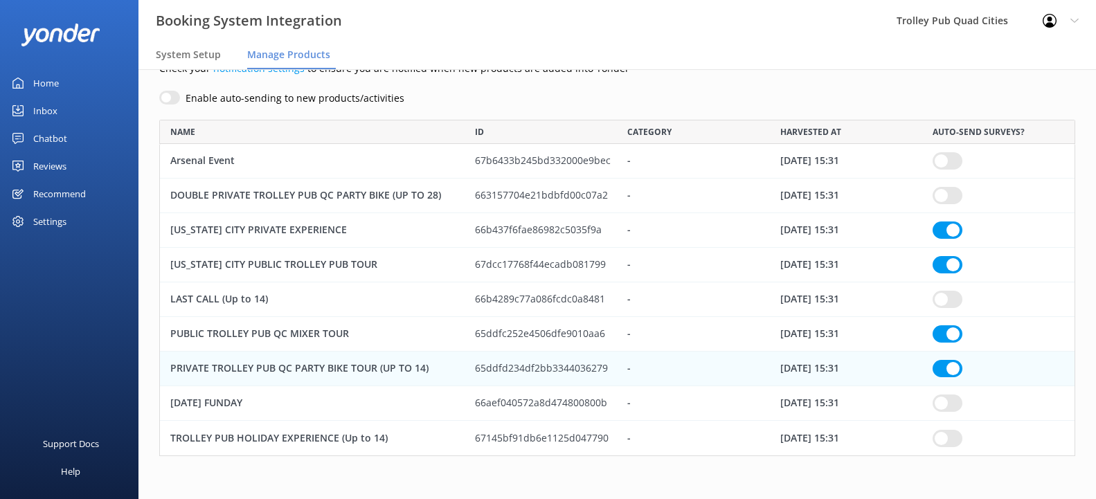
checkbox input "true"
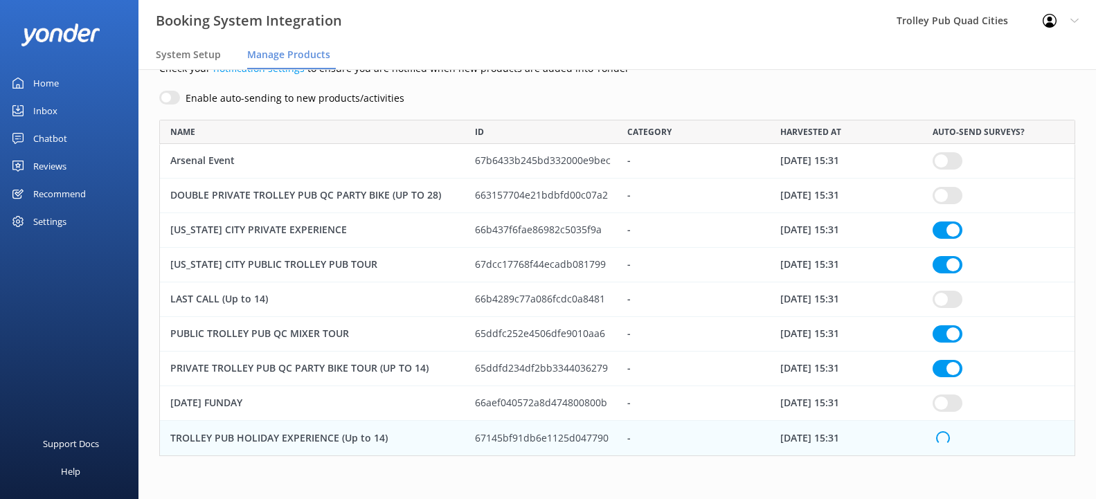
checkbox input "true"
click at [952, 404] on input "row" at bounding box center [947, 403] width 30 height 17
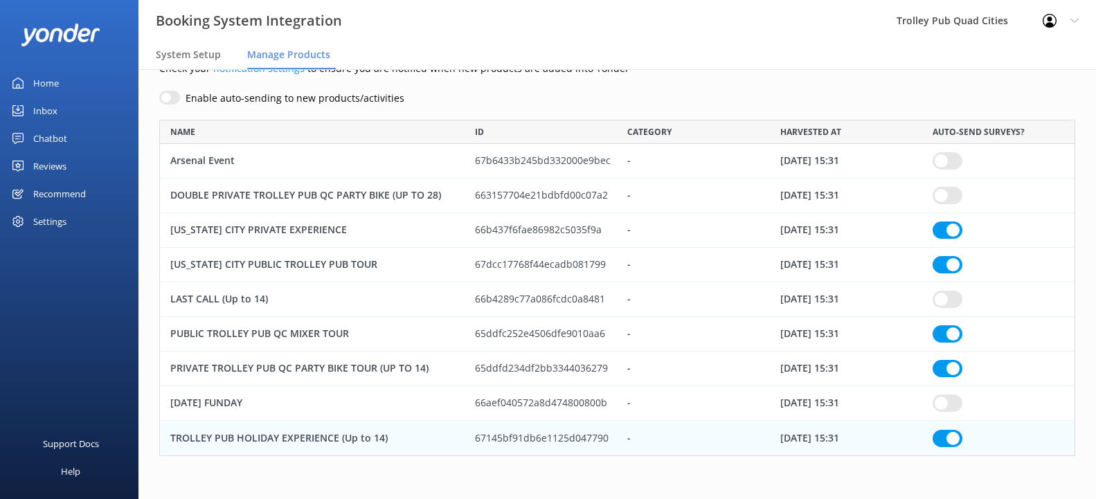
checkbox input "true"
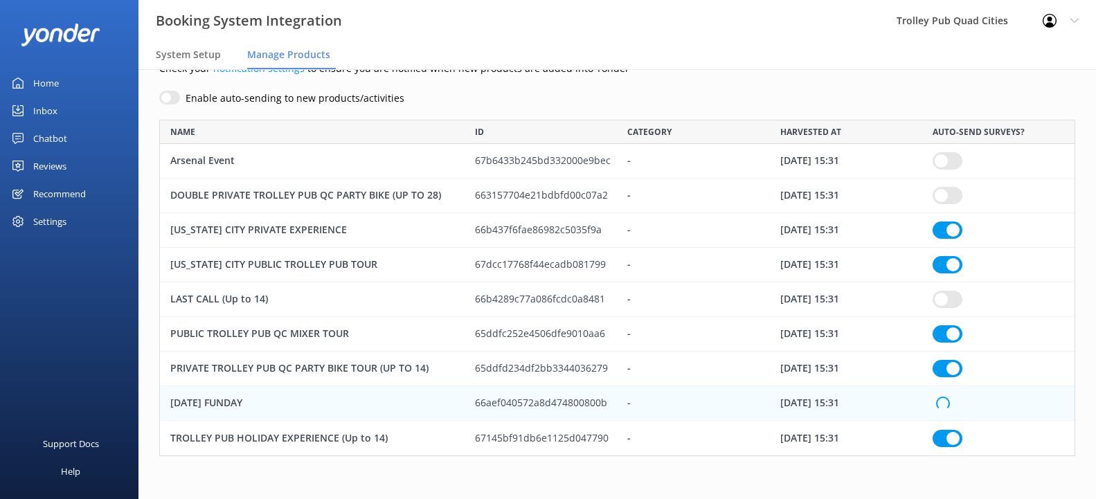
checkbox input "true"
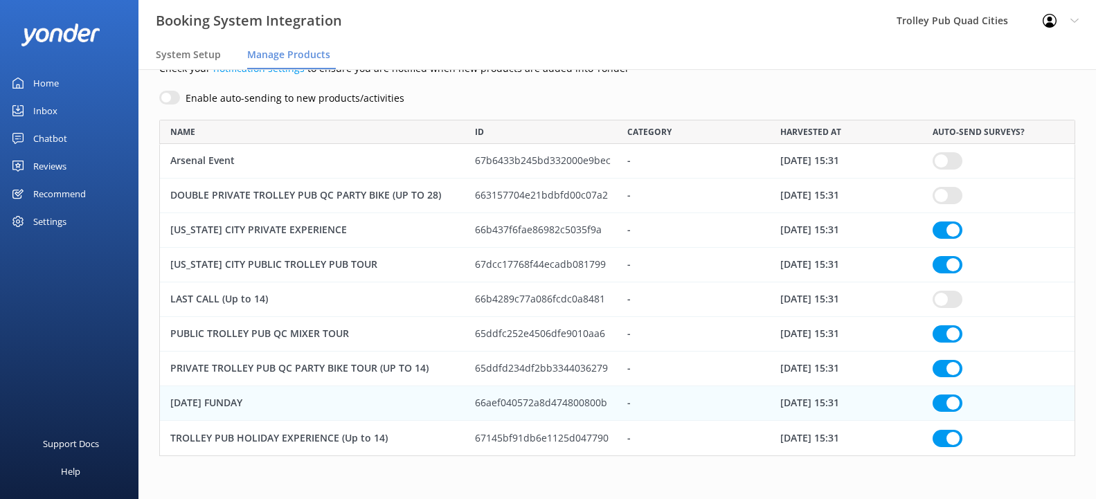
click at [944, 294] on input "row" at bounding box center [947, 299] width 30 height 17
checkbox input "true"
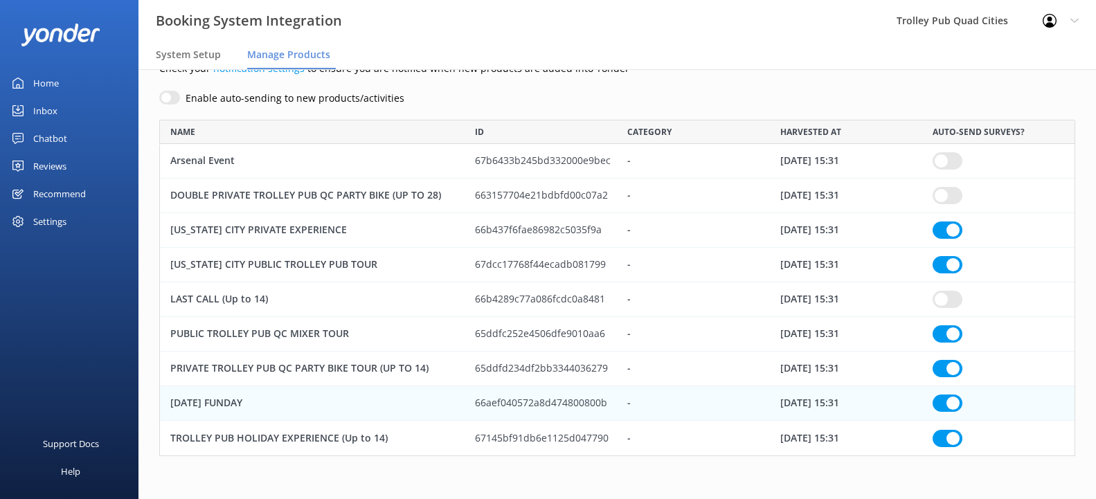
checkbox input "true"
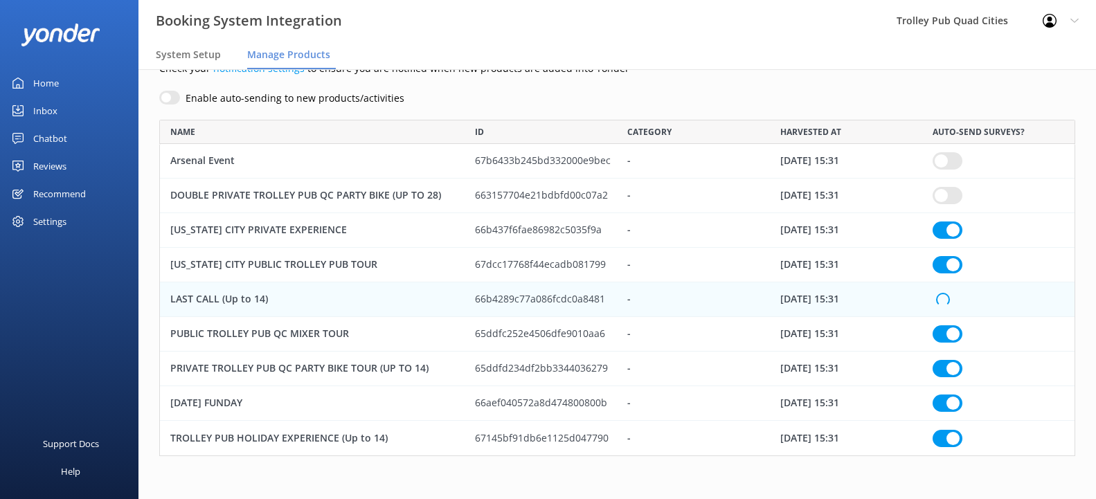
checkbox input "true"
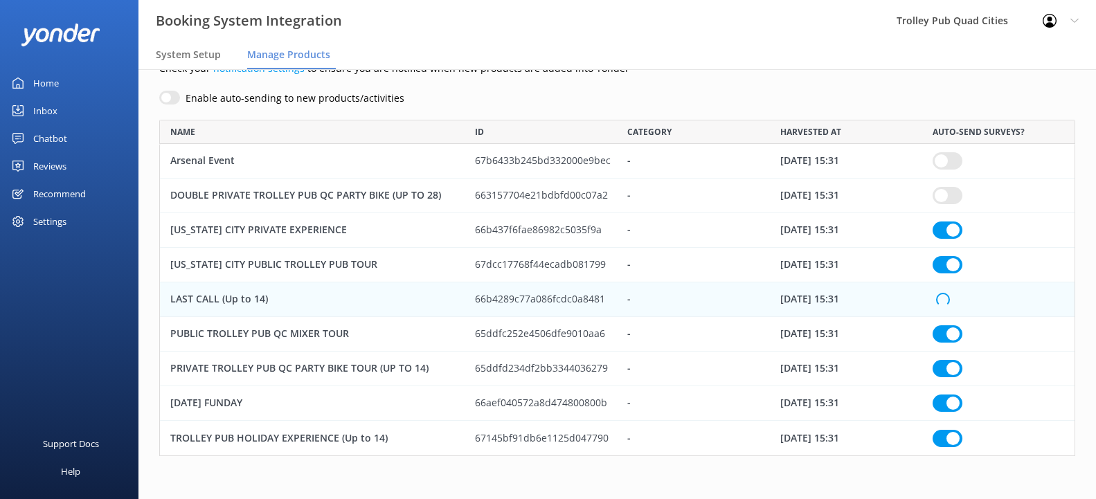
checkbox input "true"
click at [946, 192] on input "row" at bounding box center [947, 195] width 30 height 17
checkbox input "true"
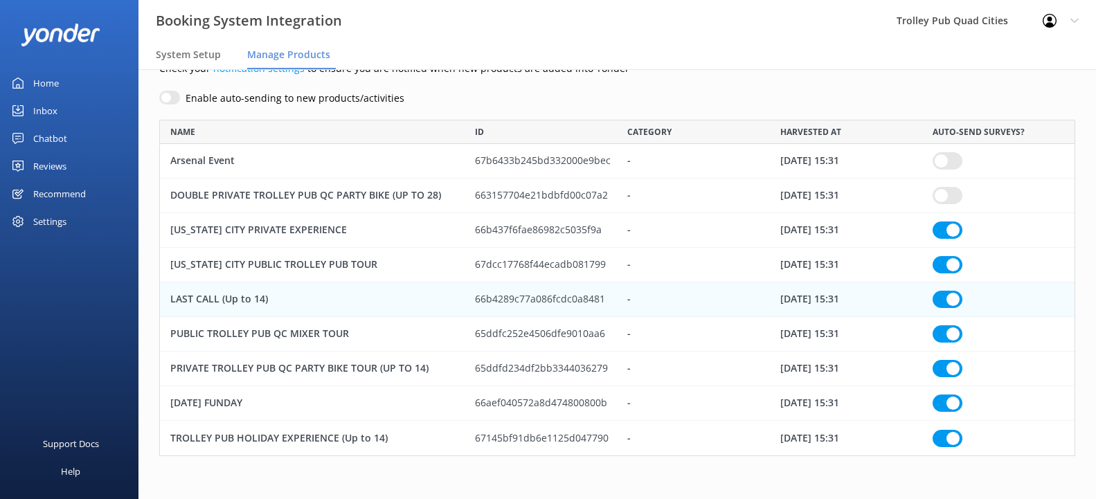
checkbox input "true"
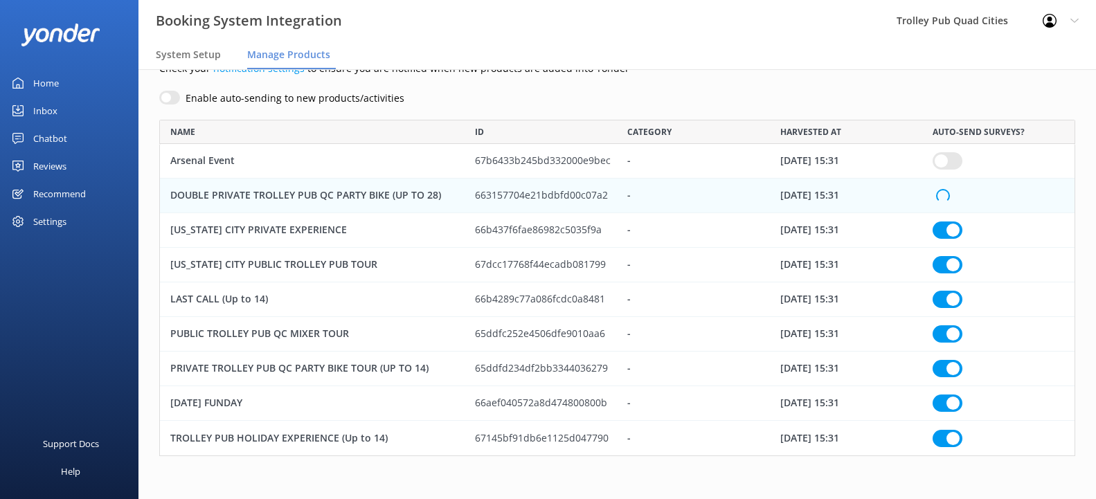
checkbox input "true"
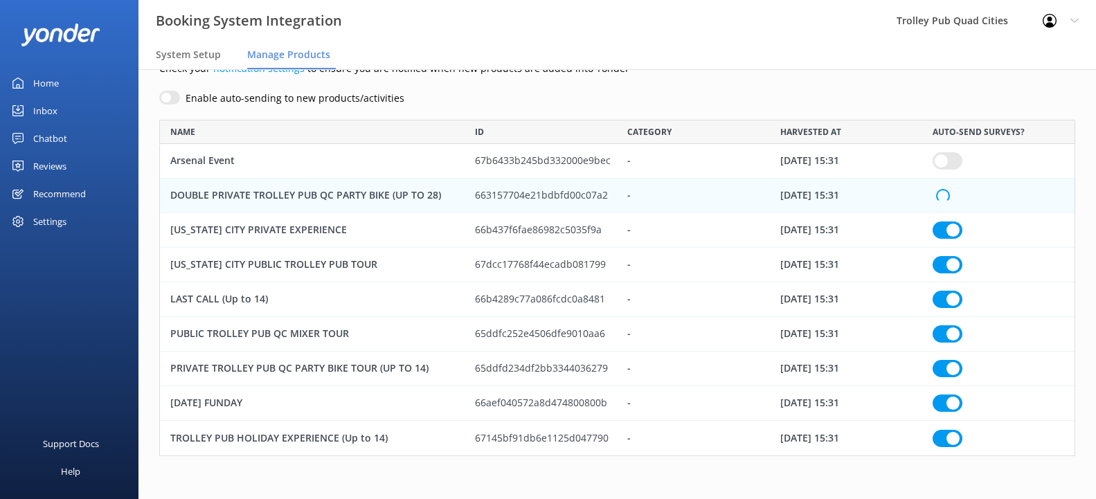
checkbox input "true"
click at [856, 84] on div "Manage details of each product we found in your booking system so you can get t…" at bounding box center [616, 255] width 957 height 488
click at [48, 167] on div "Reviews" at bounding box center [49, 166] width 33 height 28
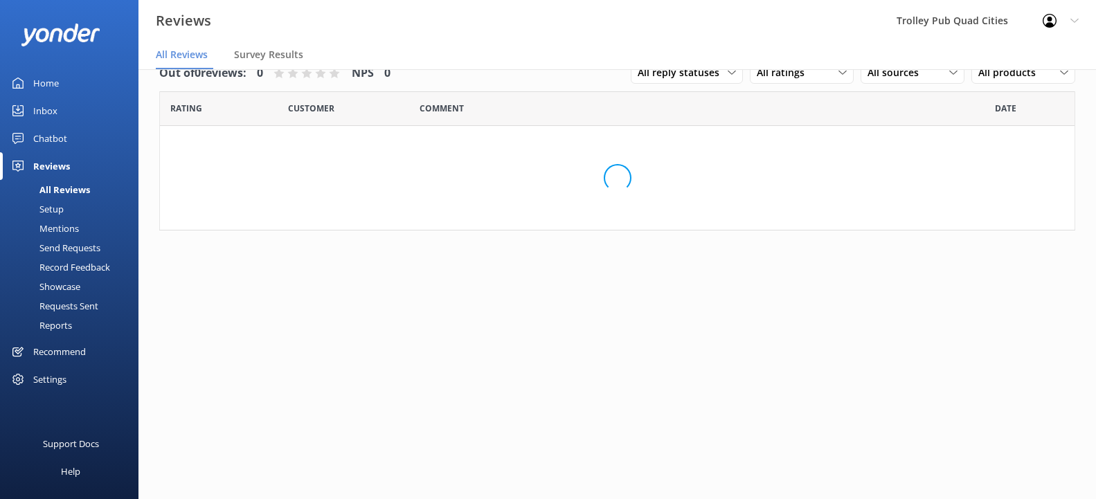
scroll to position [28, 0]
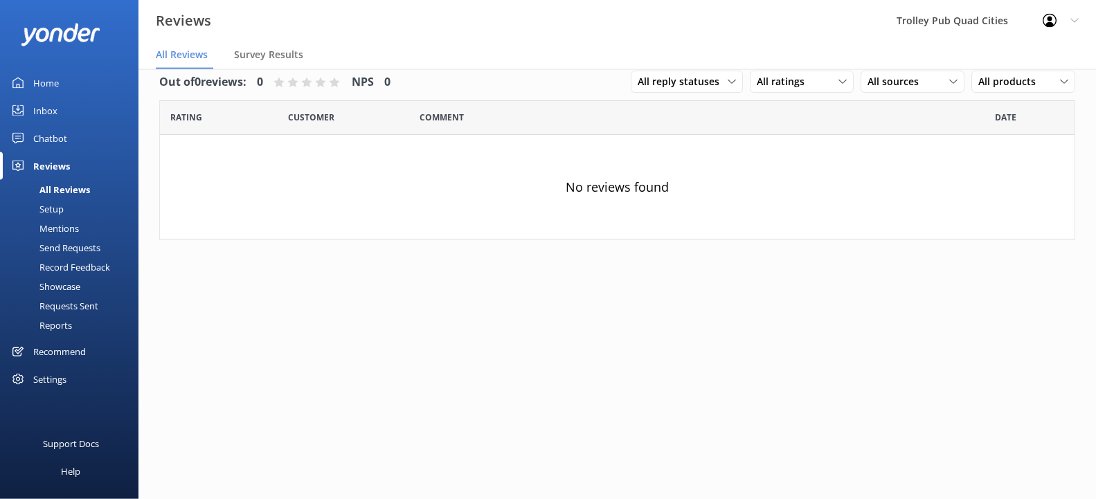
scroll to position [28, 0]
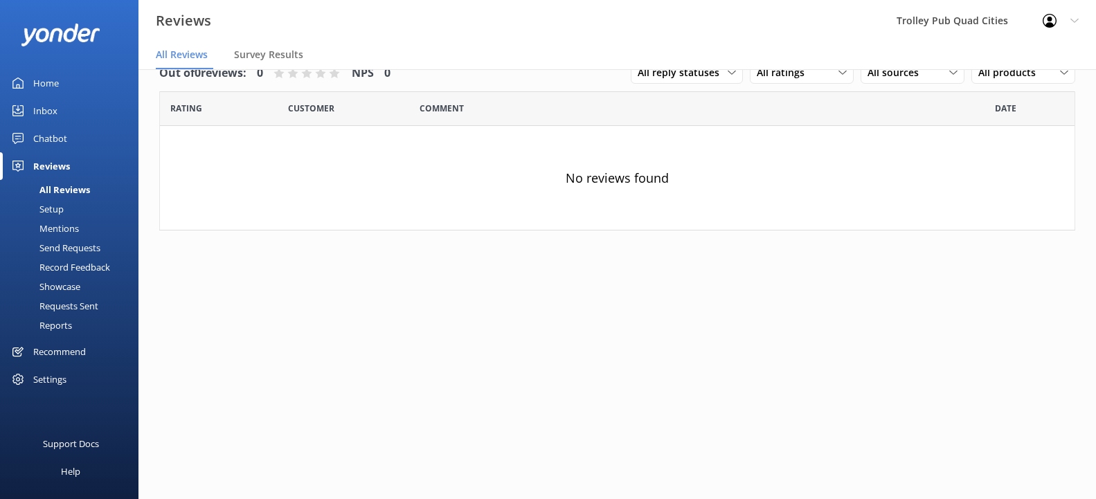
click at [60, 204] on div "Setup" at bounding box center [35, 208] width 55 height 19
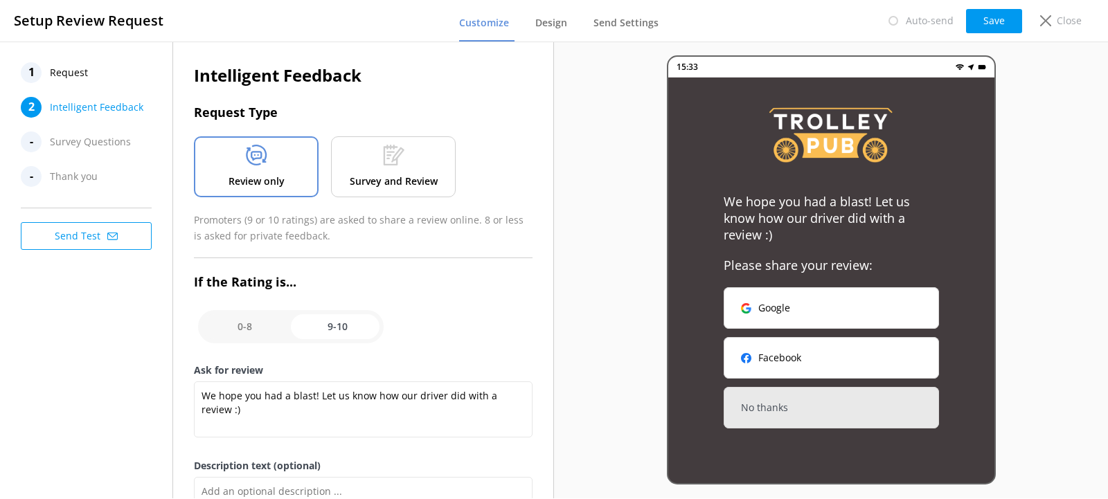
click at [84, 145] on span "Survey Questions" at bounding box center [90, 142] width 81 height 21
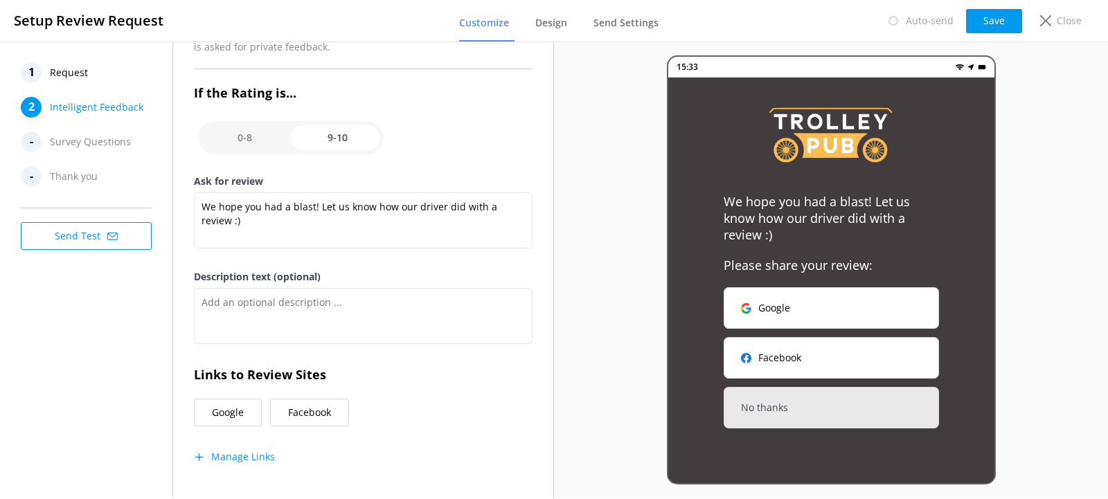
scroll to position [194, 0]
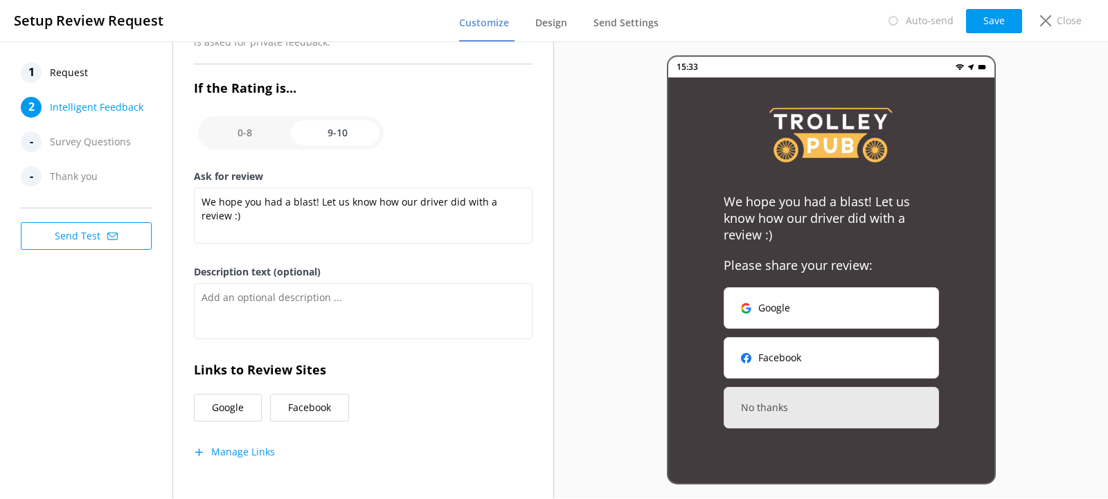
click at [82, 147] on span "Survey Questions" at bounding box center [90, 142] width 81 height 21
click at [69, 70] on span "Request" at bounding box center [69, 72] width 38 height 21
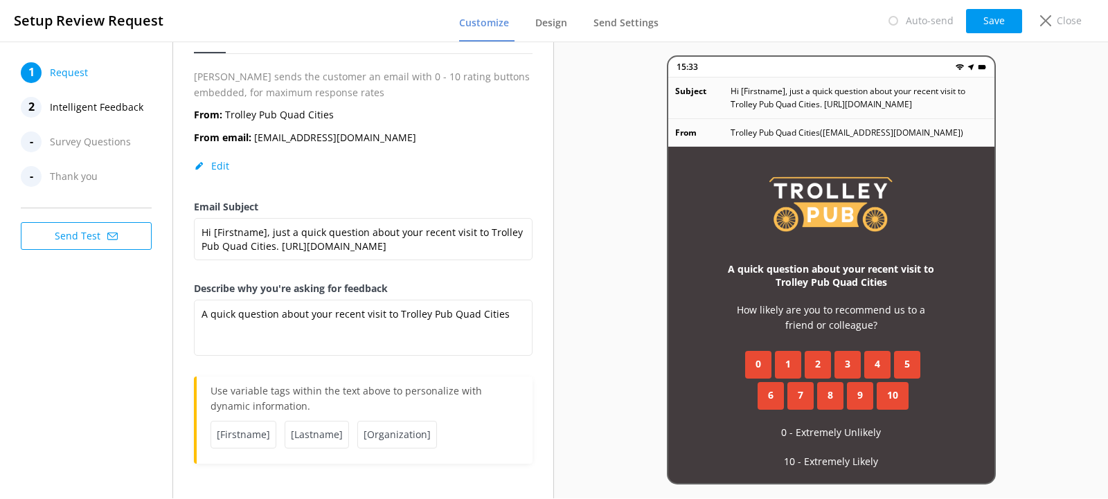
scroll to position [69, 0]
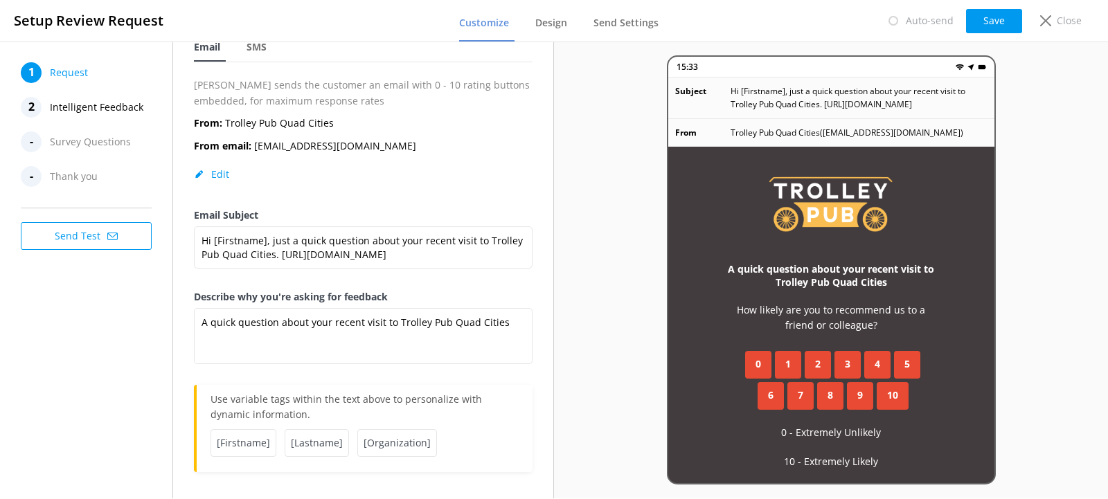
click at [79, 102] on span "Intelligent Feedback" at bounding box center [96, 107] width 93 height 21
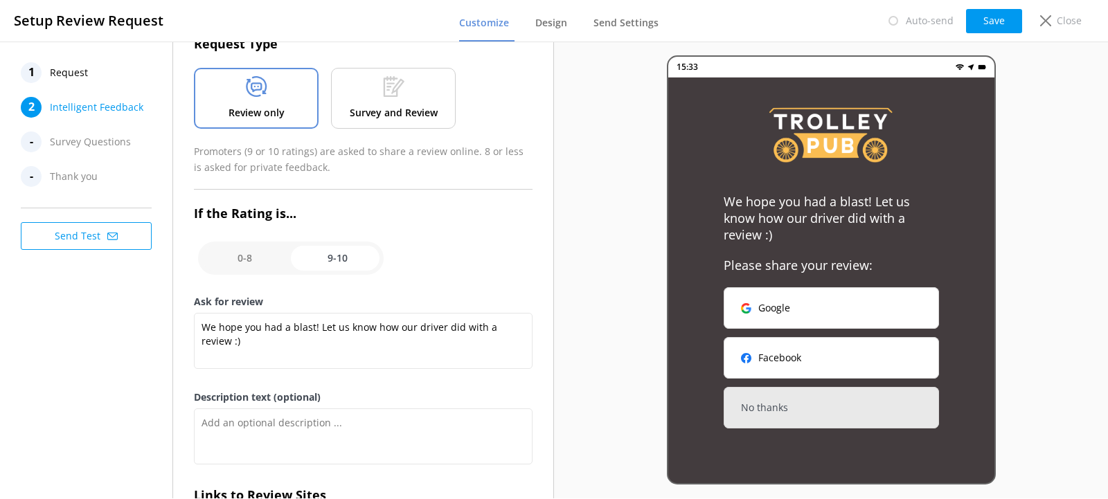
click at [85, 78] on span "Request" at bounding box center [69, 72] width 38 height 21
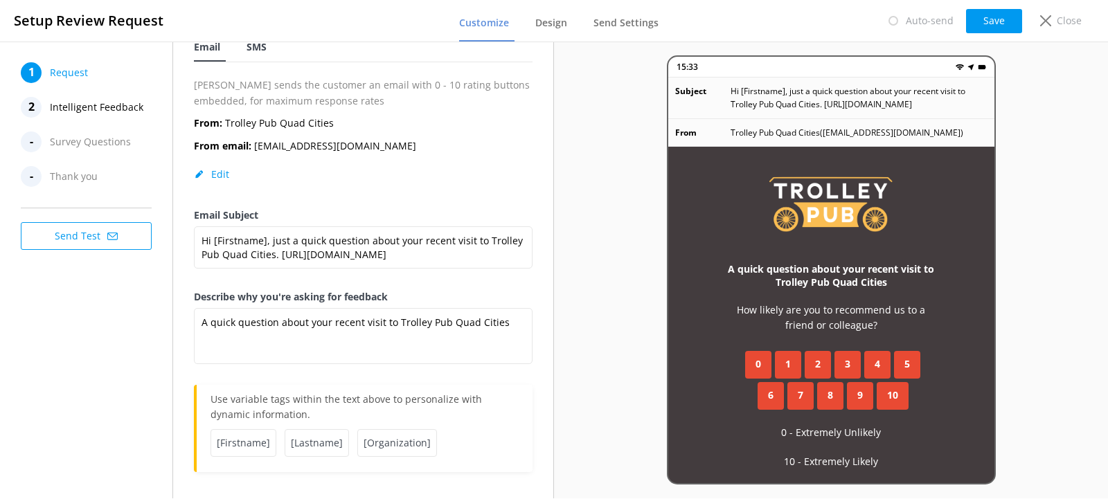
click at [271, 44] on div "SMS" at bounding box center [259, 48] width 26 height 28
type textarea "Hi [Firstname], thanks for visiting us at [Organization]. Just a quick follow u…"
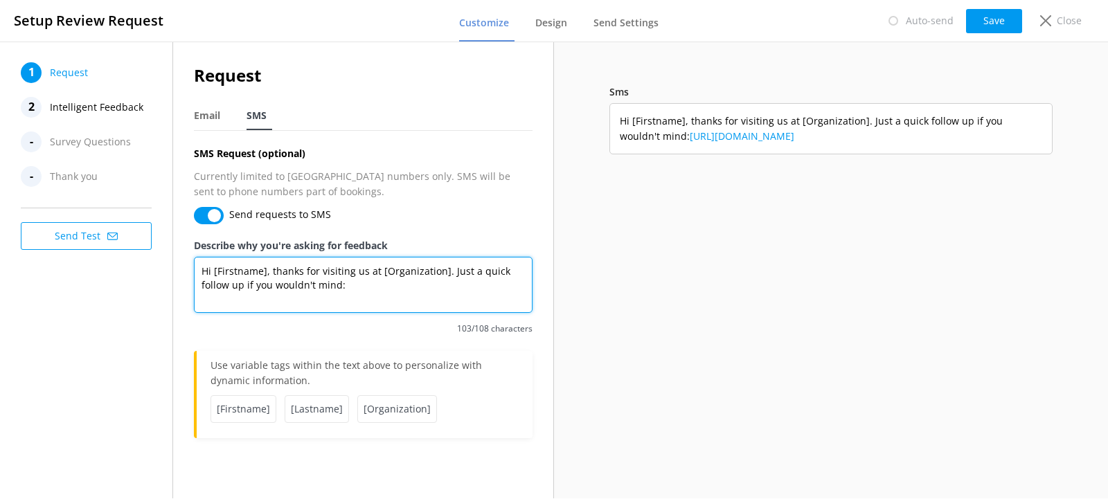
click at [407, 298] on textarea "Hi [Firstname], thanks for visiting us at [Organization]. Just a quick follow u…" at bounding box center [363, 285] width 339 height 56
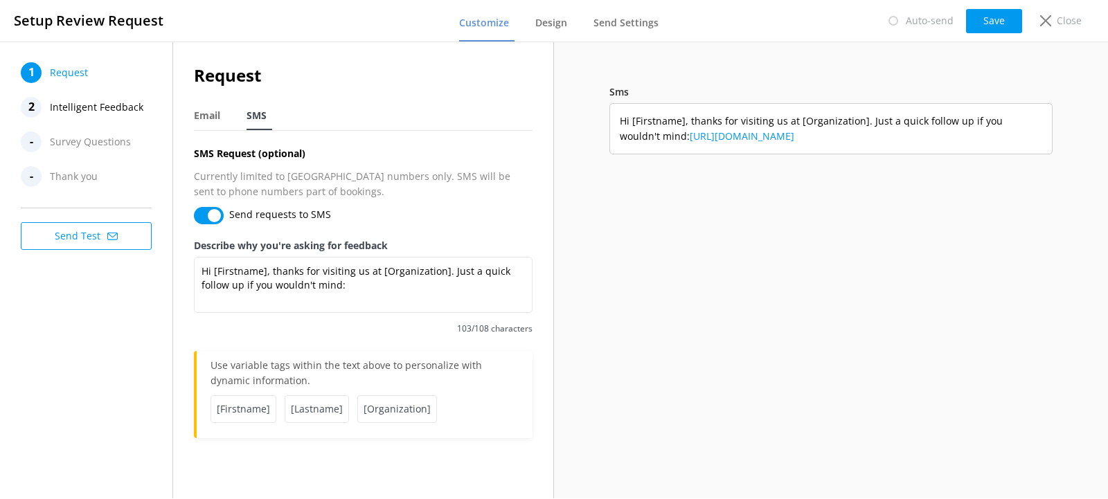
click at [843, 138] on span "Hi [Firstname], thanks for visiting us at [Organization]. Just a quick follow u…" at bounding box center [831, 129] width 422 height 31
click at [850, 134] on span "Hi [Firstname], thanks for visiting us at [Organization]. Just a quick follow u…" at bounding box center [831, 129] width 422 height 31
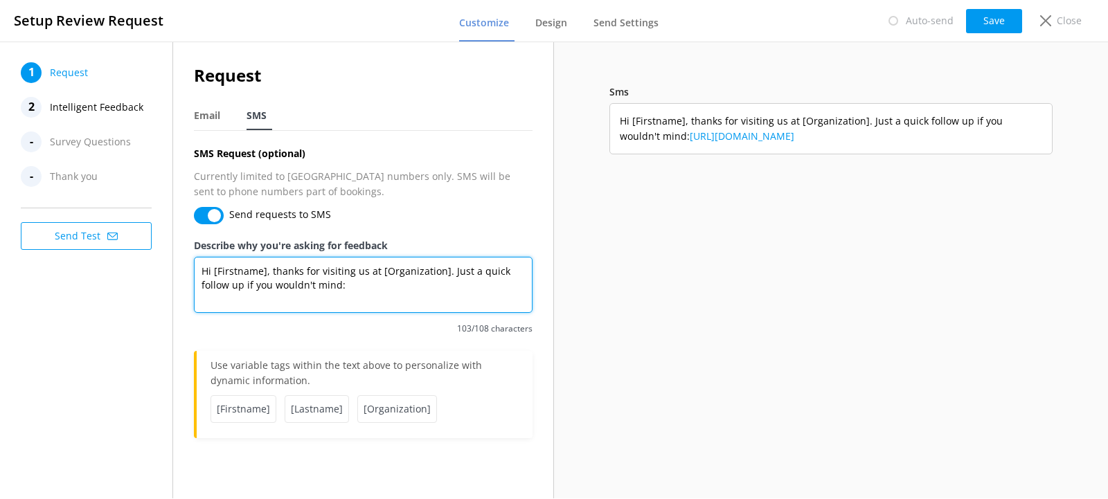
click at [368, 294] on textarea "Hi [Firstname], thanks for visiting us at [Organization]. Just a quick follow u…" at bounding box center [363, 285] width 339 height 56
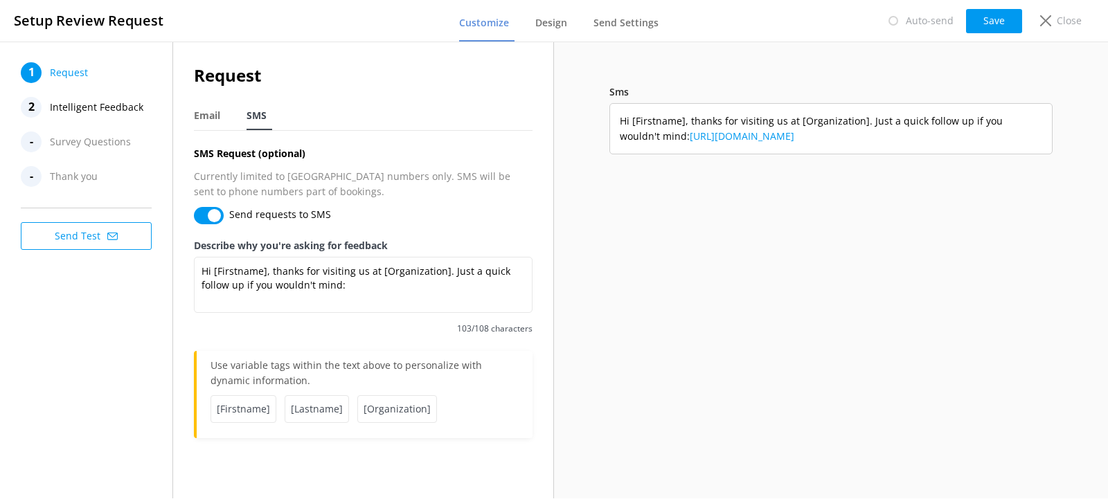
click at [114, 147] on span "Survey Questions" at bounding box center [90, 142] width 81 height 21
click at [99, 180] on div "- Thank you" at bounding box center [90, 176] width 138 height 21
click at [120, 237] on button "Send Test" at bounding box center [86, 236] width 131 height 28
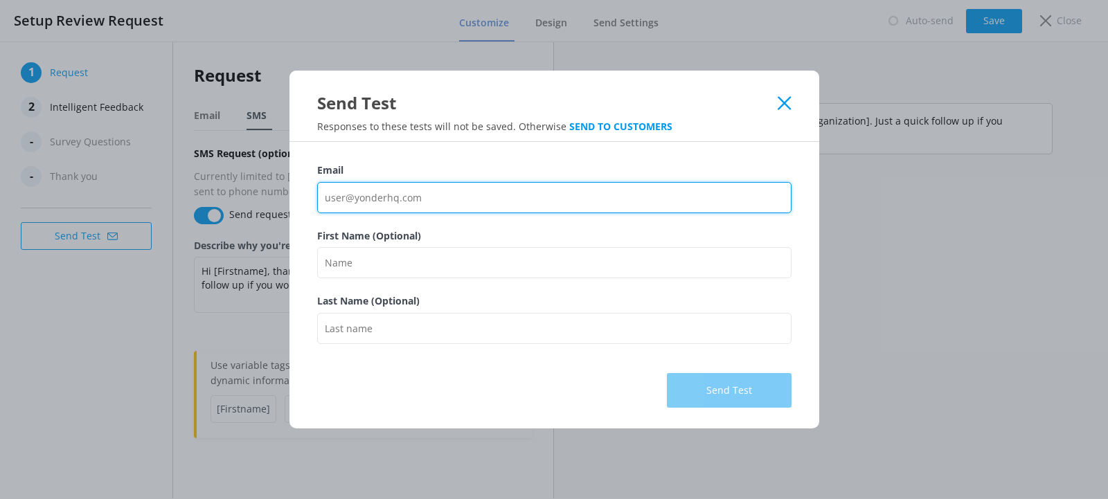
click at [399, 206] on input "Email" at bounding box center [554, 197] width 474 height 31
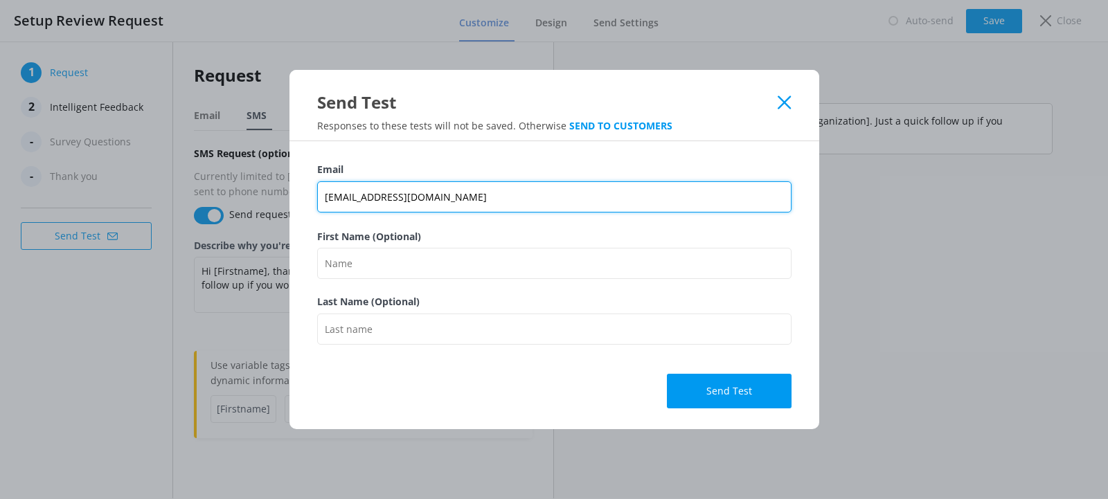
type input "[EMAIL_ADDRESS][DOMAIN_NAME]"
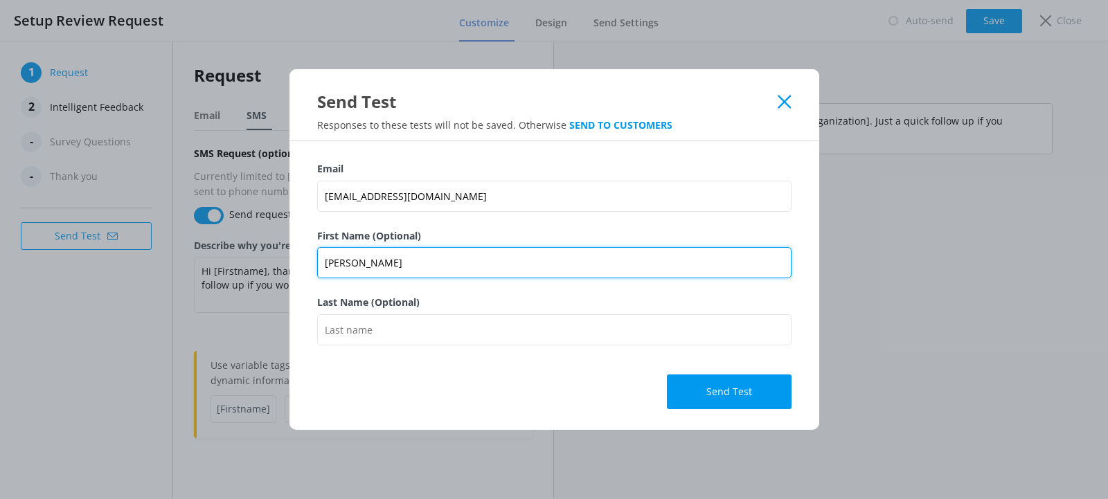
type input "[PERSON_NAME]"
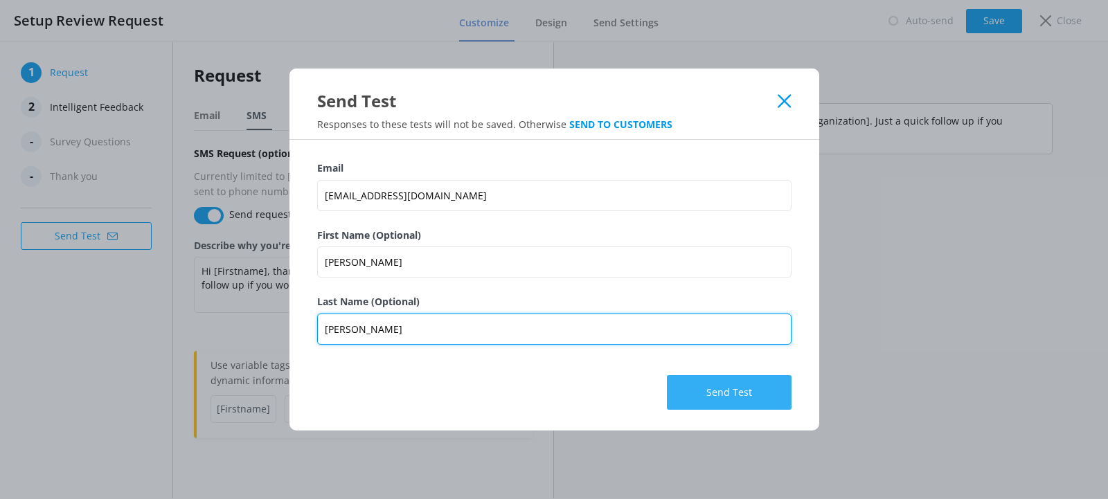
type input "[PERSON_NAME]"
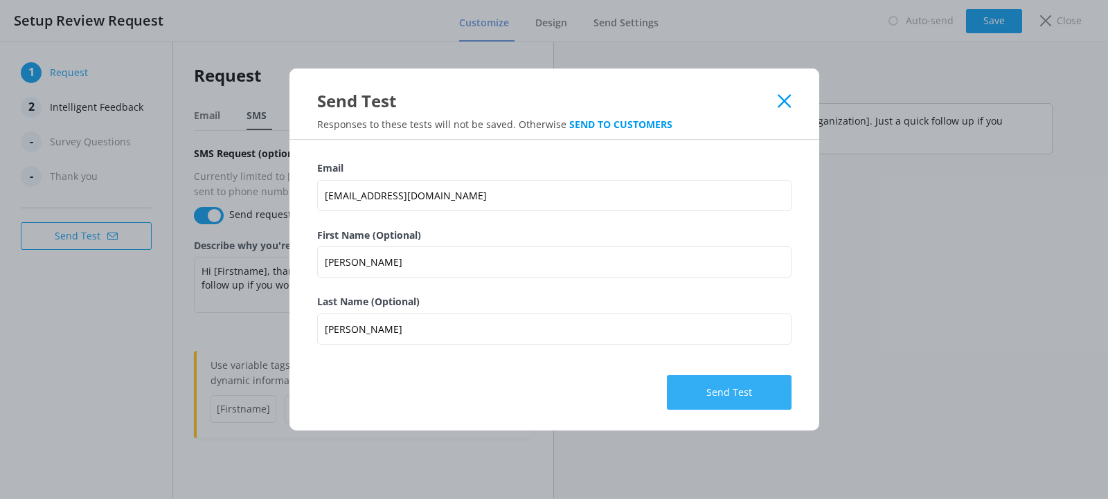
click at [713, 389] on button "Send Test" at bounding box center [729, 392] width 125 height 35
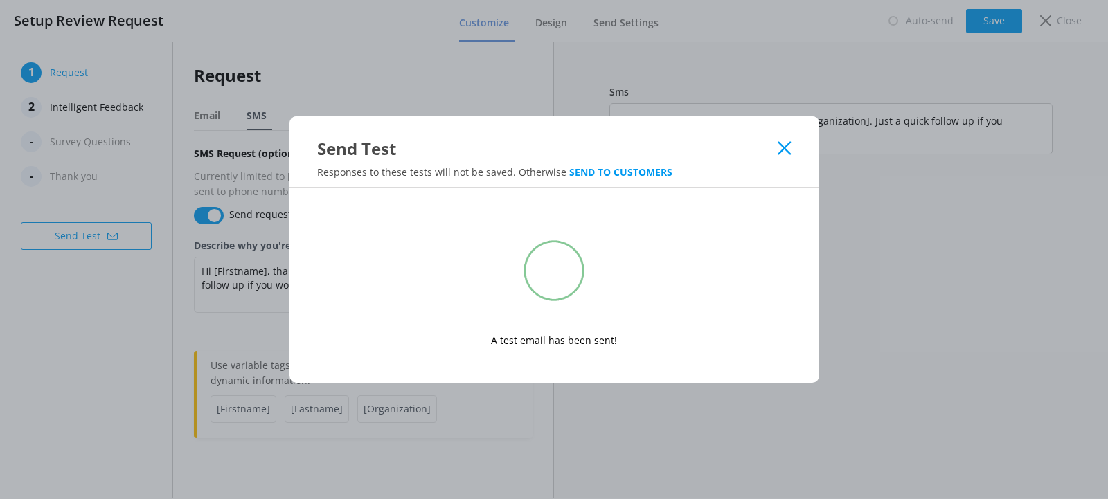
click at [782, 149] on icon at bounding box center [783, 148] width 13 height 14
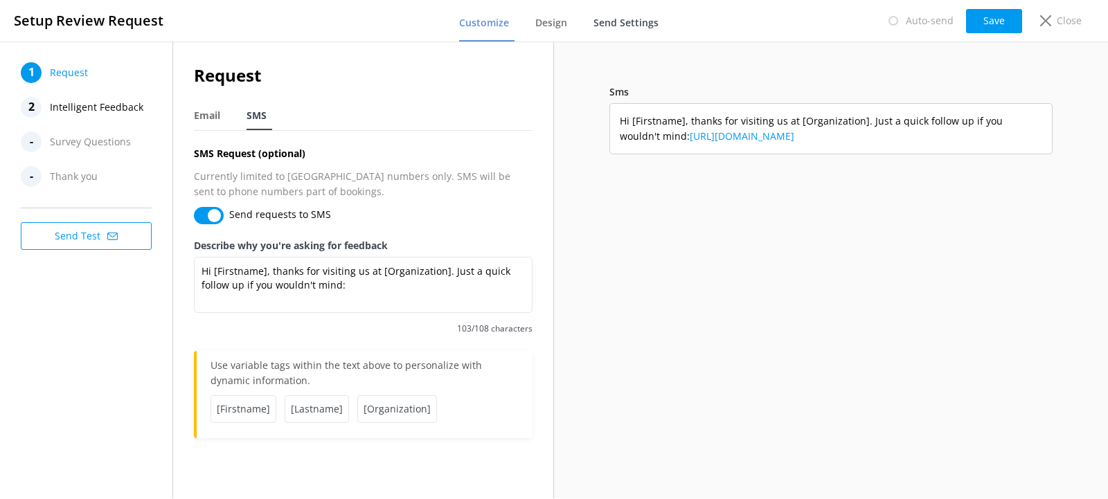
click at [642, 15] on link "Send Settings" at bounding box center [628, 24] width 71 height 36
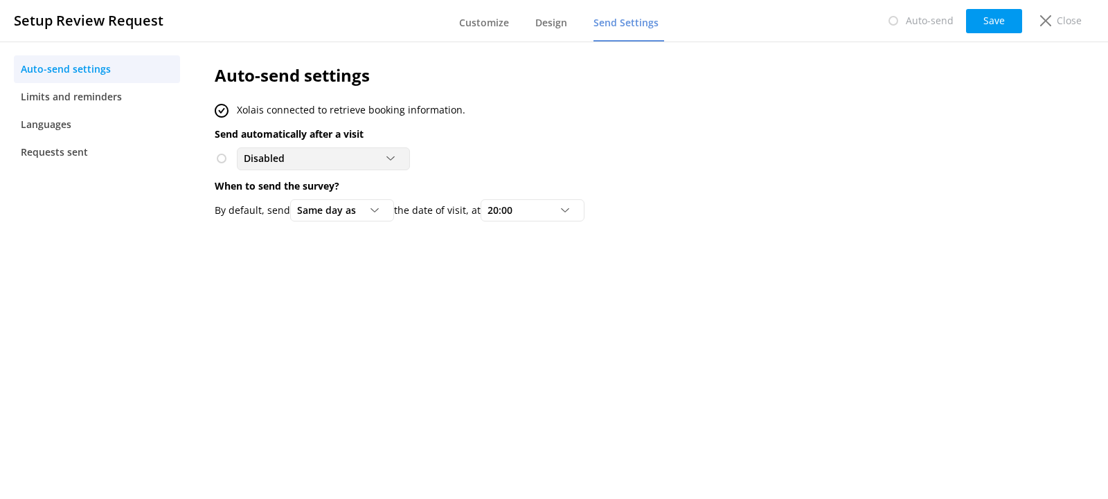
click at [363, 156] on div "Disabled" at bounding box center [323, 158] width 166 height 15
click at [350, 211] on link "To customers from [GEOGRAPHIC_DATA]" at bounding box center [322, 222] width 171 height 42
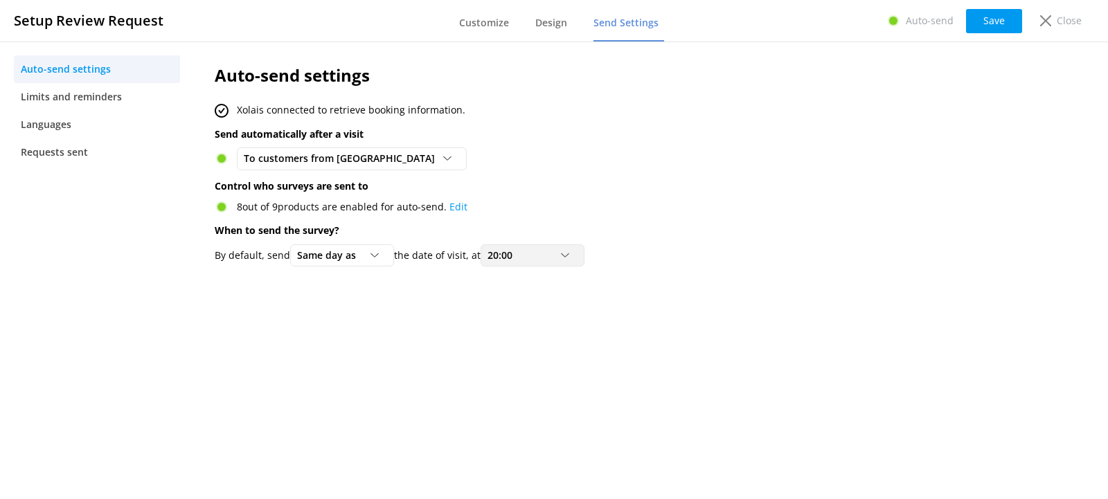
click at [556, 257] on div "20:00" at bounding box center [532, 255] width 97 height 15
click at [555, 411] on link "15:00" at bounding box center [542, 413] width 123 height 28
click at [721, 313] on div "Auto-send settings Xola is connected to retrieve booking information. Send auto…" at bounding box center [581, 270] width 775 height 457
click at [77, 96] on span "Limits and reminders" at bounding box center [71, 96] width 101 height 15
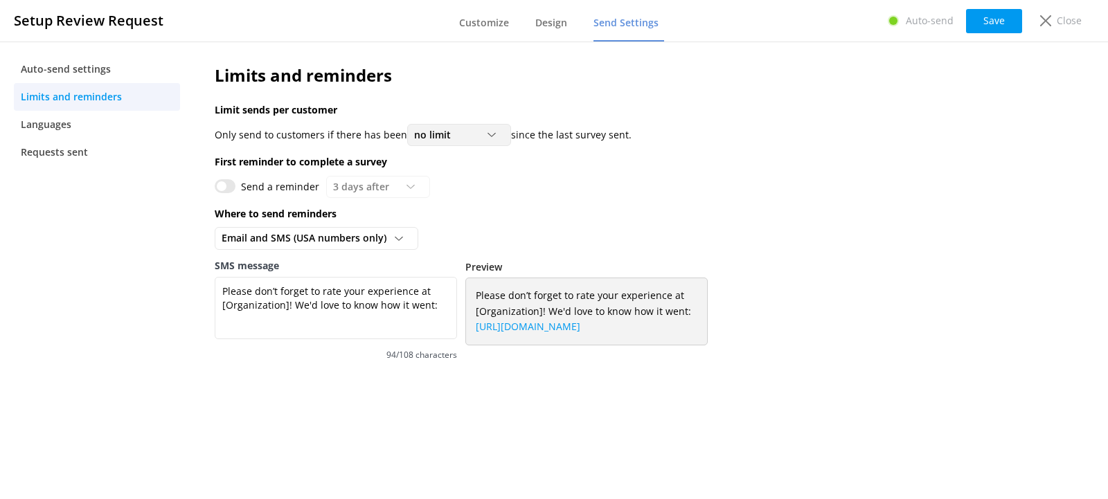
click at [430, 137] on span "no limit" at bounding box center [436, 134] width 45 height 15
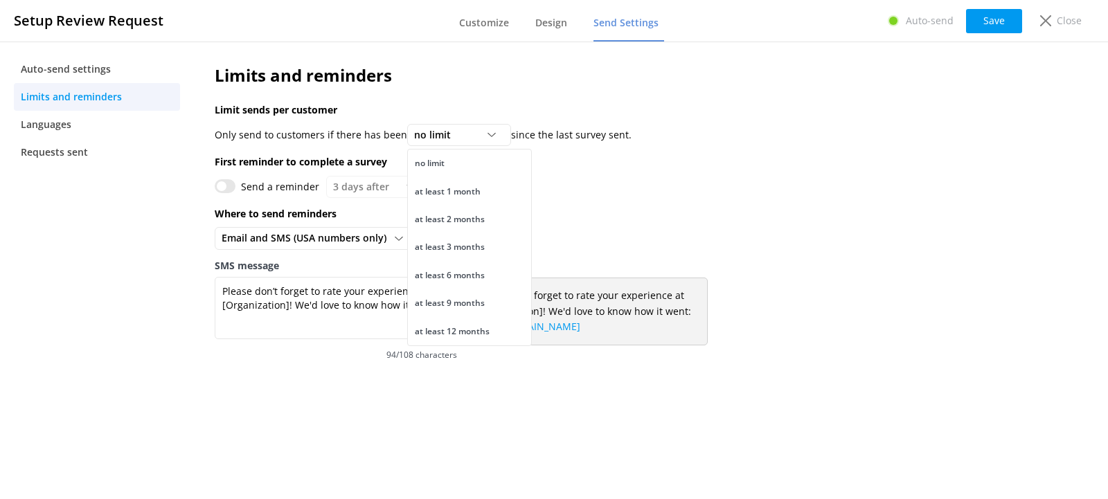
click at [588, 177] on div "Send a reminder 3 days after 3 days after 5 days after 7 days after 10 days aft…" at bounding box center [582, 187] width 734 height 22
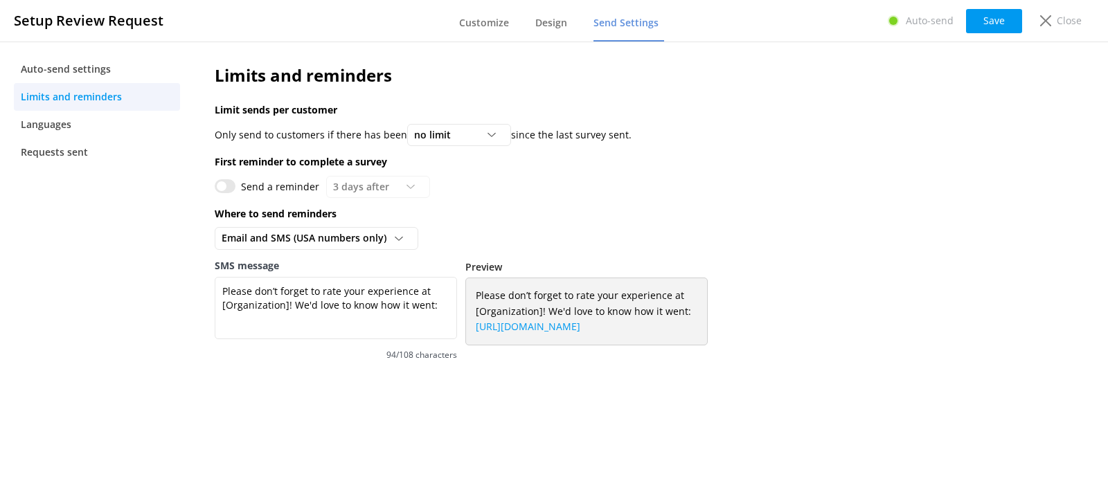
click at [221, 187] on input "Send a reminder" at bounding box center [225, 186] width 21 height 14
checkbox input "true"
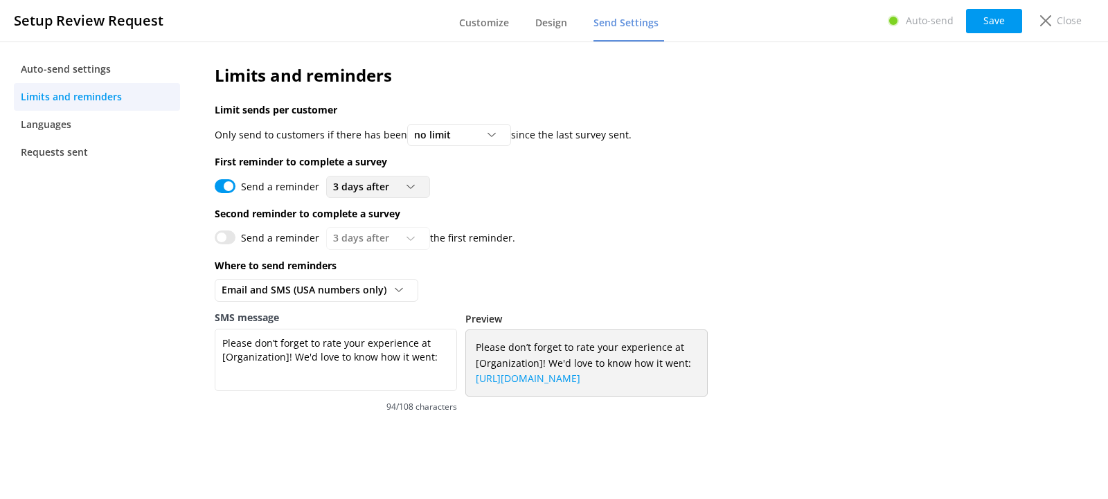
click at [405, 182] on div "3 days after" at bounding box center [378, 186] width 97 height 15
click at [400, 219] on link "3 days after" at bounding box center [388, 215] width 123 height 28
click at [539, 193] on div "Send a reminder 3 days after 3 days after 5 days after 7 days after 10 days aft…" at bounding box center [582, 187] width 734 height 22
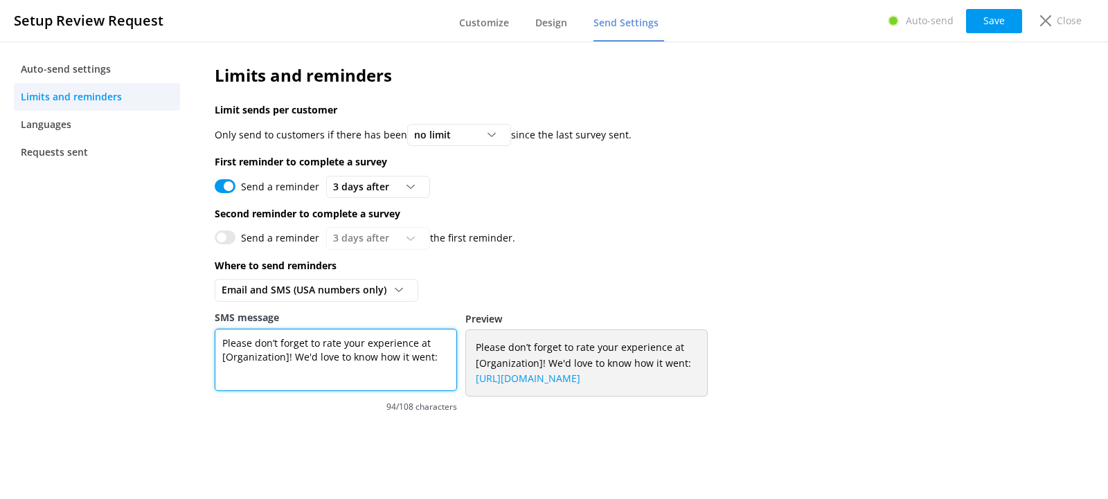
click at [370, 361] on textarea "Please don’t forget to rate your experience at [Organization]! We'd love to kno…" at bounding box center [336, 360] width 242 height 62
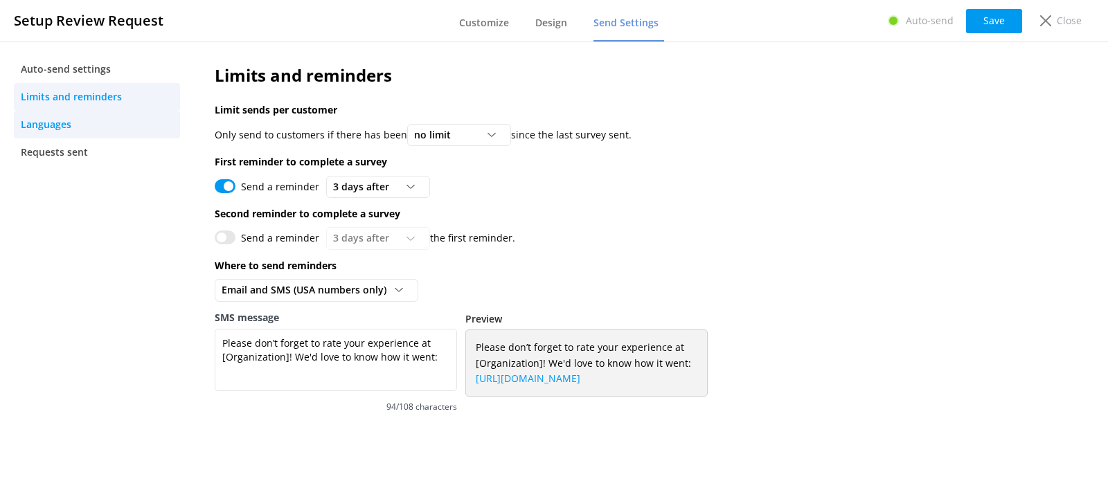
click at [140, 134] on link "Languages" at bounding box center [97, 125] width 166 height 28
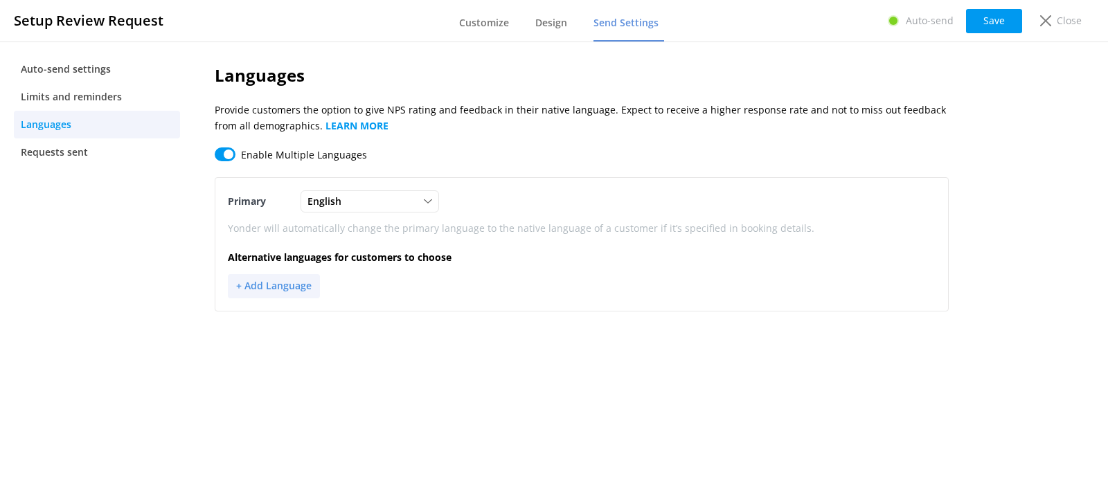
click at [289, 287] on button "+ Add Language" at bounding box center [274, 286] width 92 height 24
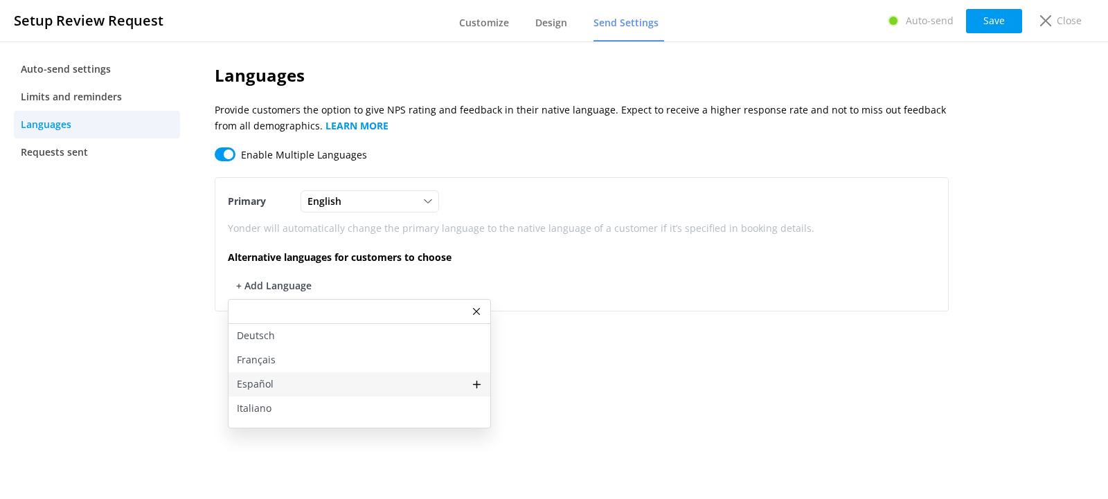
click at [297, 376] on div "Español" at bounding box center [359, 384] width 262 height 24
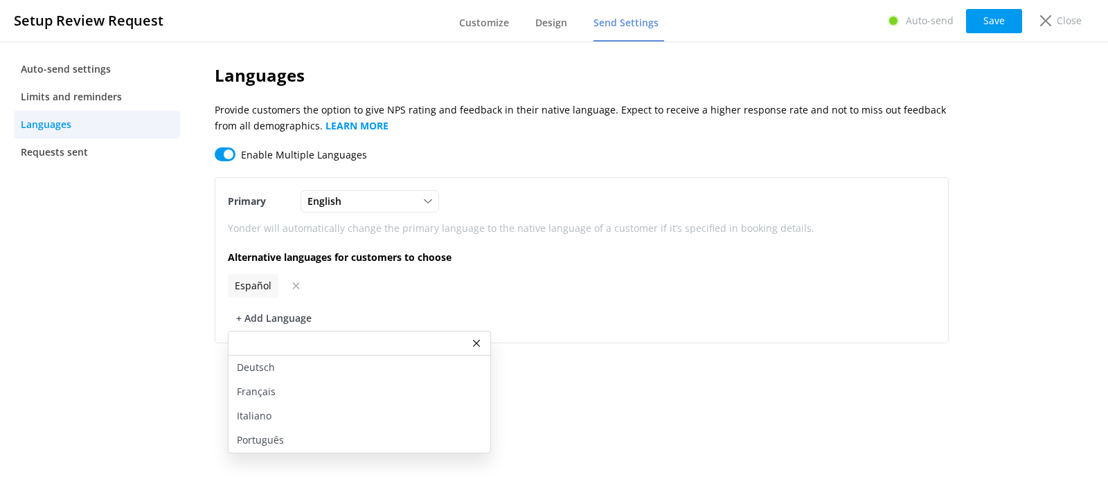
click at [560, 374] on div "Languages Provide customers the option to give NPS rating and feedback in their…" at bounding box center [581, 270] width 775 height 457
click at [114, 245] on nav "Auto-send settings Limits and reminders Languages Requests sent" at bounding box center [97, 270] width 194 height 457
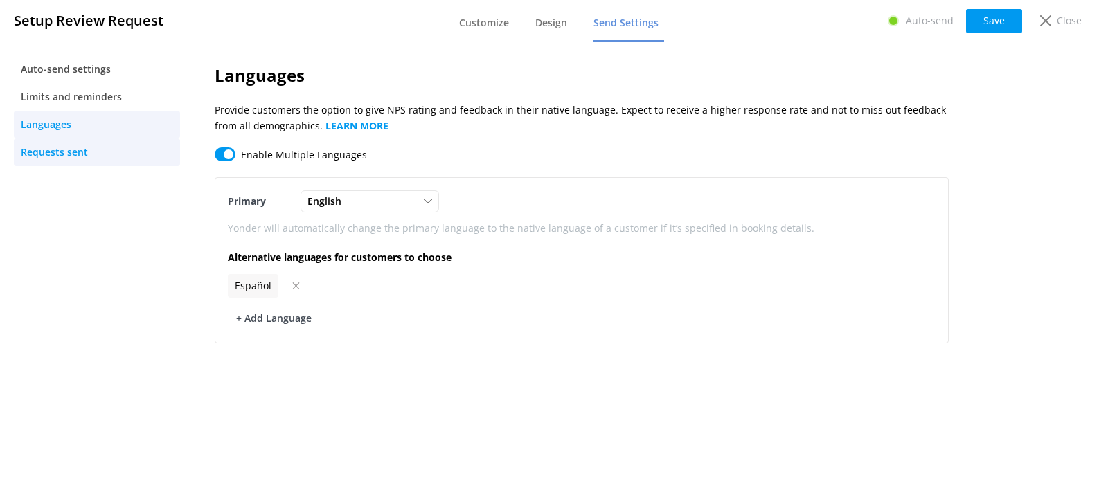
click at [96, 160] on link "Requests sent" at bounding box center [97, 152] width 166 height 28
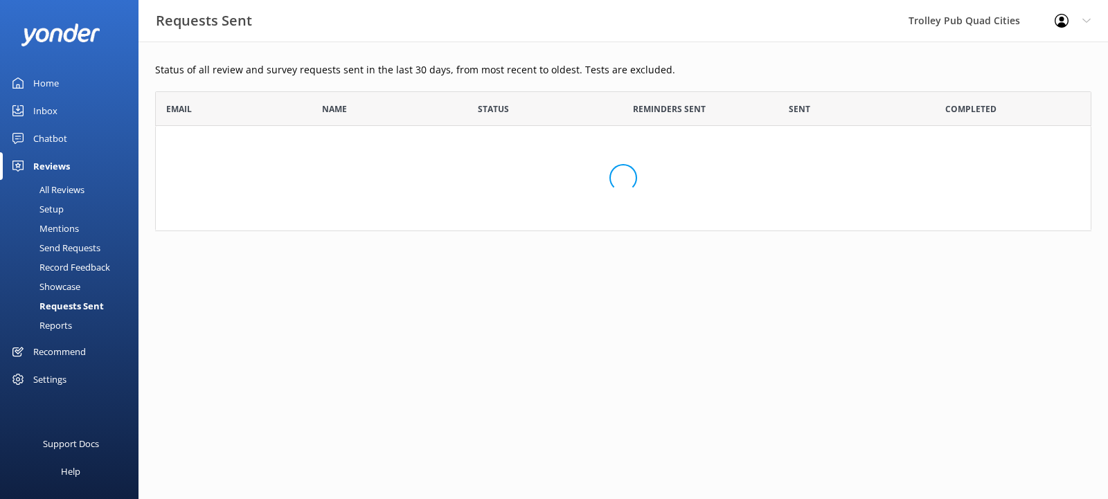
scroll to position [128, 924]
click at [58, 210] on div "Setup" at bounding box center [35, 208] width 55 height 19
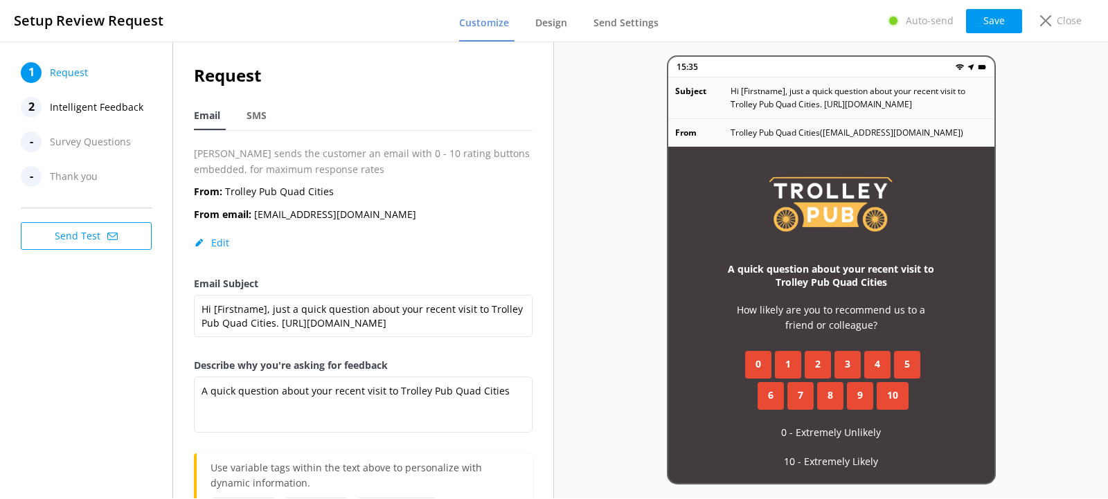
click at [579, 304] on div "15:35 Subject Hi [Firstname], just a quick question about your recent visit to …" at bounding box center [831, 270] width 554 height 457
click at [106, 109] on span "Intelligent Feedback" at bounding box center [96, 107] width 93 height 21
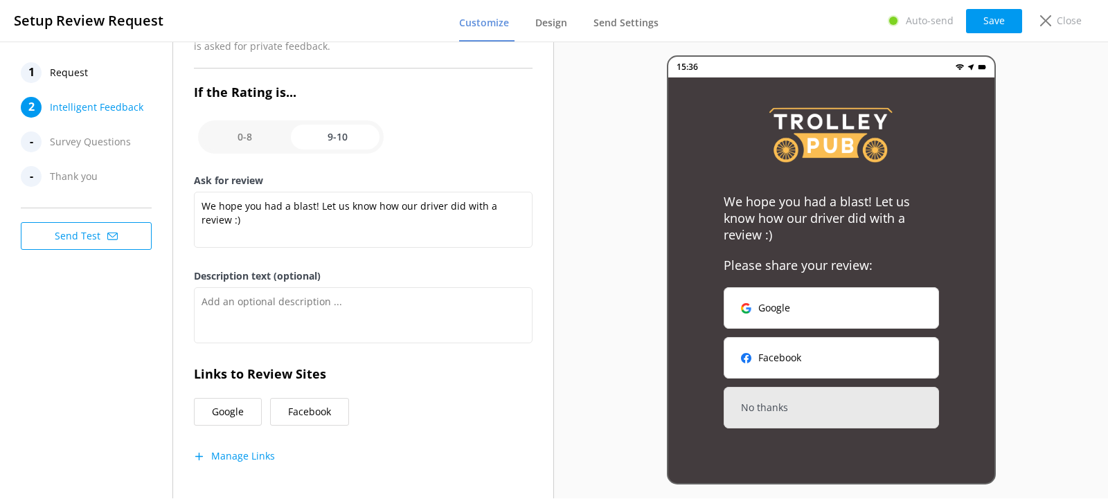
scroll to position [194, 0]
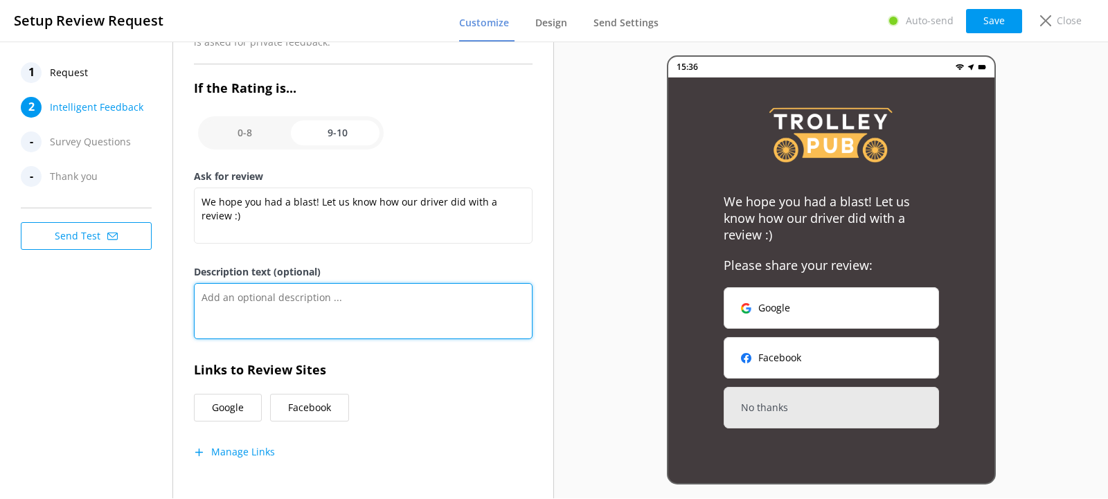
click at [381, 296] on textarea "Description text (optional)" at bounding box center [363, 311] width 339 height 56
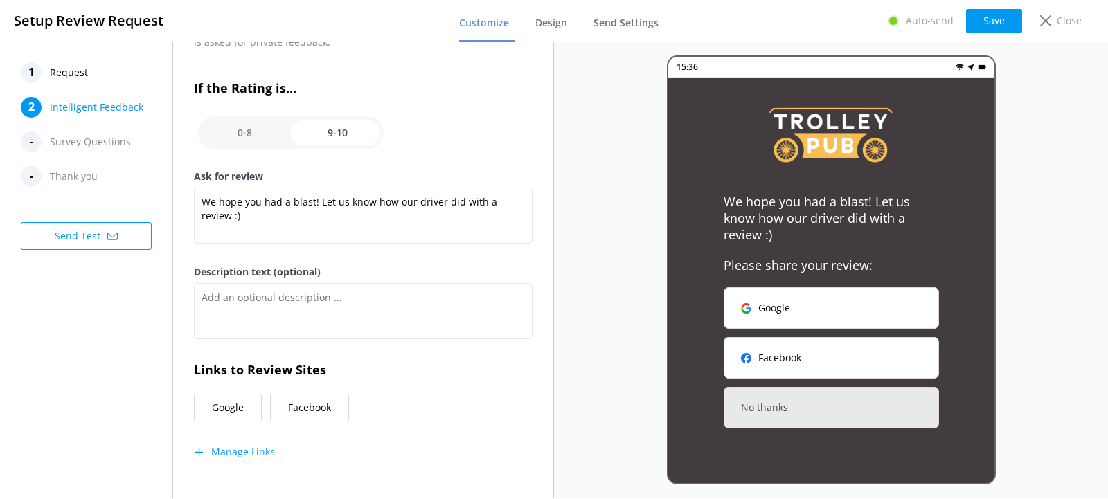
click at [577, 302] on div "15:36 We hope you had a blast! Let us know how our driver did with a review :) …" at bounding box center [831, 270] width 554 height 457
click at [981, 21] on button "Save" at bounding box center [994, 21] width 56 height 24
